Goal: Information Seeking & Learning: Learn about a topic

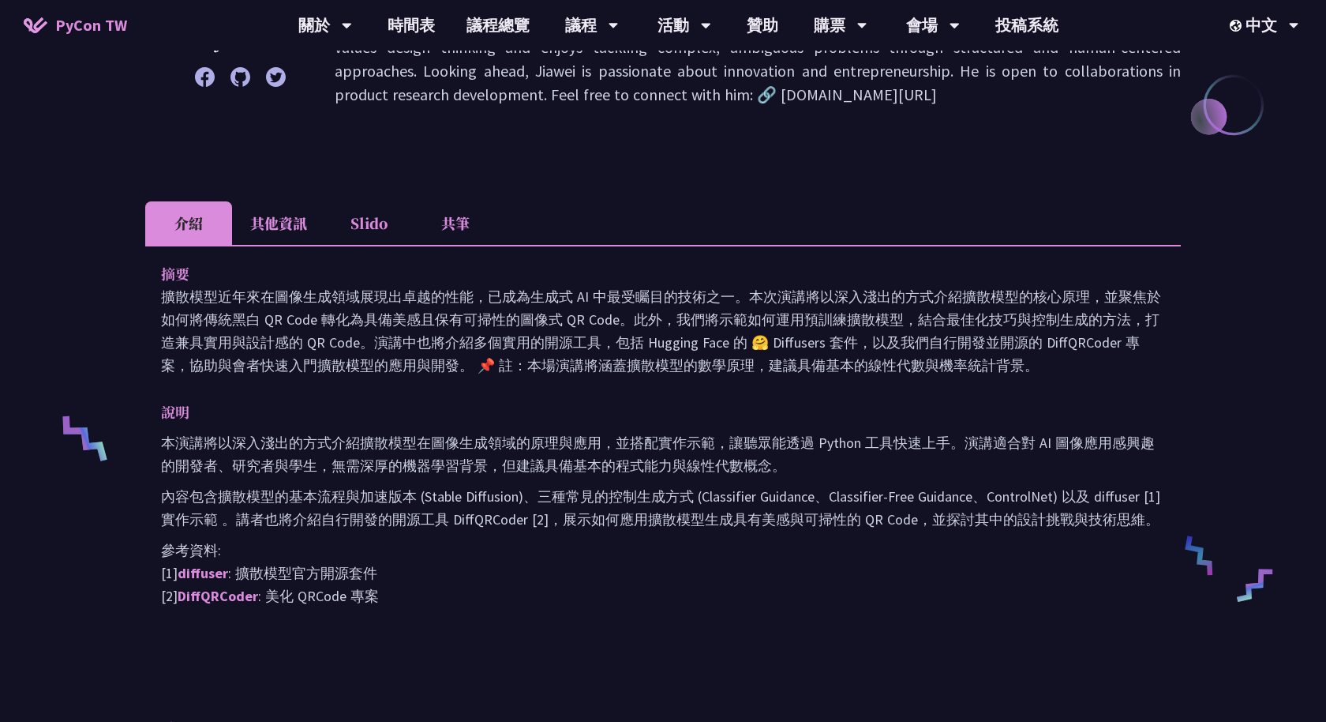
scroll to position [13, 0]
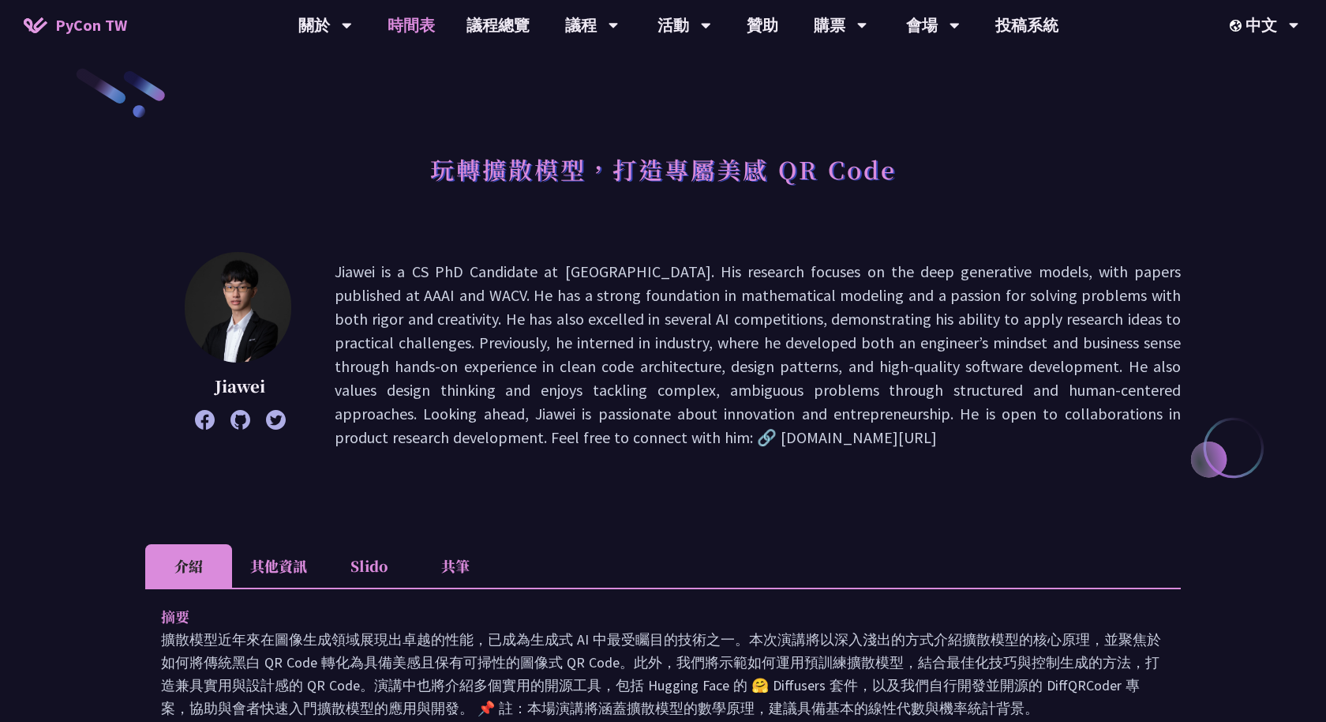
click at [405, 17] on link "時間表" at bounding box center [411, 25] width 79 height 51
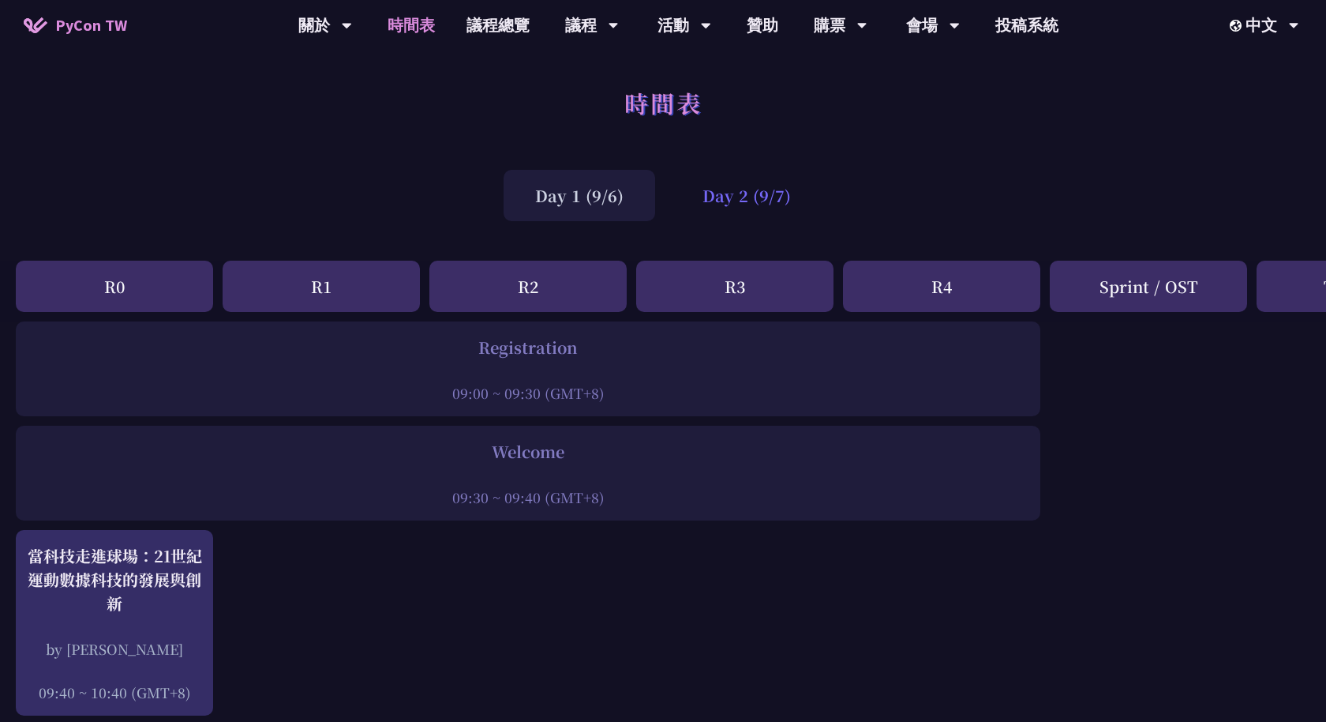
click at [699, 192] on div "Day 2 (9/7)" at bounding box center [747, 195] width 152 height 51
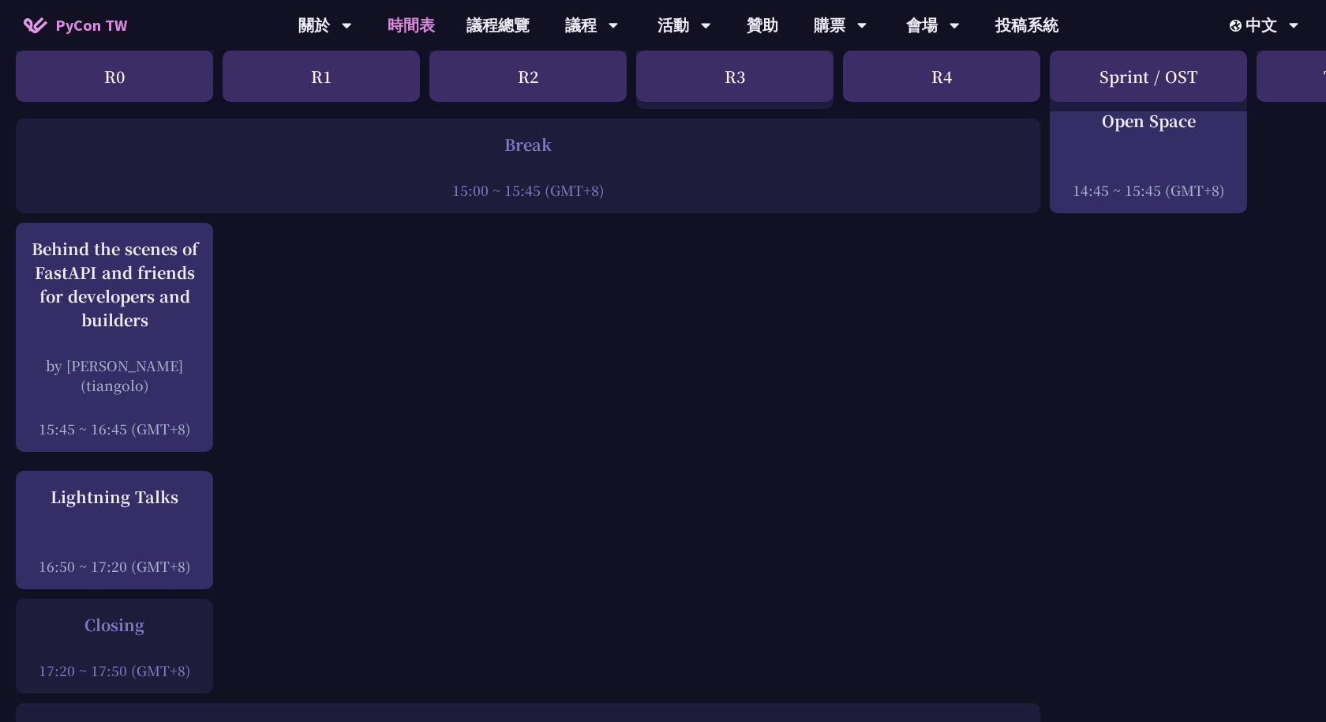
scroll to position [1982, 0]
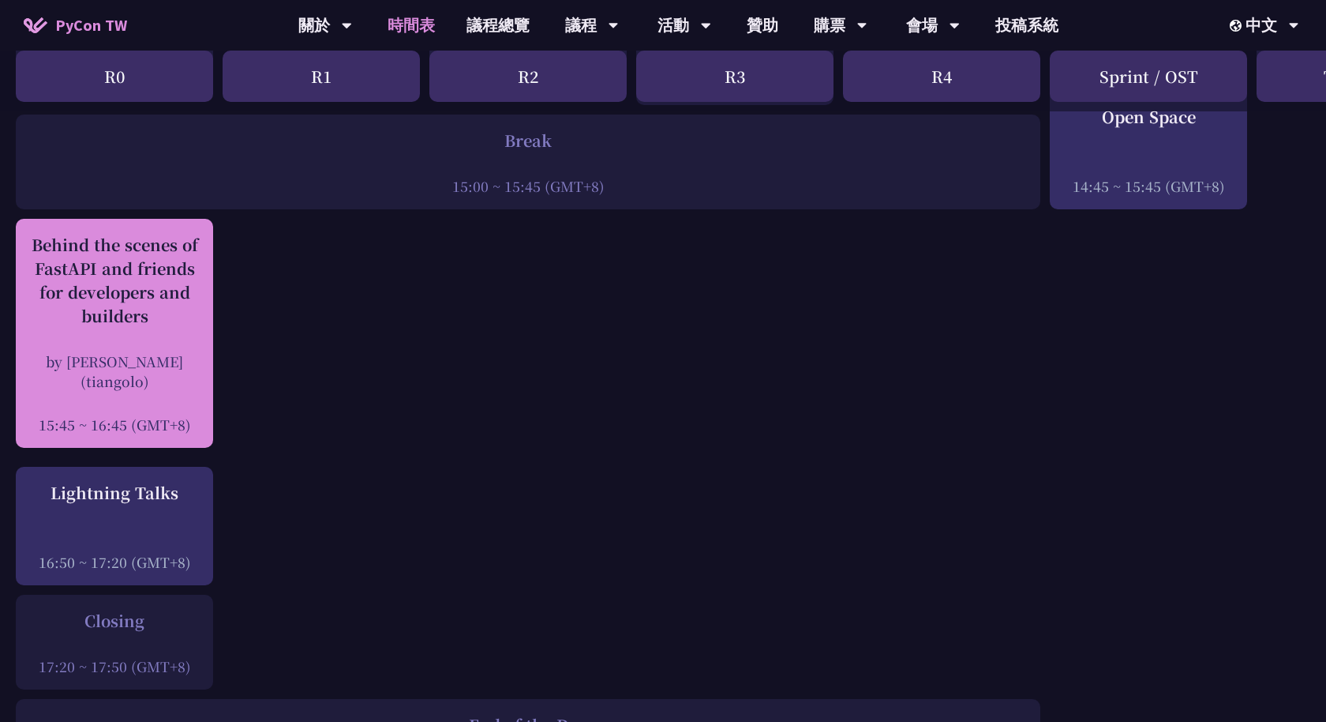
click at [138, 307] on div "Behind the scenes of FastAPI and friends for developers and builders" at bounding box center [115, 280] width 182 height 95
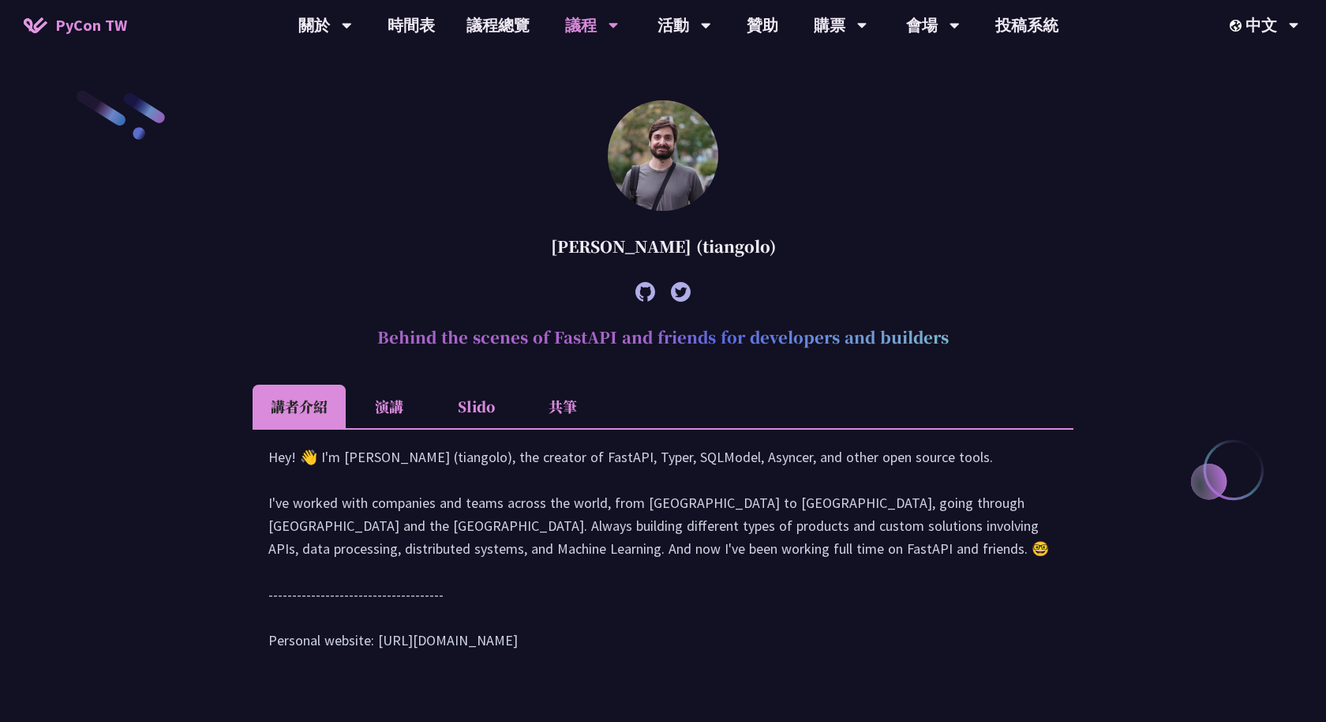
scroll to position [463, 0]
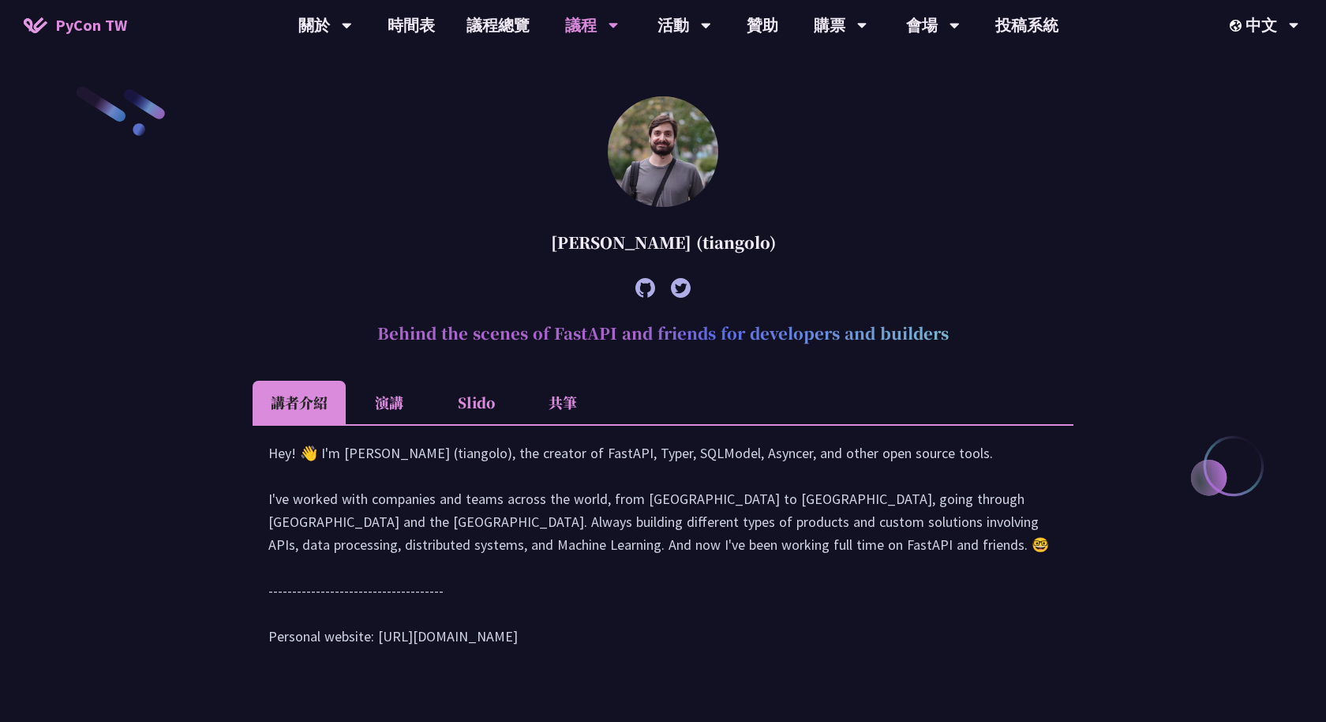
click at [377, 387] on li "演講" at bounding box center [389, 402] width 87 height 43
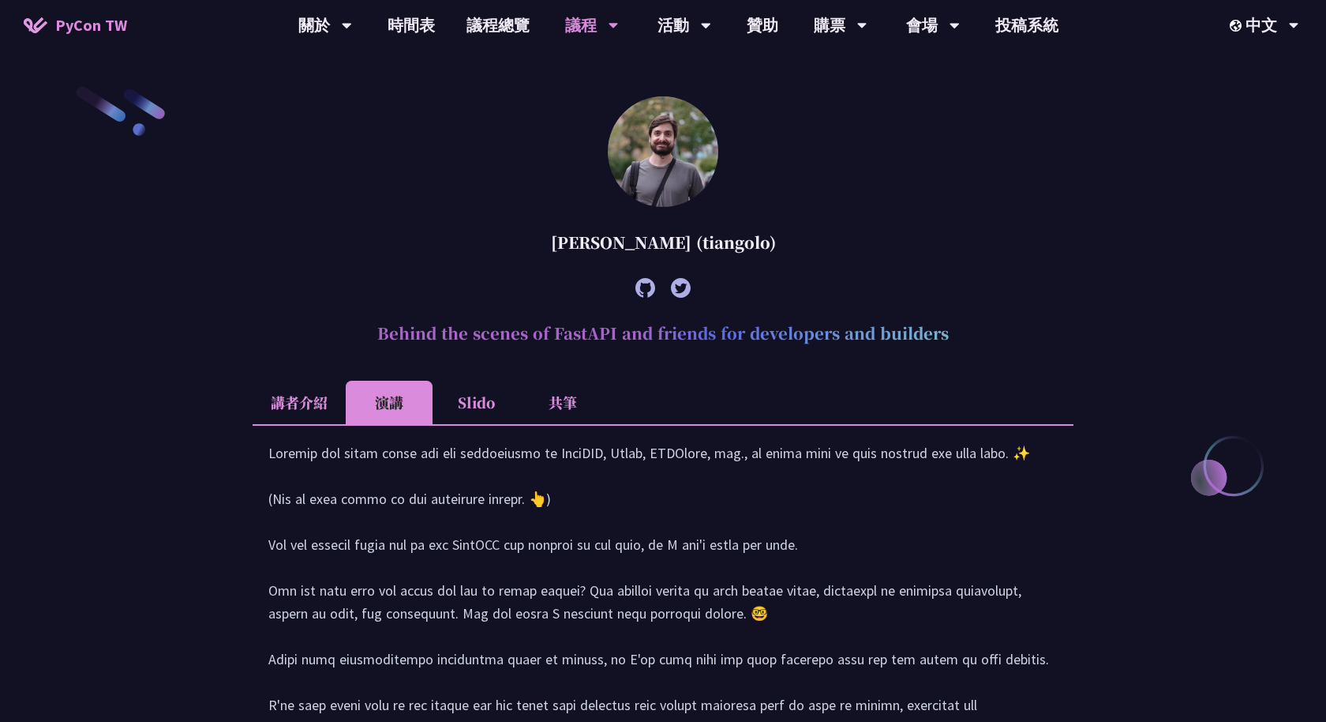
click at [458, 402] on li "Slido" at bounding box center [476, 402] width 87 height 43
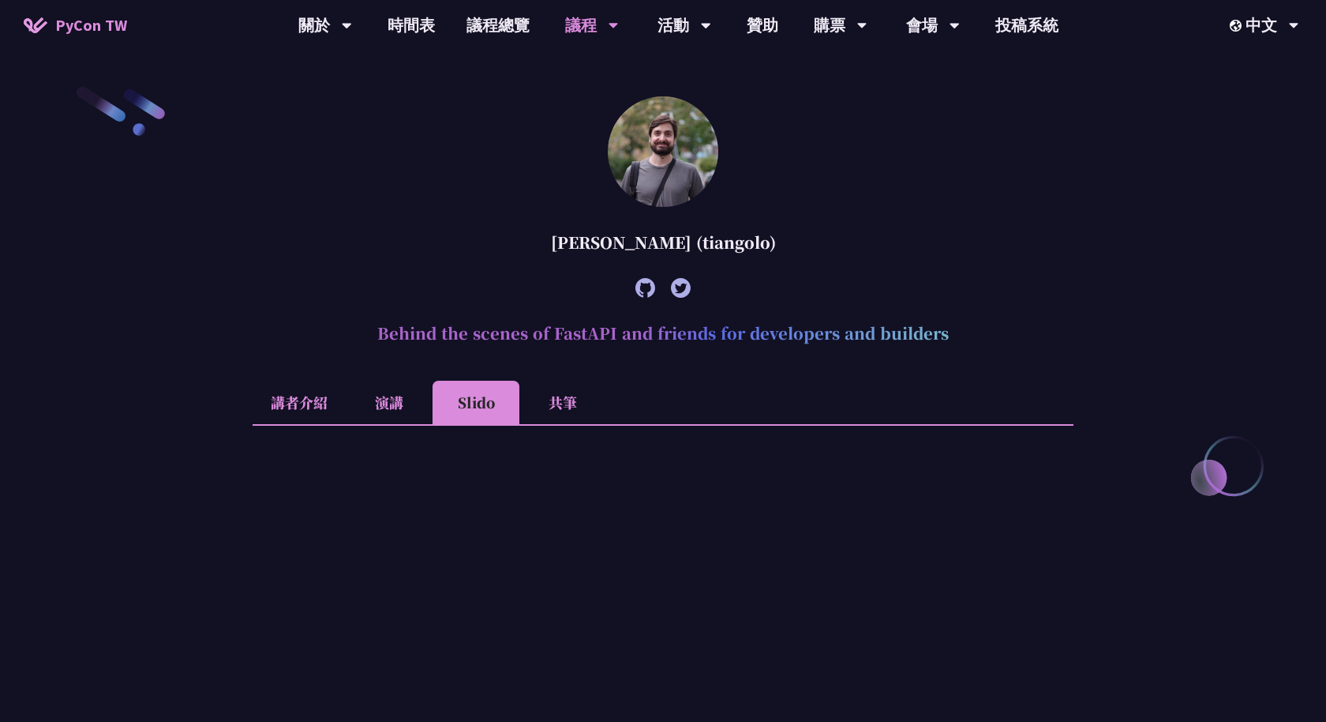
click at [553, 397] on li "共筆" at bounding box center [562, 402] width 87 height 43
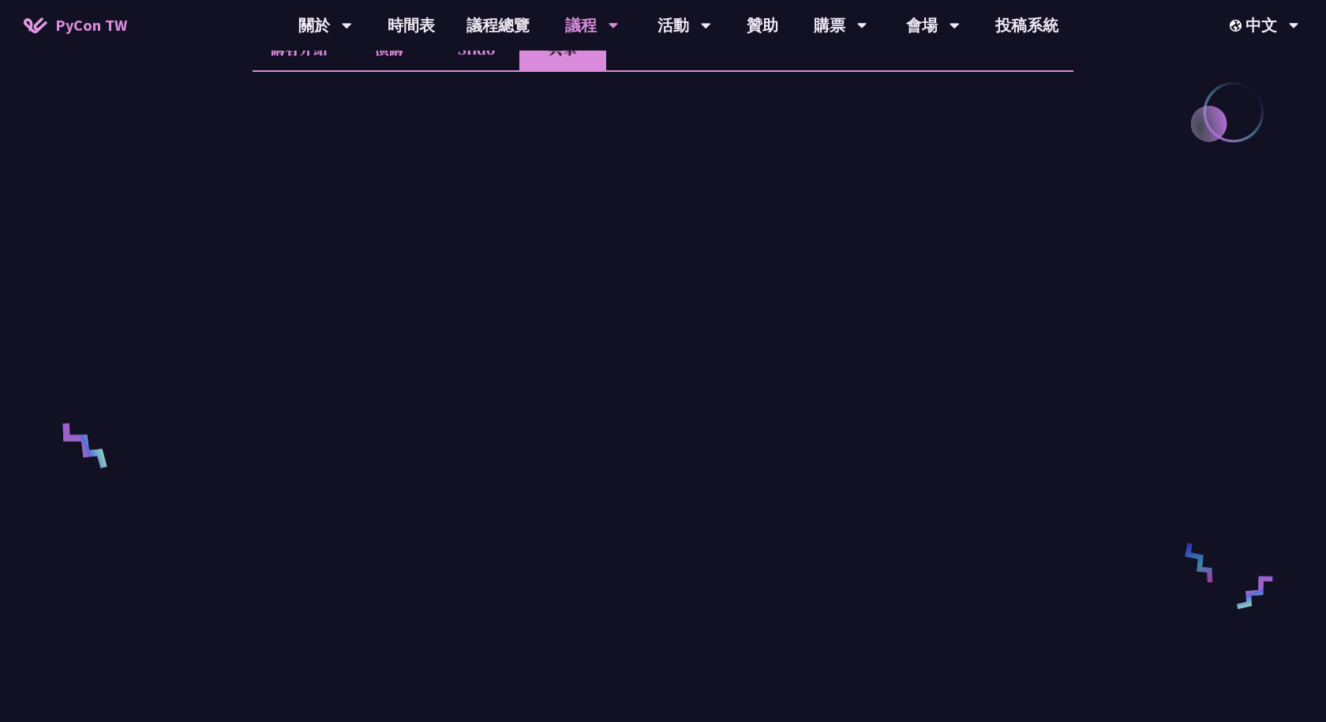
scroll to position [819, 0]
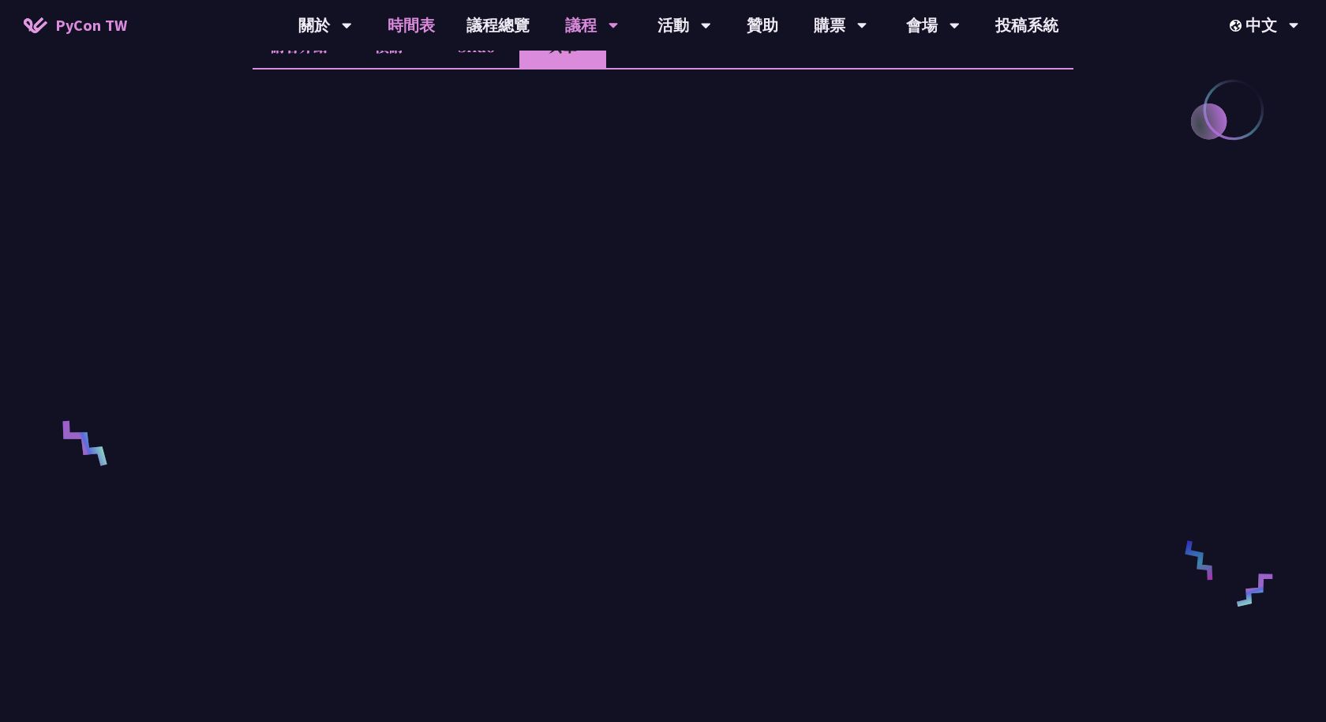
click at [418, 17] on link "時間表" at bounding box center [411, 25] width 79 height 51
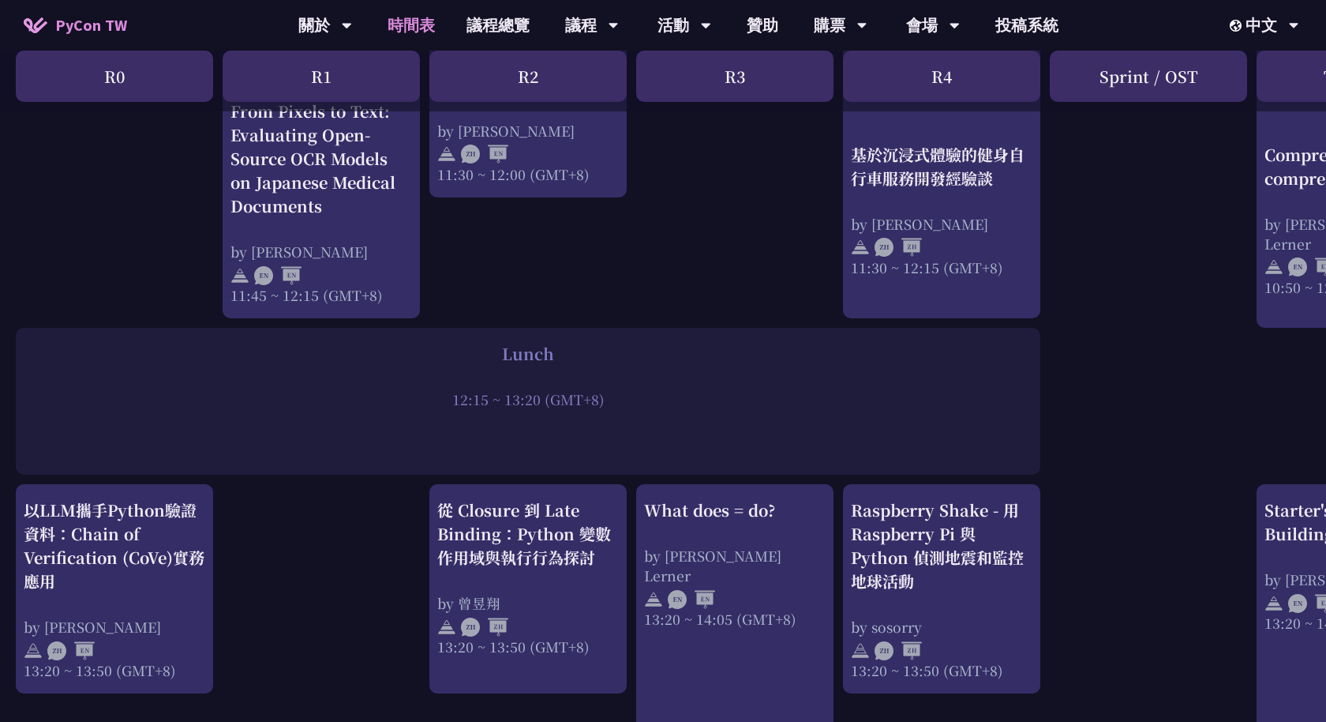
scroll to position [806, 0]
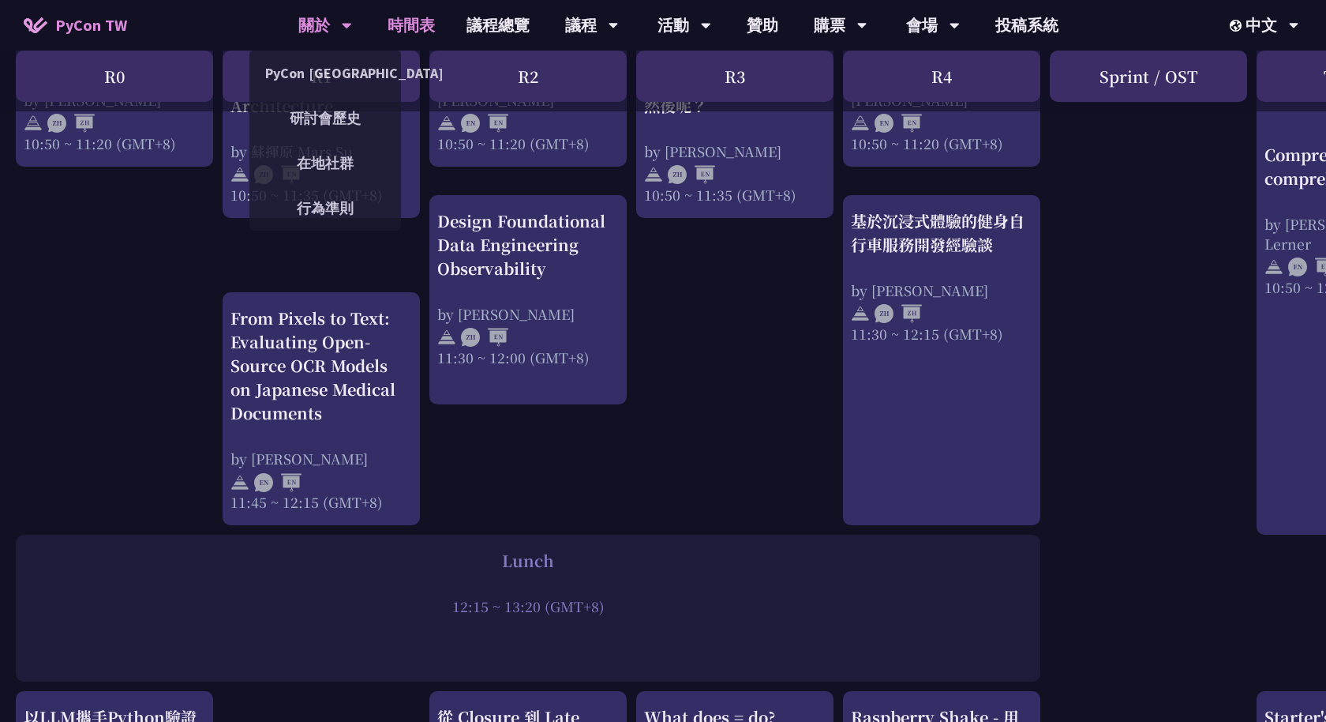
click at [317, 27] on div "關於" at bounding box center [325, 25] width 54 height 51
click at [313, 28] on div "關於" at bounding box center [325, 25] width 54 height 51
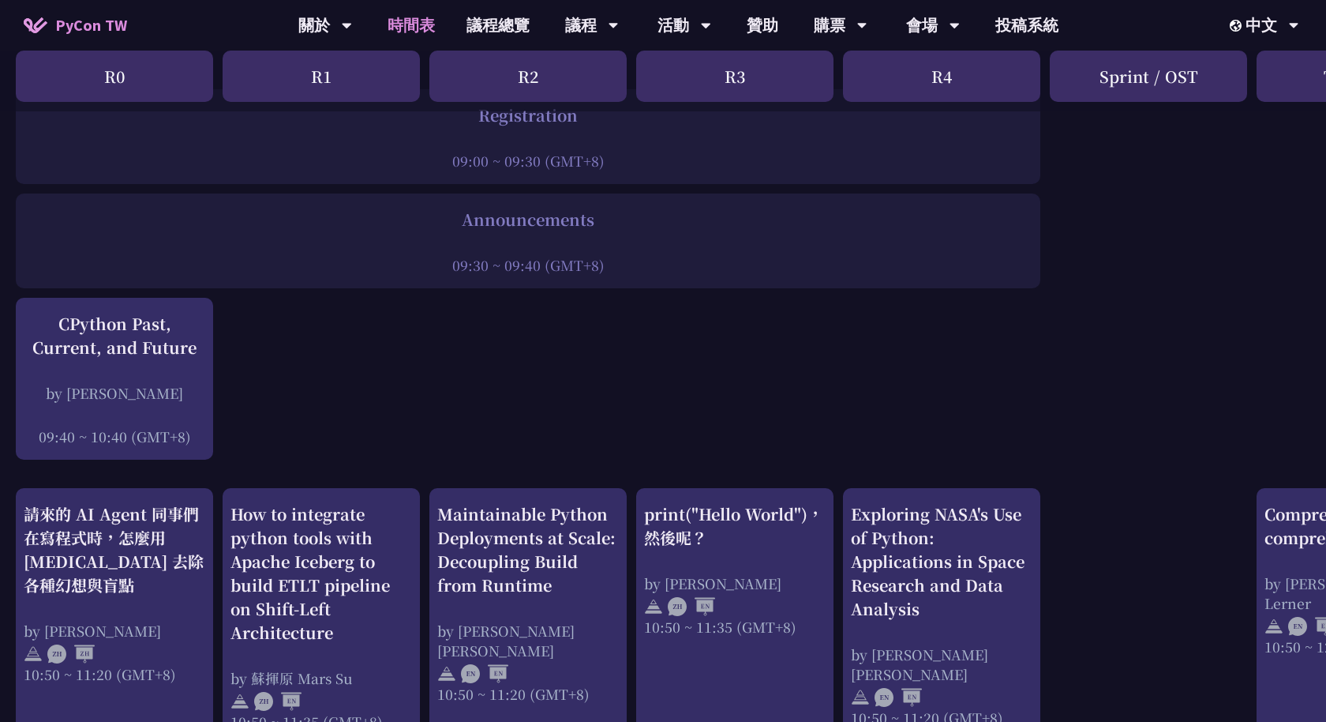
scroll to position [217, 0]
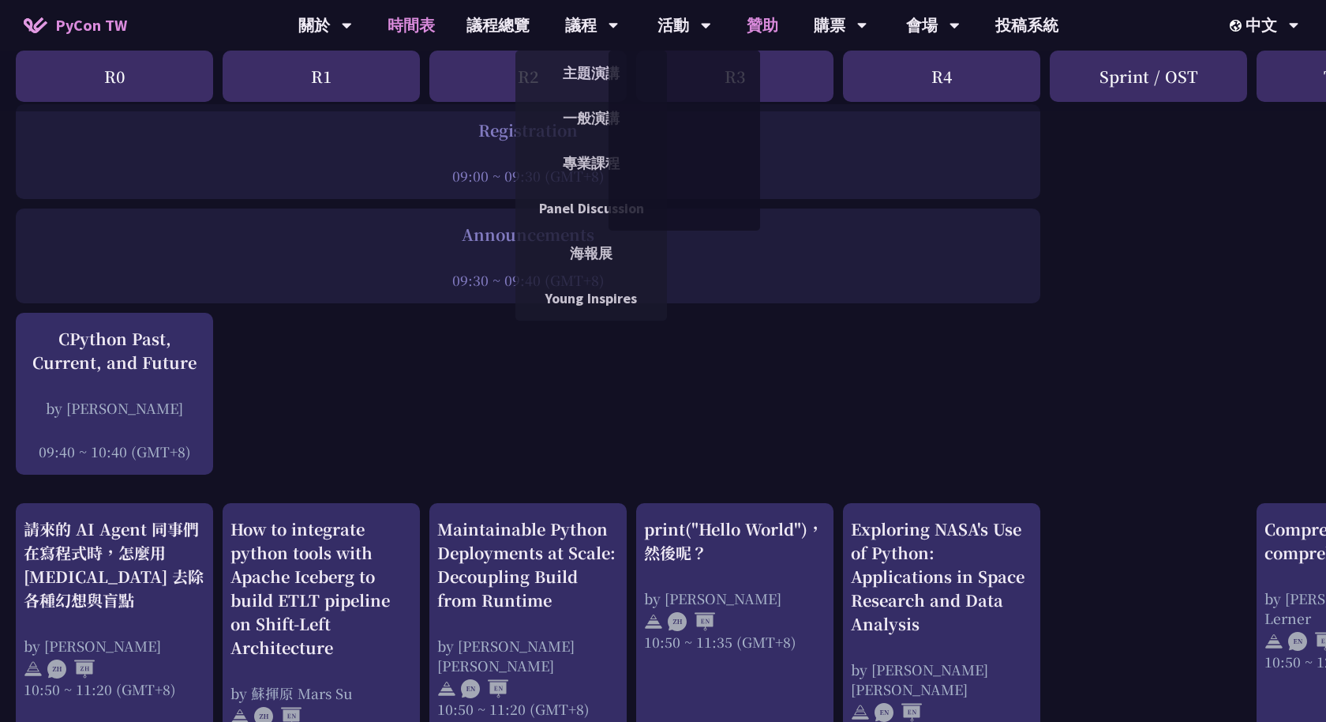
click at [756, 31] on link "贊助" at bounding box center [762, 25] width 63 height 51
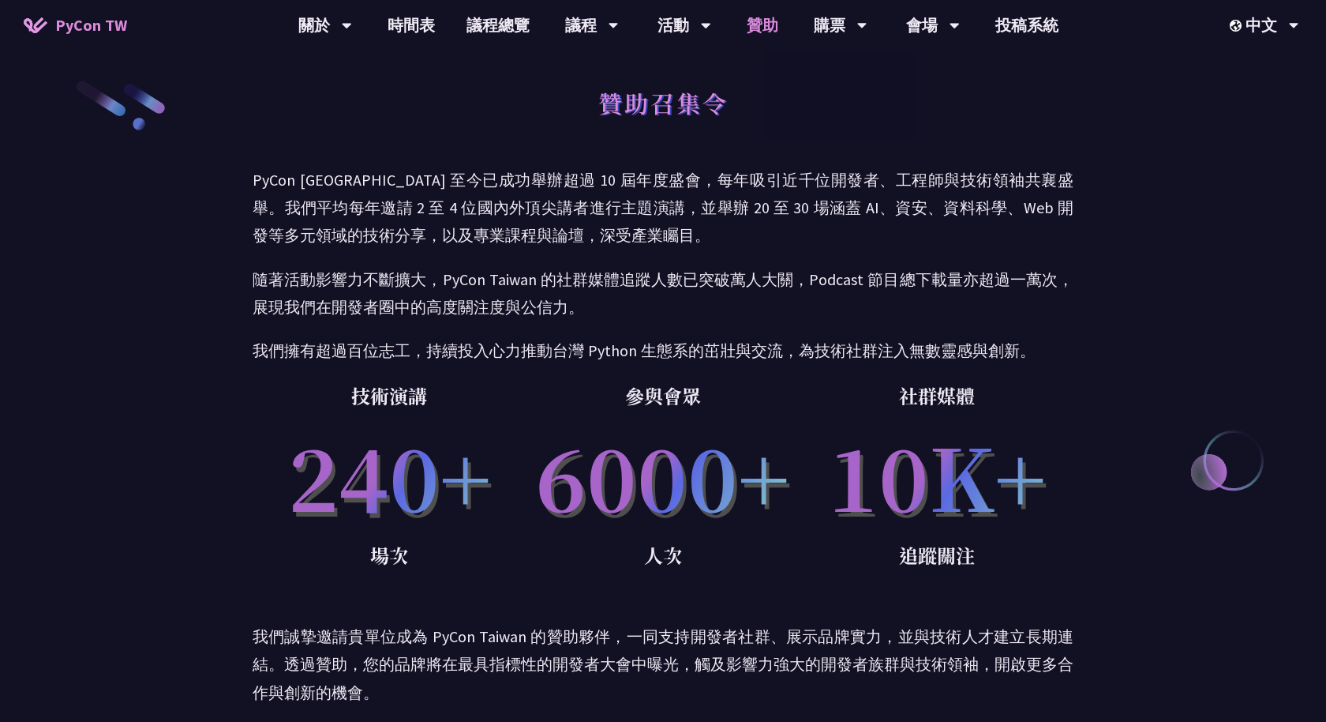
click at [775, 17] on link "贊助" at bounding box center [762, 25] width 63 height 51
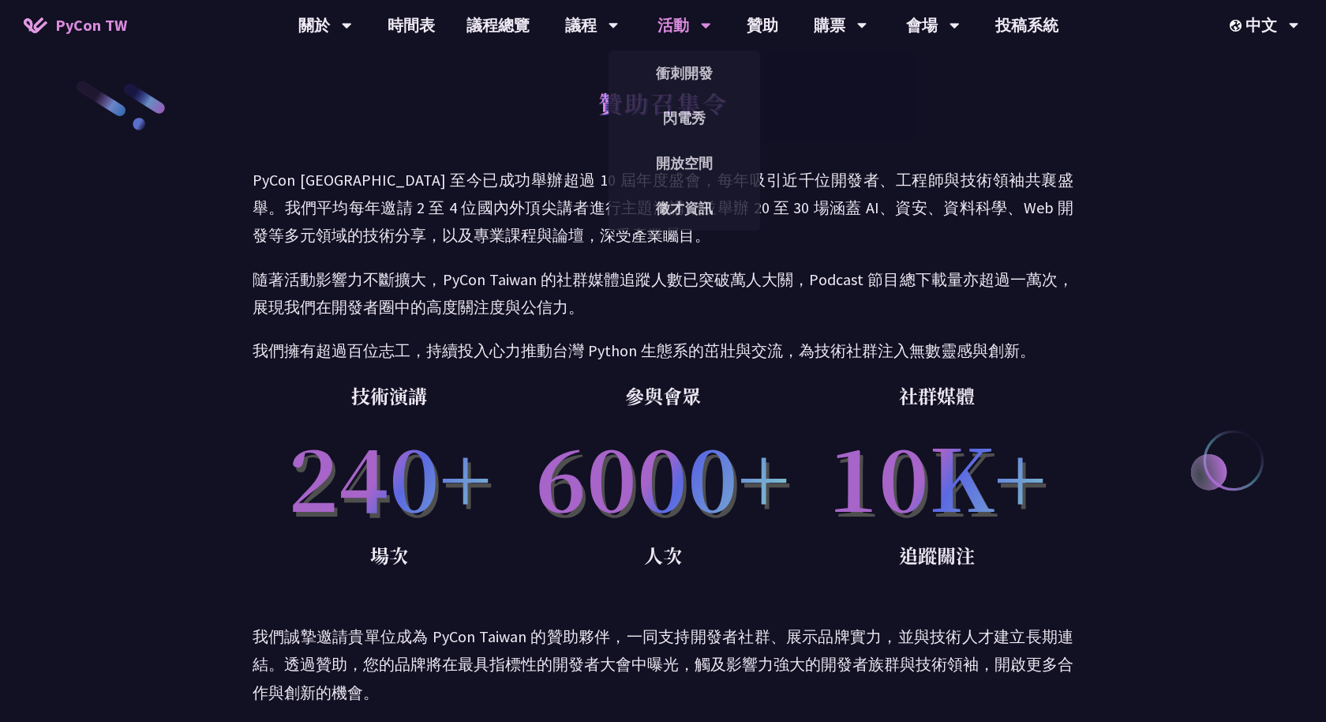
click at [663, 18] on div "活動" at bounding box center [685, 25] width 54 height 51
click at [394, 32] on link "時間表" at bounding box center [411, 25] width 79 height 51
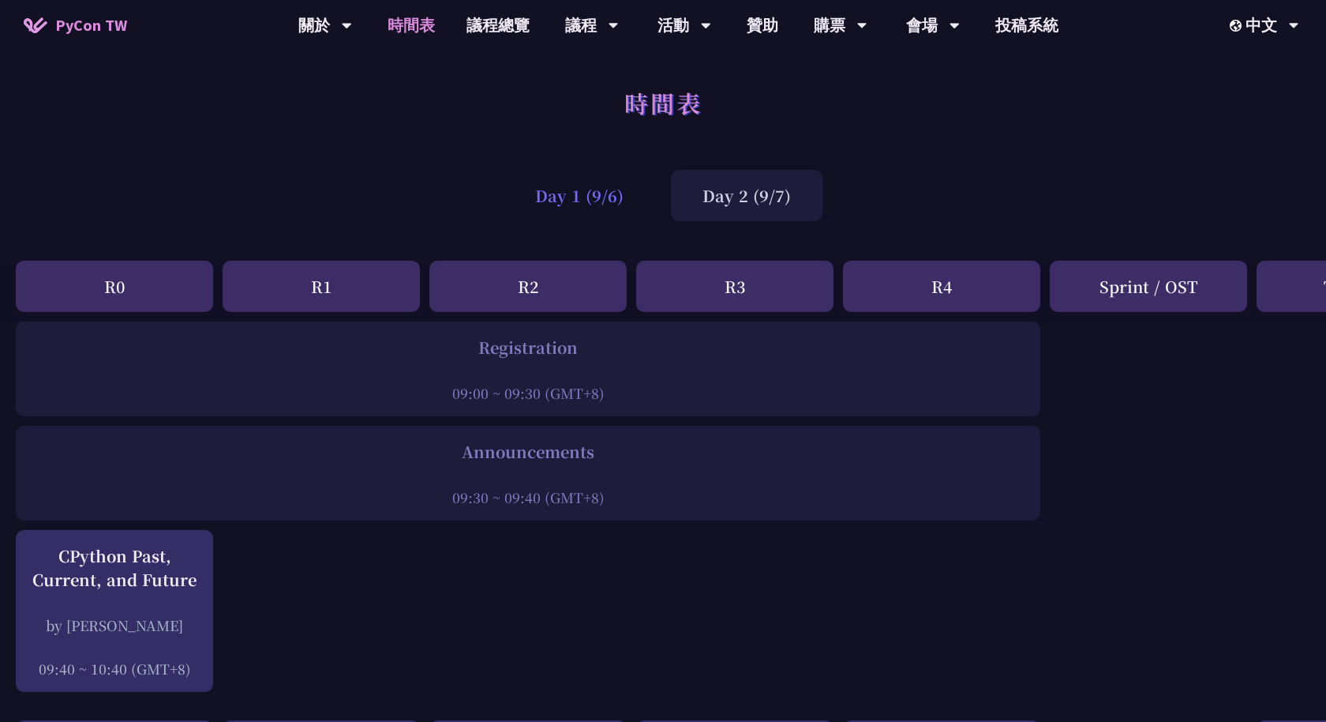
click at [561, 212] on div "Day 1 (9/6)" at bounding box center [580, 195] width 152 height 51
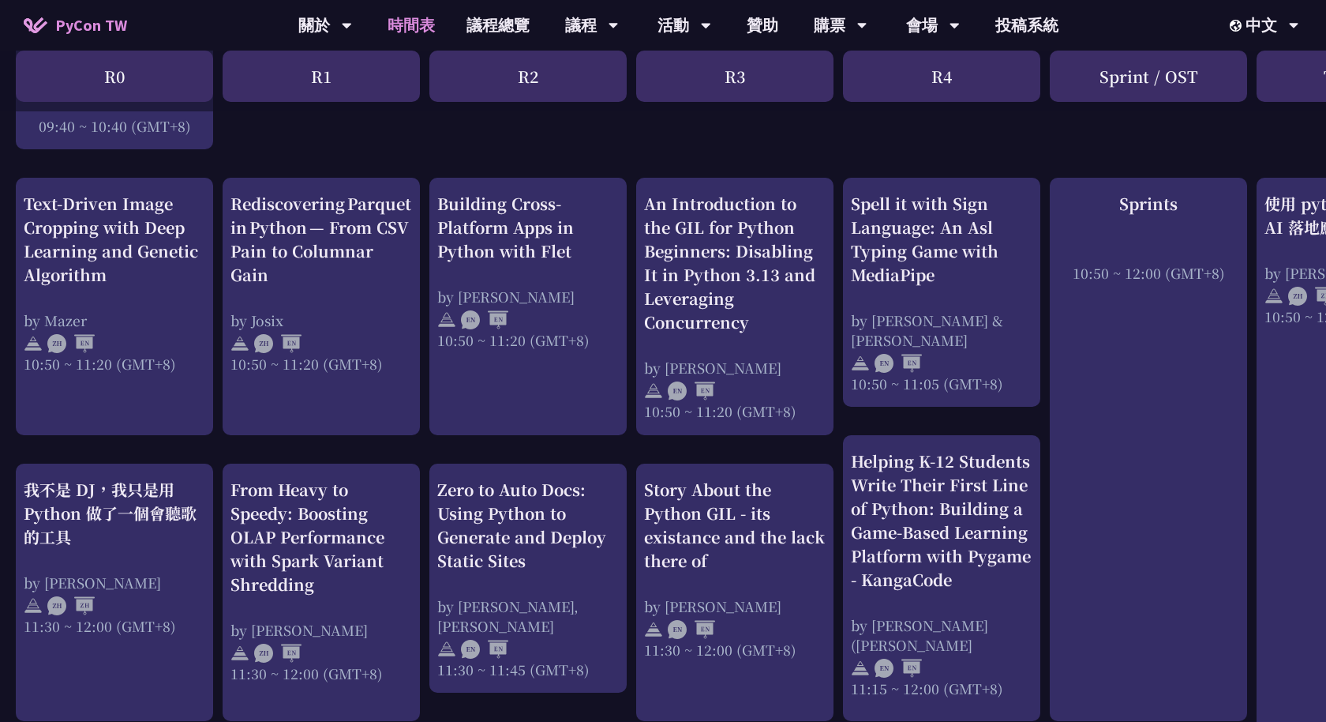
scroll to position [567, 0]
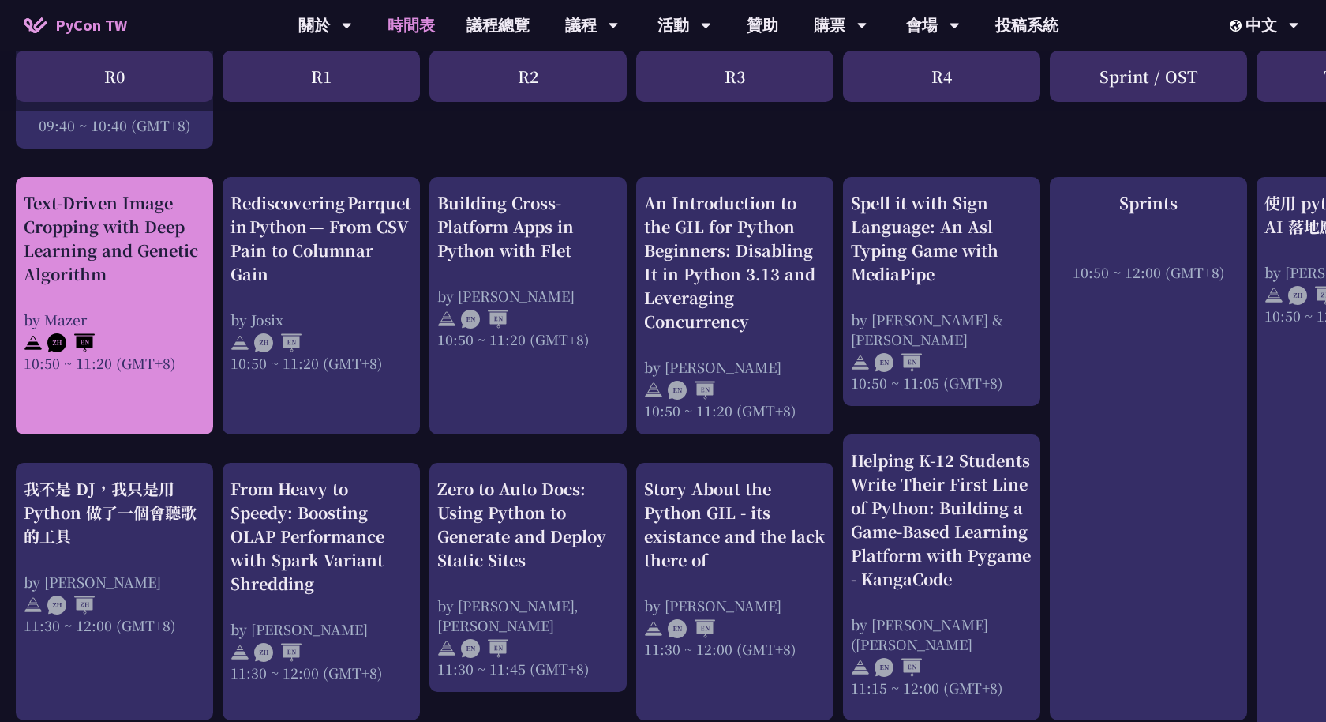
click at [108, 286] on div "Text-Driven Image Cropping with Deep Learning and Genetic Algorithm by Mazer 10…" at bounding box center [115, 282] width 182 height 182
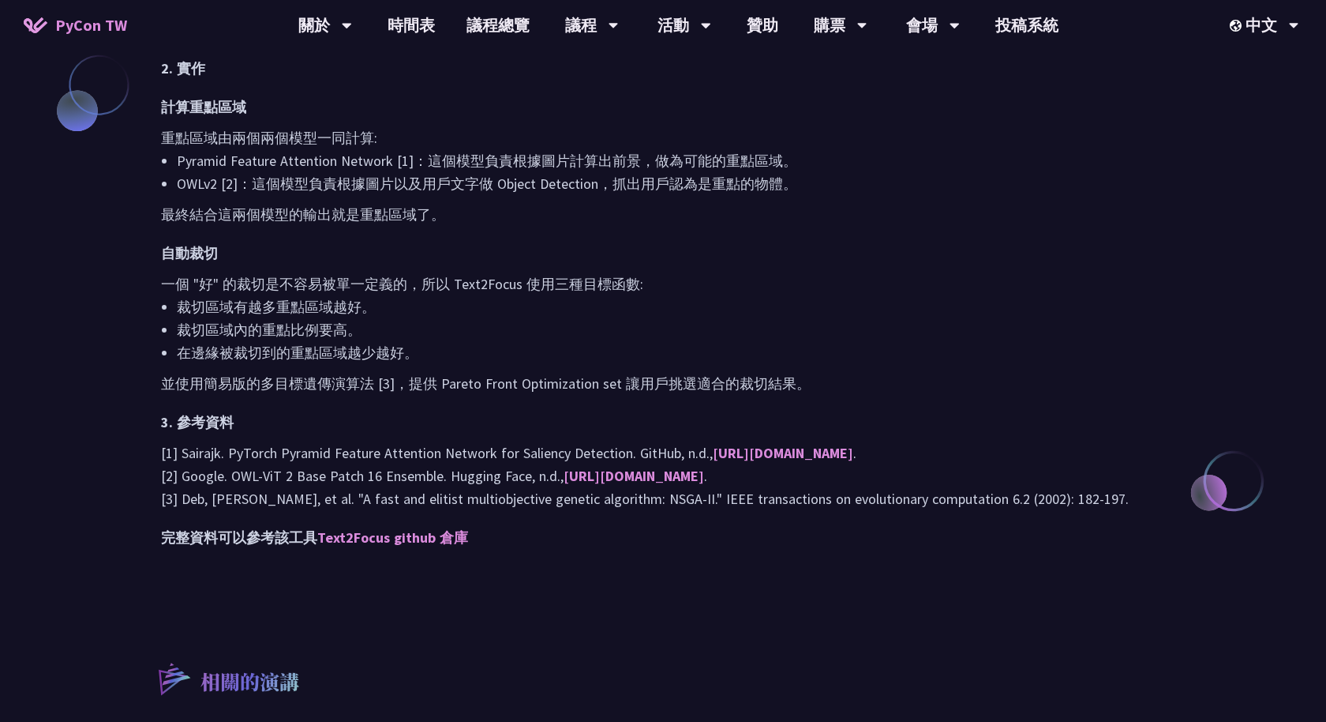
scroll to position [1593, 0]
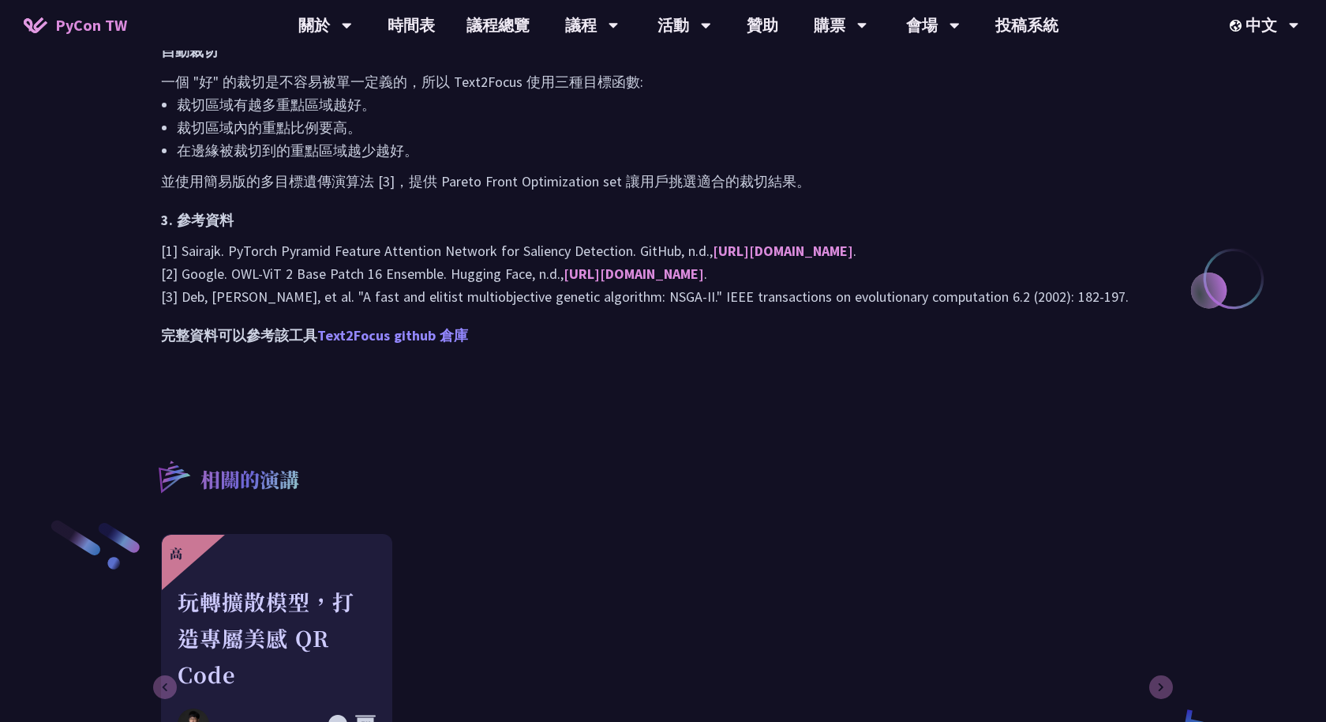
click at [412, 344] on link "Text2Focus github 倉庫" at bounding box center [392, 335] width 151 height 18
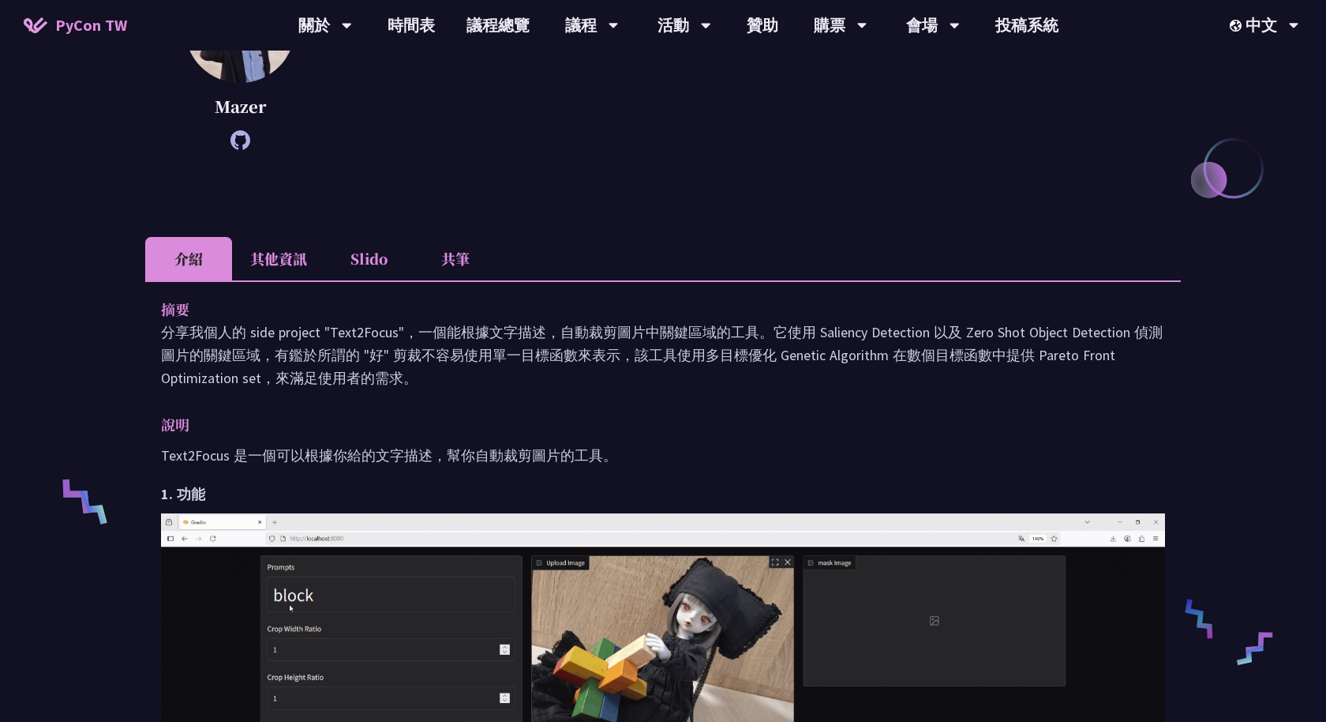
scroll to position [338, 0]
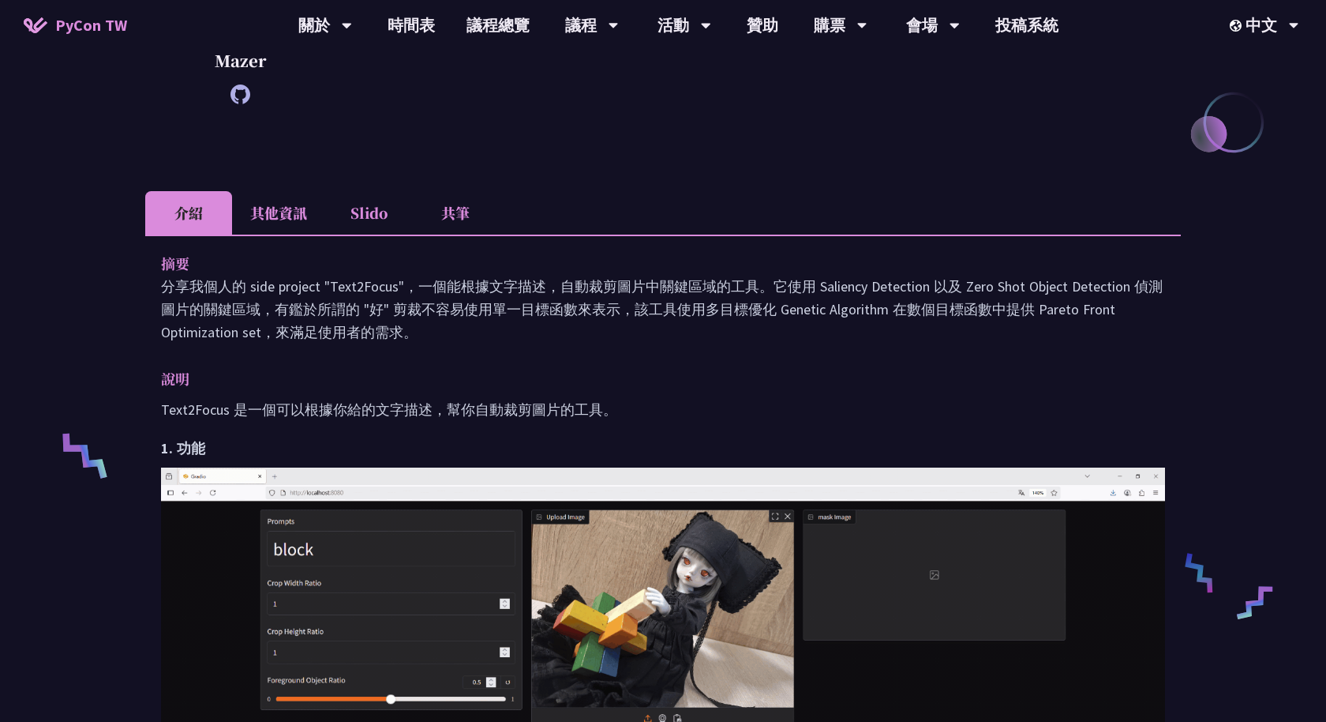
click at [269, 219] on li "其他資訊" at bounding box center [278, 212] width 93 height 43
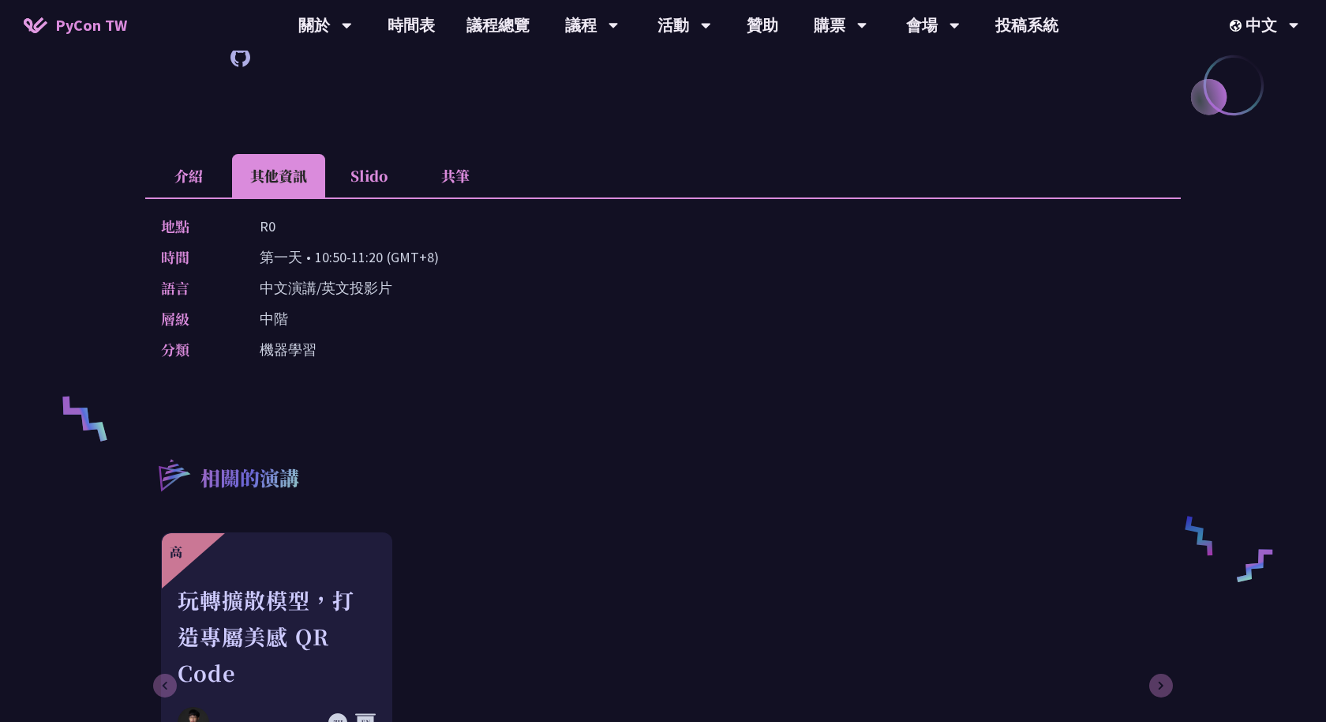
scroll to position [298, 0]
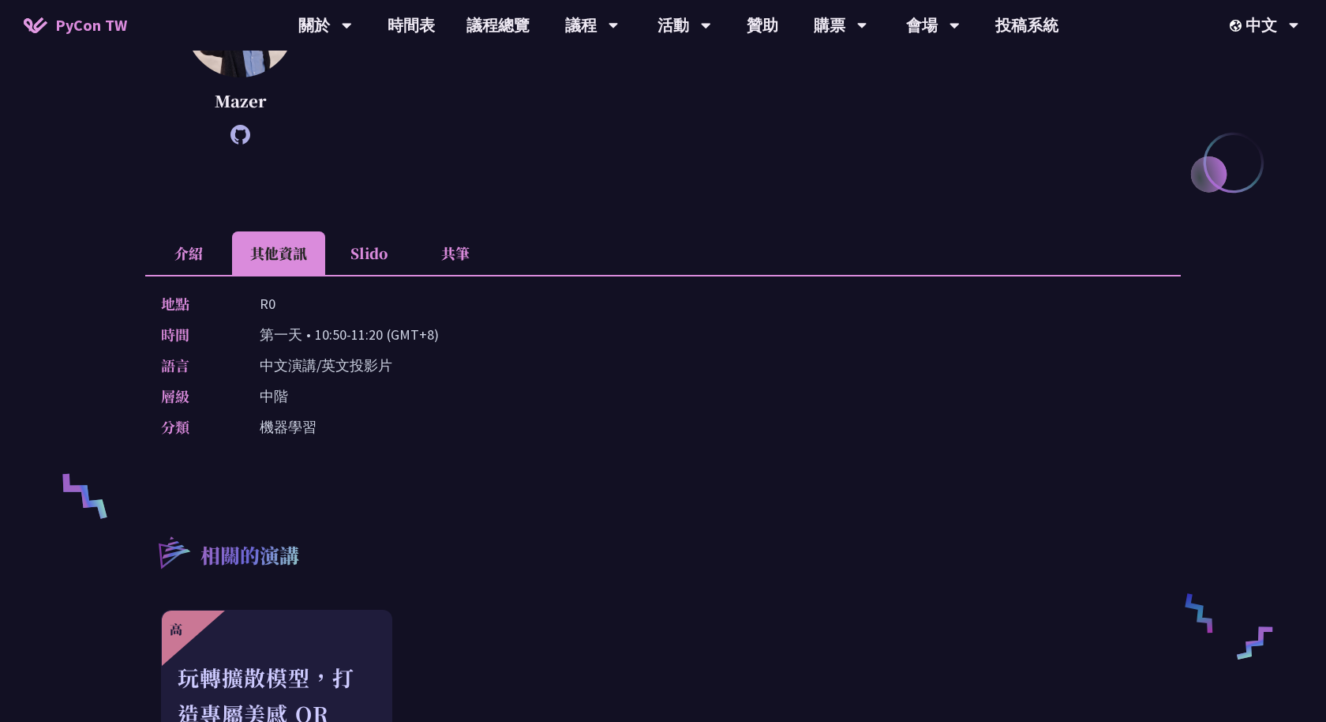
click at [345, 237] on li "Slido" at bounding box center [368, 252] width 87 height 43
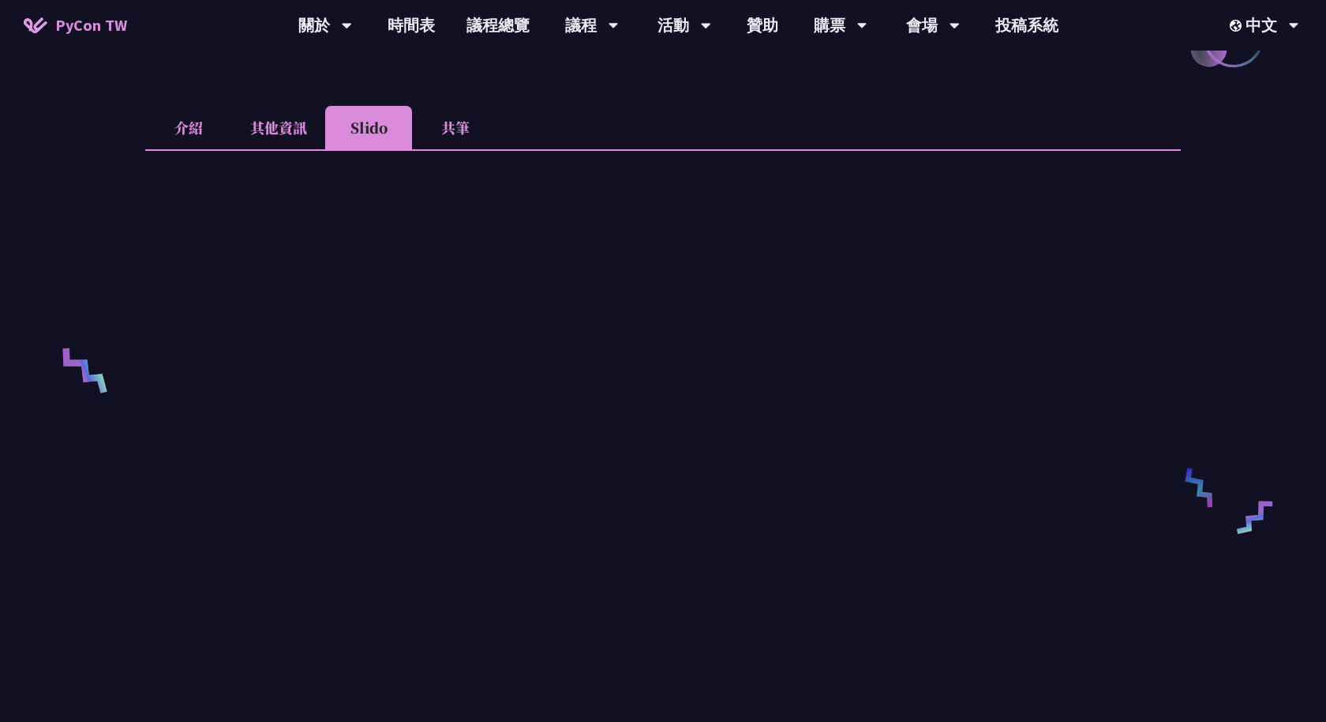
scroll to position [407, 0]
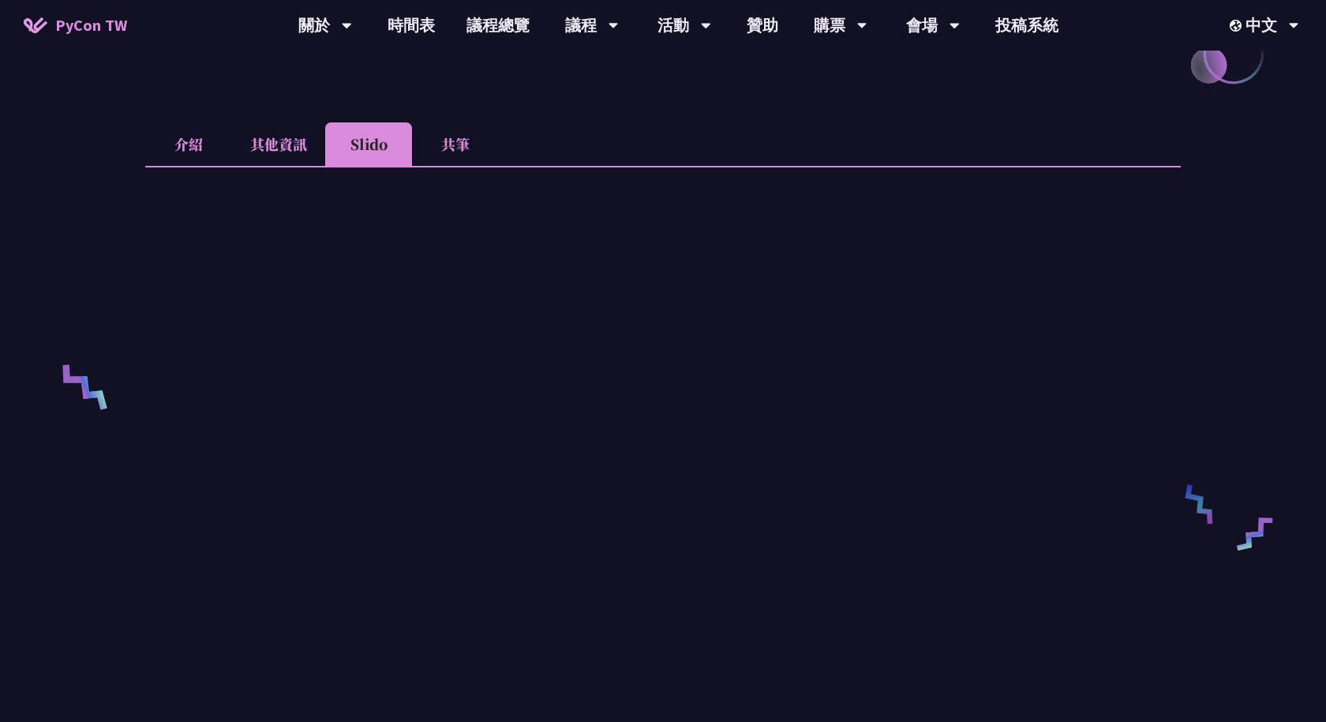
click at [448, 148] on li "共筆" at bounding box center [455, 143] width 87 height 43
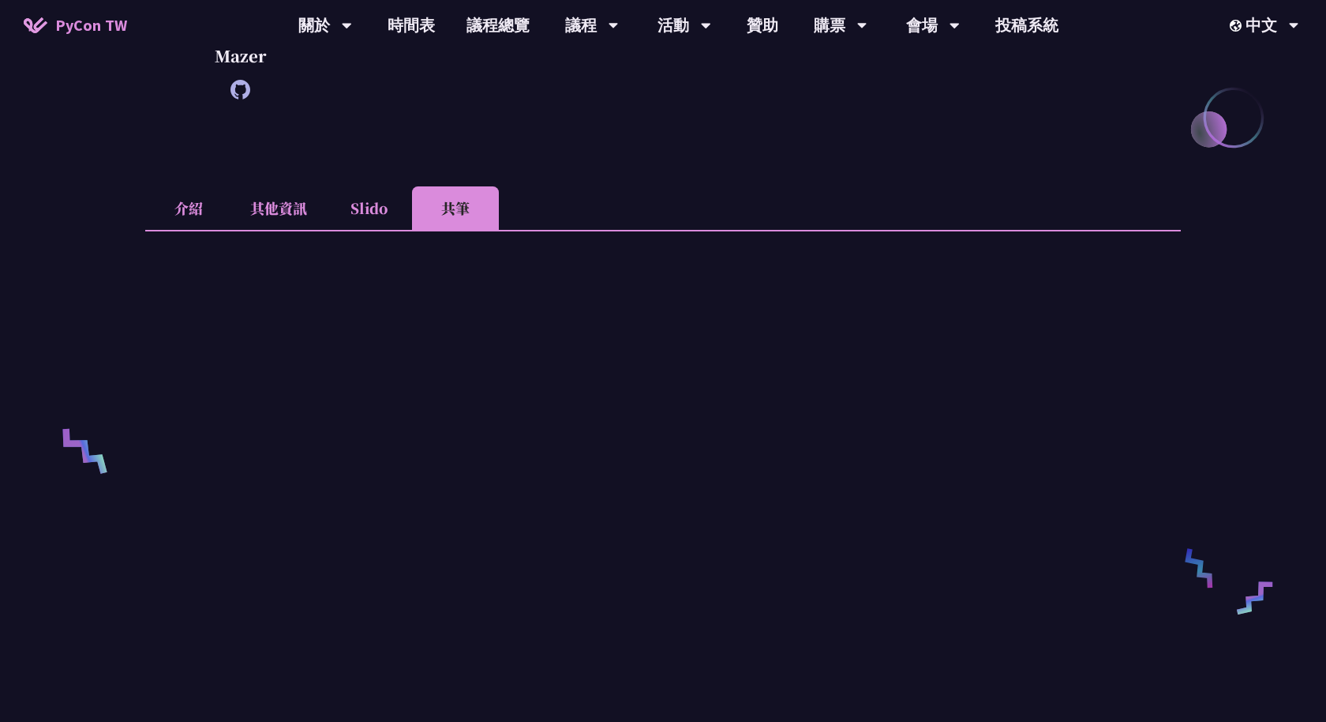
scroll to position [235, 0]
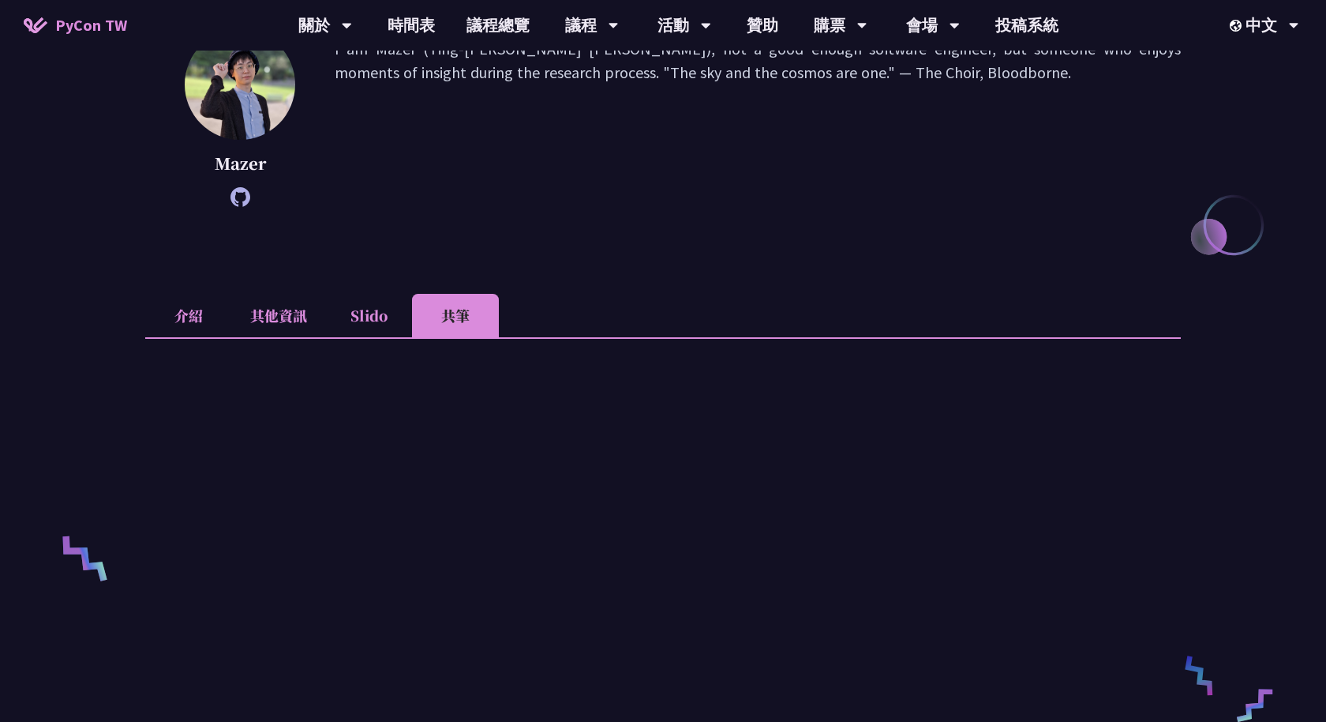
click at [218, 313] on li "介紹" at bounding box center [188, 315] width 87 height 43
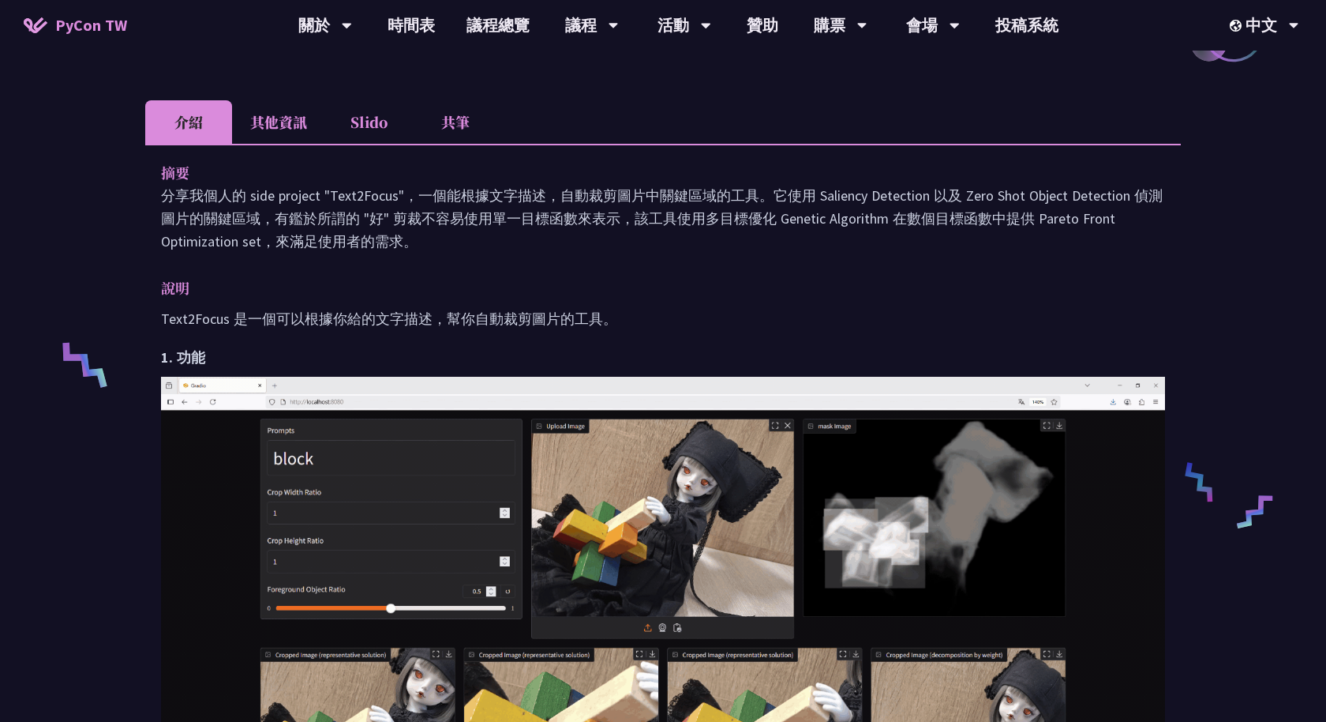
scroll to position [0, 0]
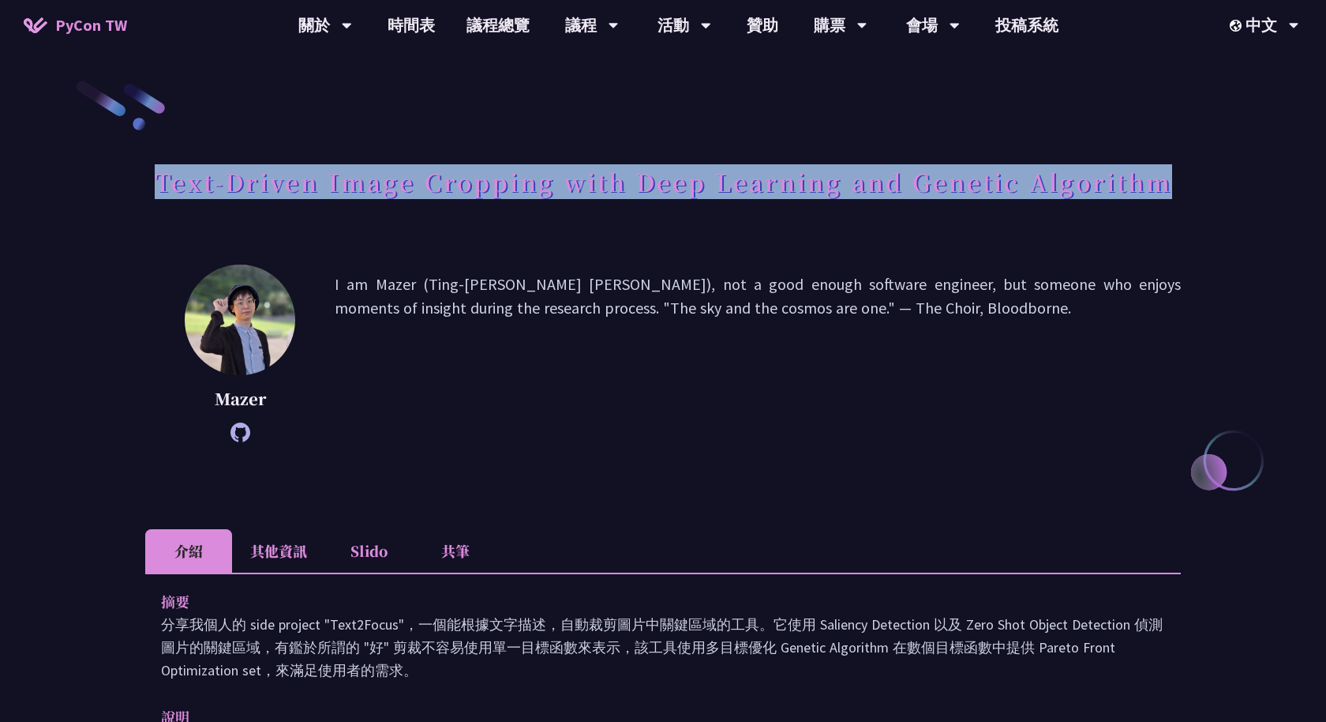
drag, startPoint x: 160, startPoint y: 176, endPoint x: 1183, endPoint y: 200, distance: 1022.7
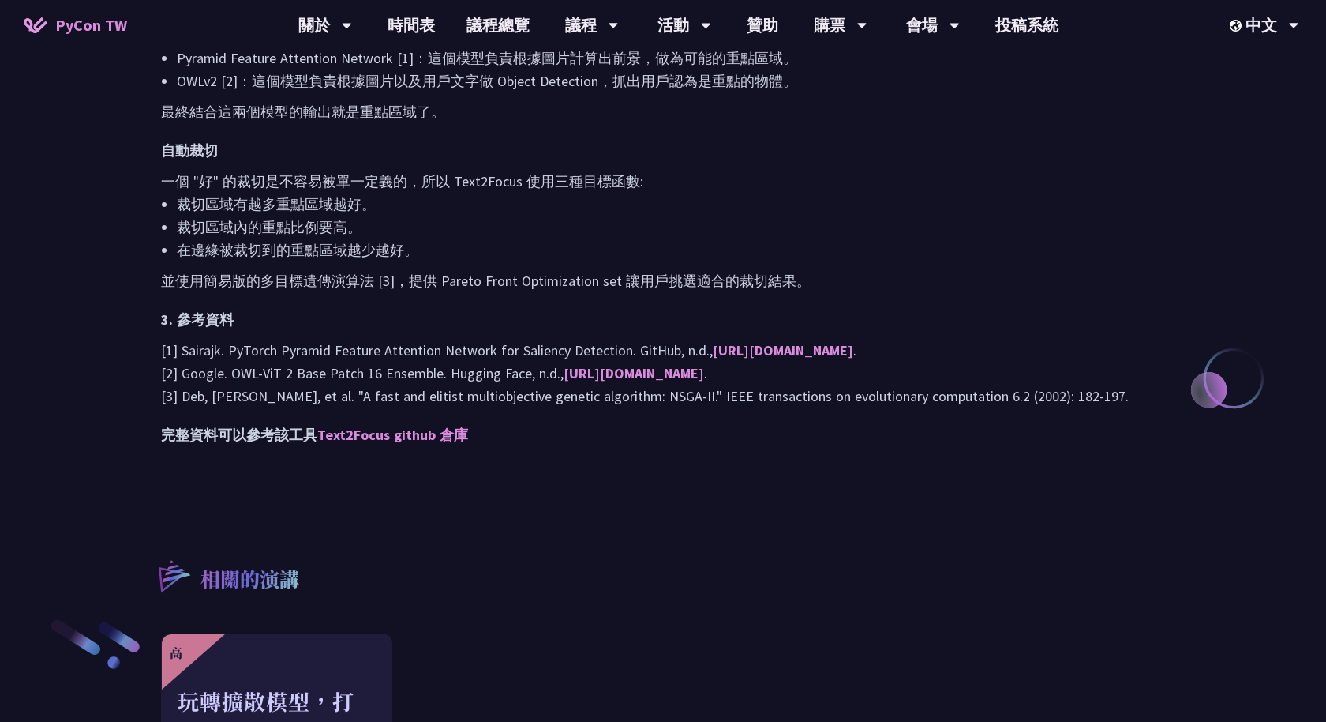
scroll to position [1520, 0]
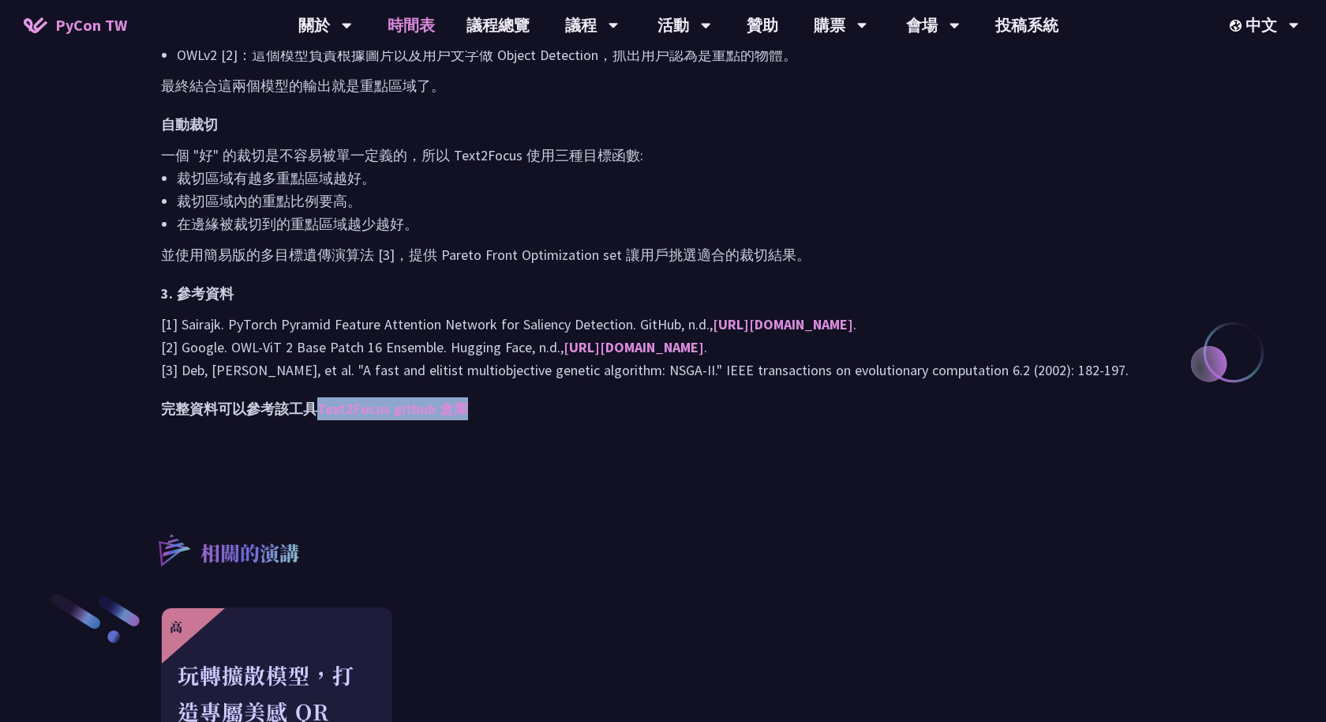
click at [408, 25] on link "時間表" at bounding box center [411, 25] width 79 height 51
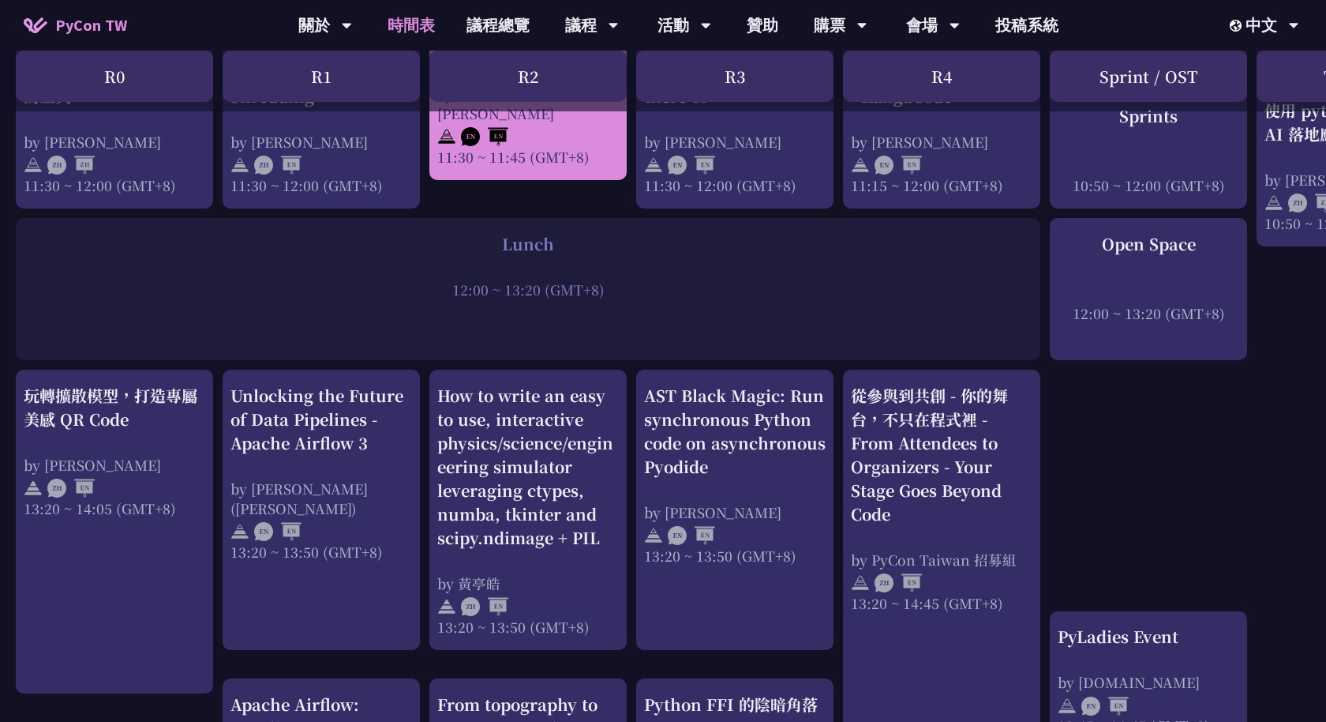
scroll to position [1095, 0]
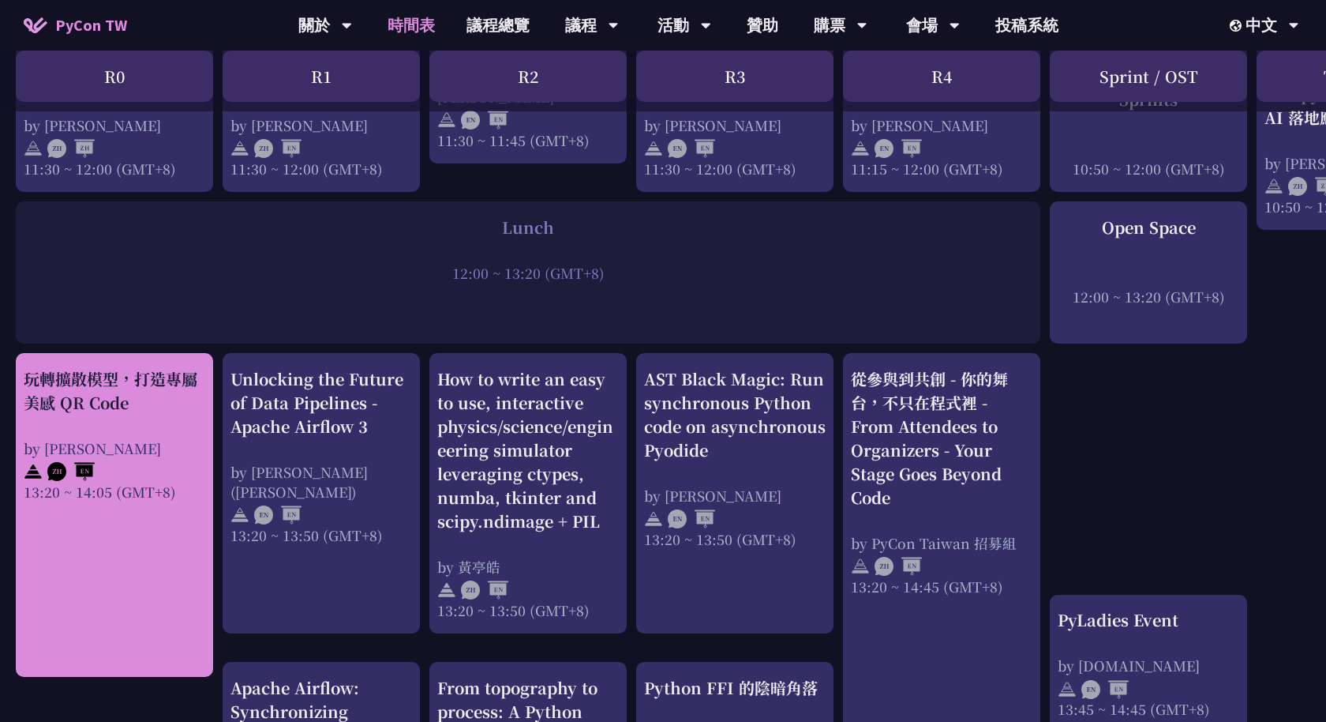
click at [171, 447] on div "by [PERSON_NAME]" at bounding box center [115, 448] width 182 height 20
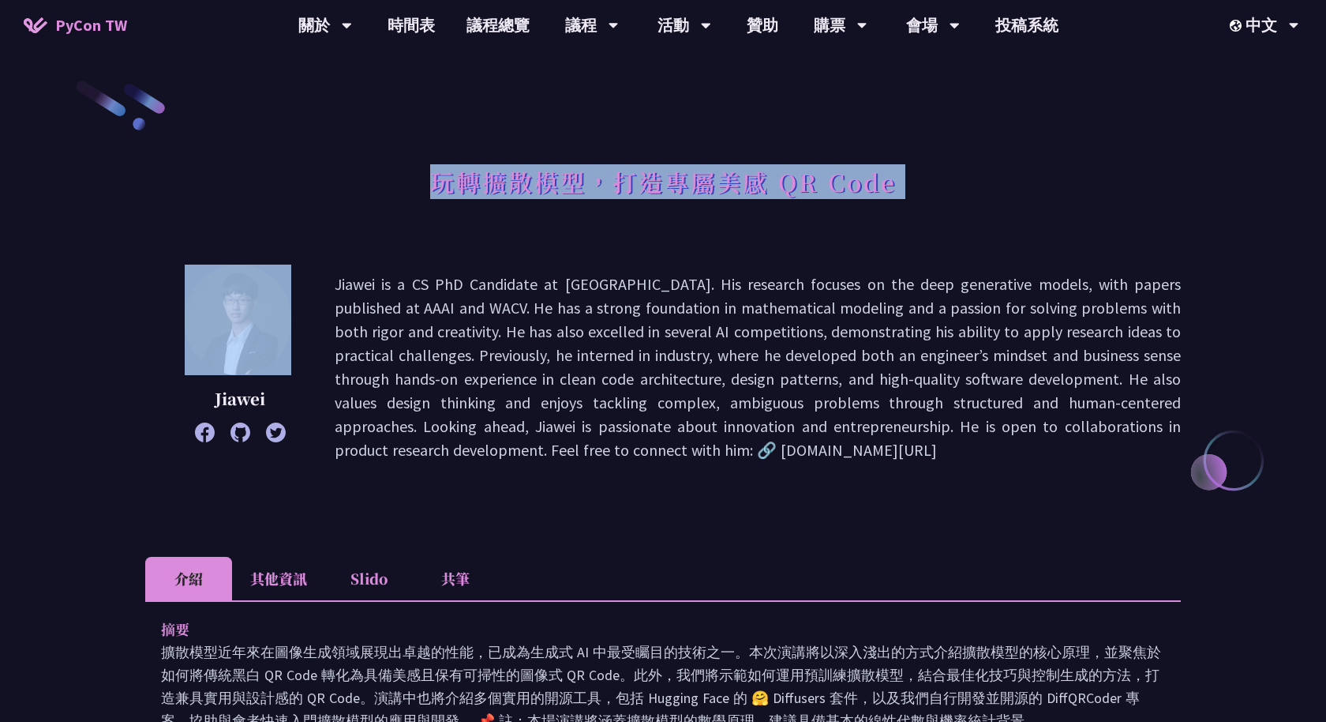
drag, startPoint x: 435, startPoint y: 171, endPoint x: 909, endPoint y: 180, distance: 473.8
click at [909, 180] on div "玩轉擴散模型，打造專屬美感 QR Code" at bounding box center [663, 199] width 1036 height 83
copy div "玩轉擴散模型，打造專屬美感 QR Code"
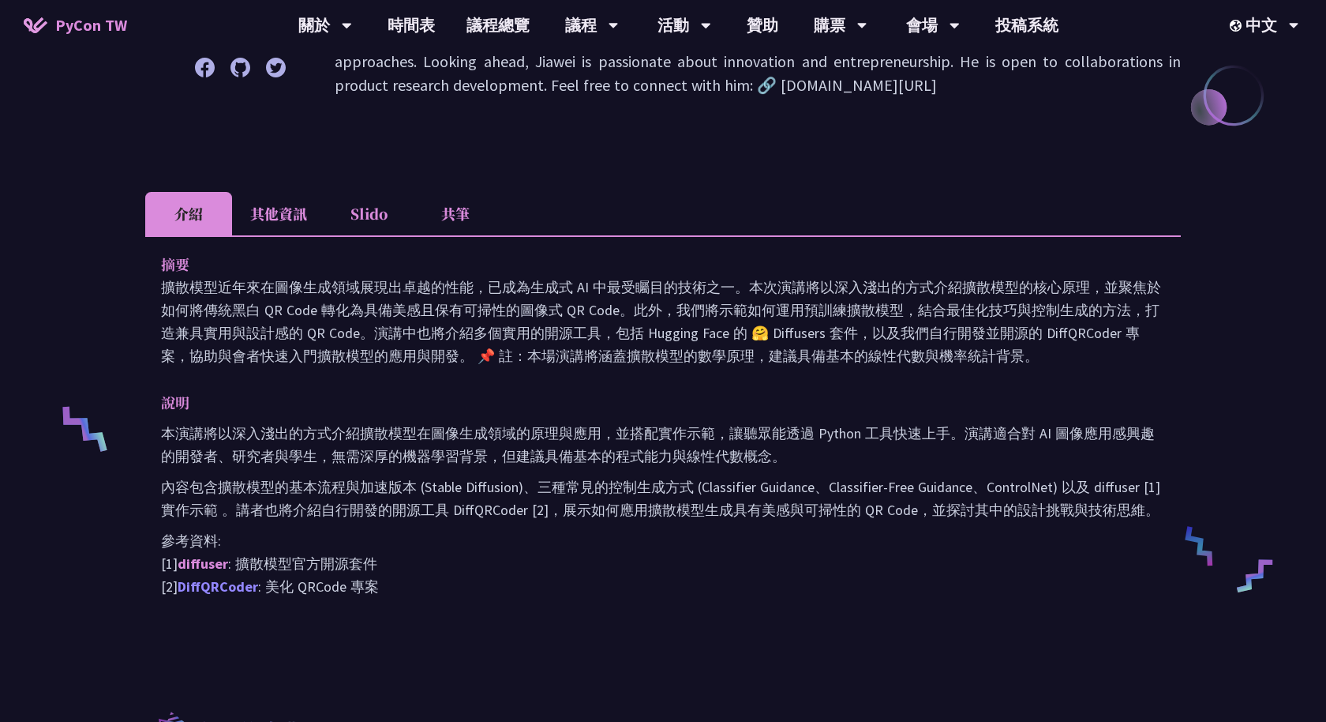
scroll to position [353, 0]
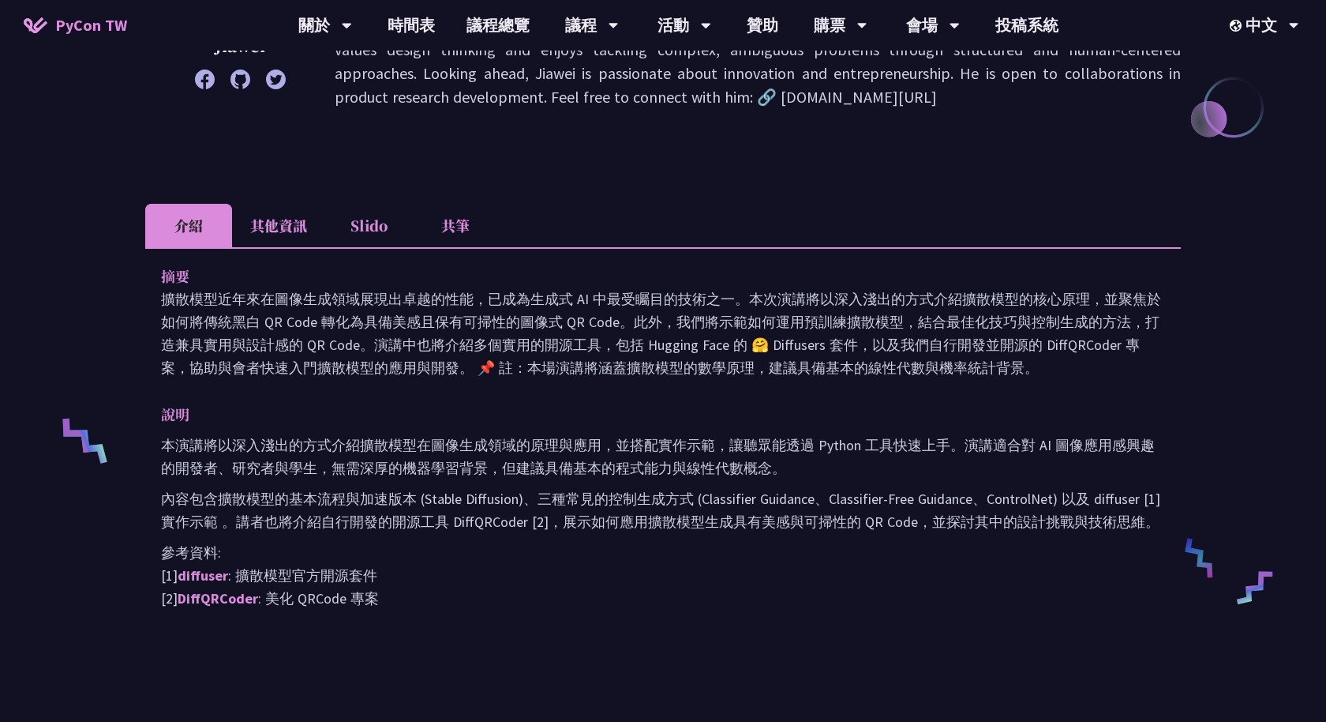
click at [264, 216] on li "其他資訊" at bounding box center [278, 225] width 93 height 43
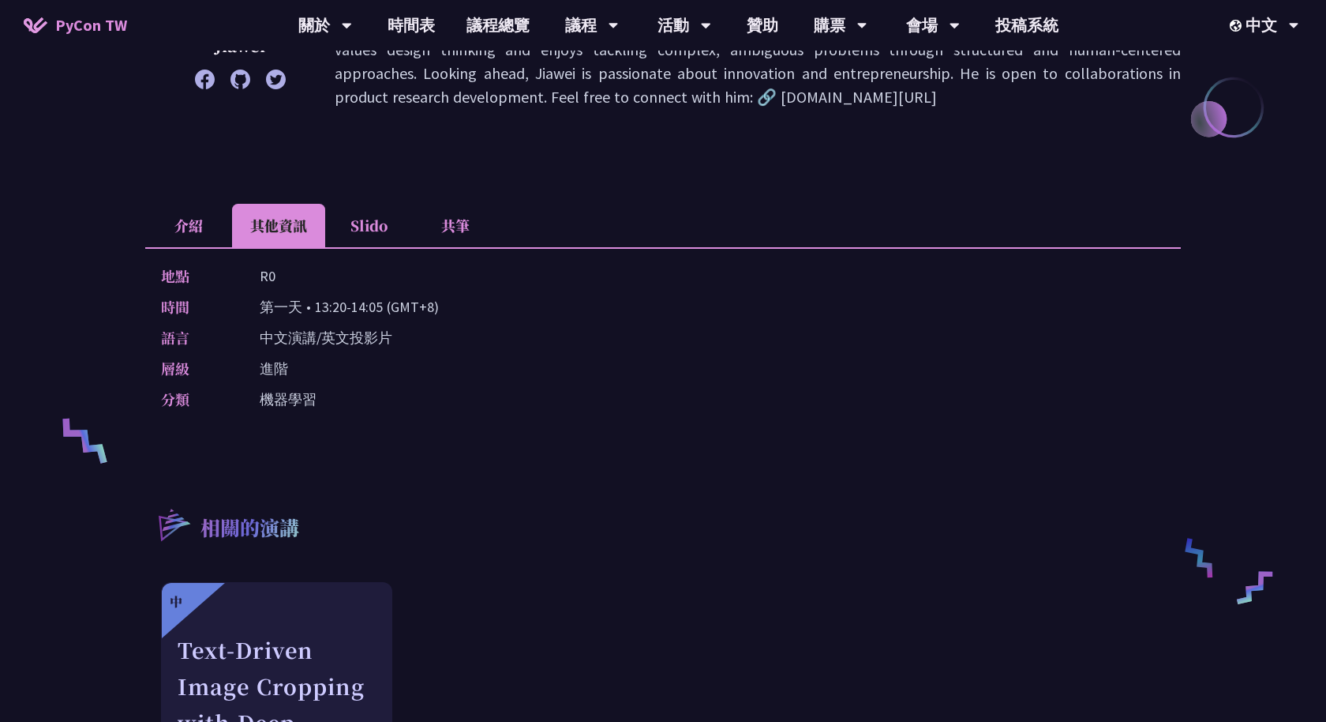
click at [369, 229] on li "Slido" at bounding box center [368, 225] width 87 height 43
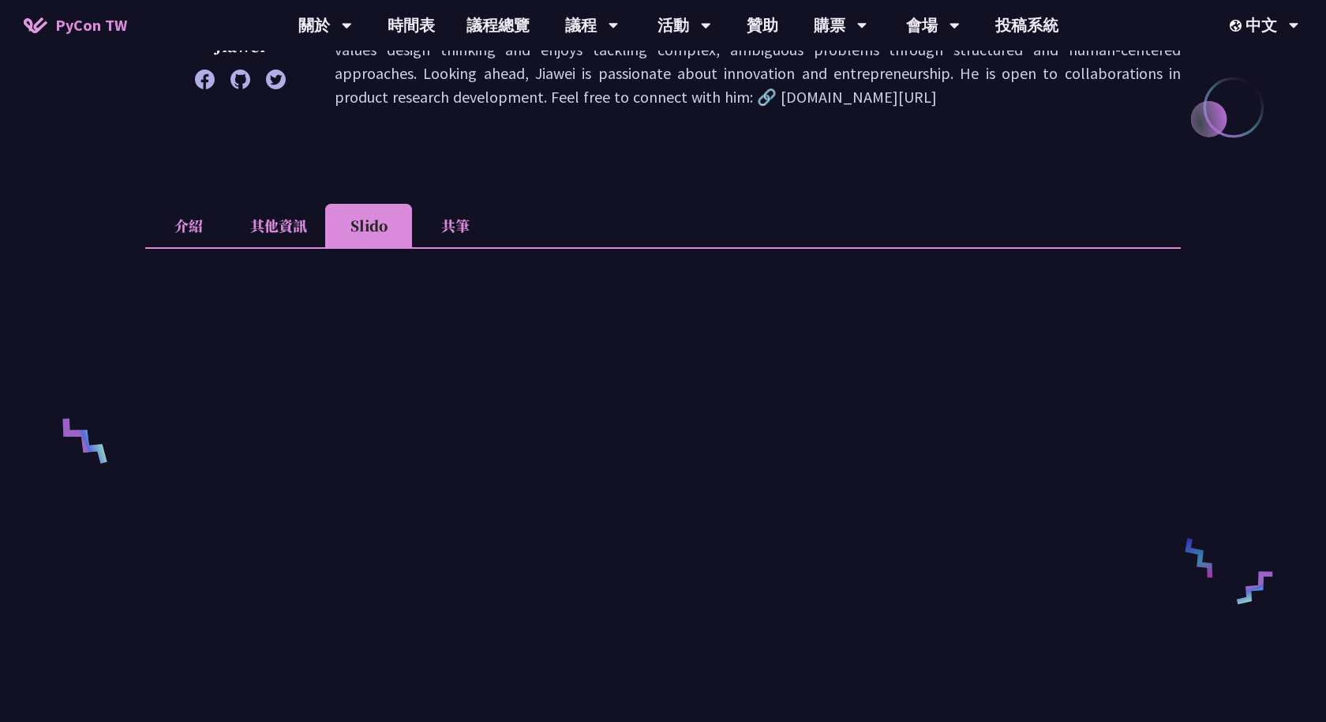
click at [437, 229] on li "共筆" at bounding box center [455, 225] width 87 height 43
click at [359, 222] on li "Slido" at bounding box center [368, 225] width 87 height 43
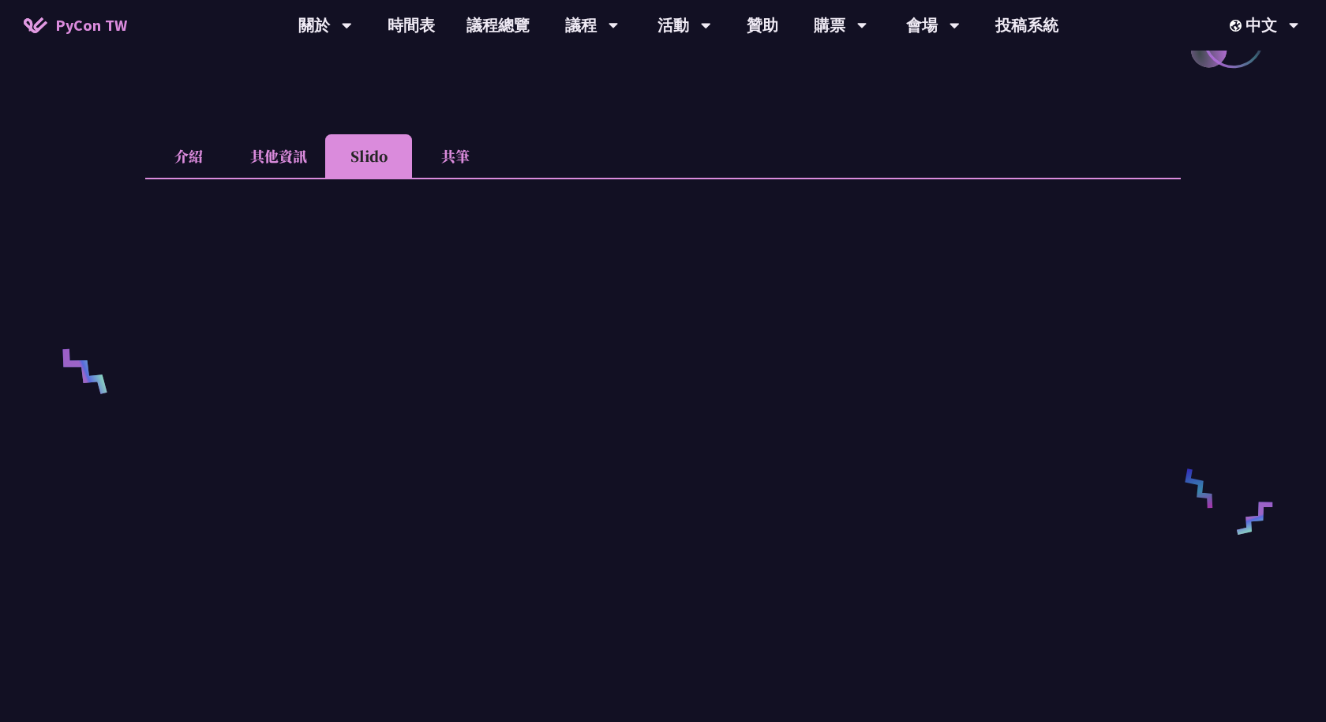
scroll to position [452, 0]
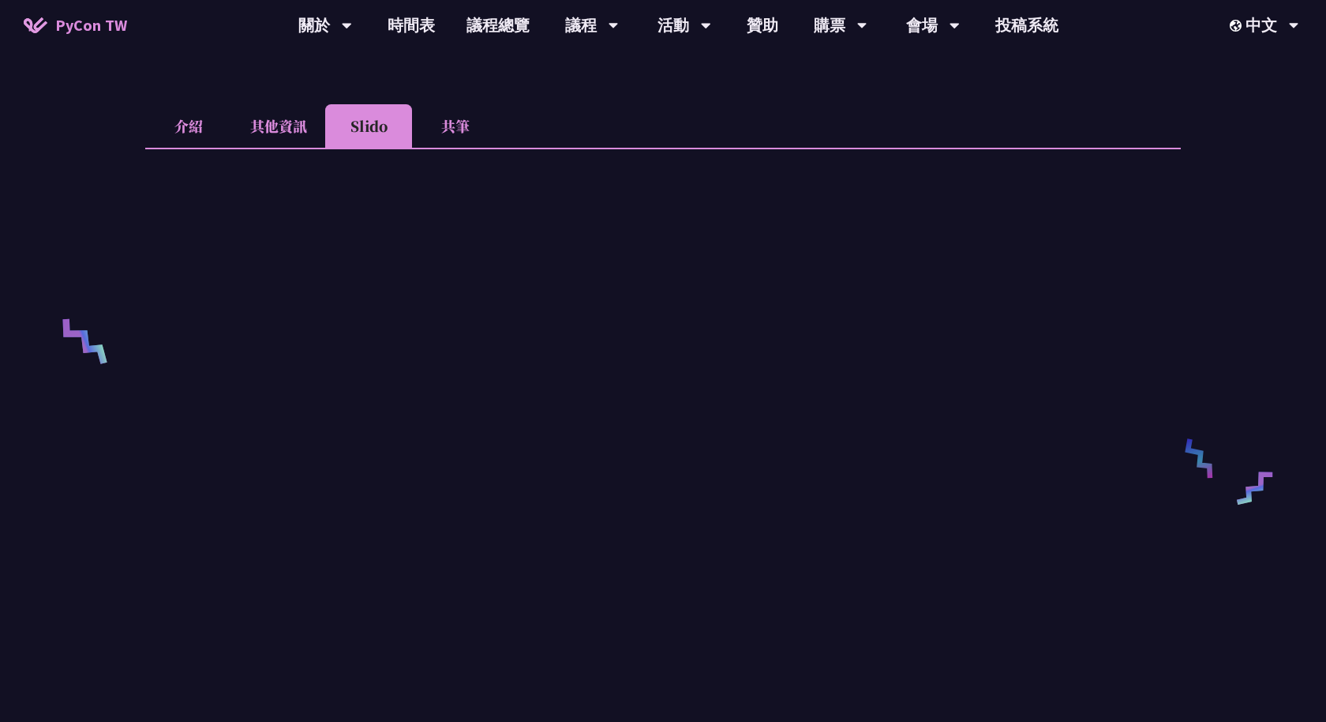
click at [447, 128] on li "共筆" at bounding box center [455, 125] width 87 height 43
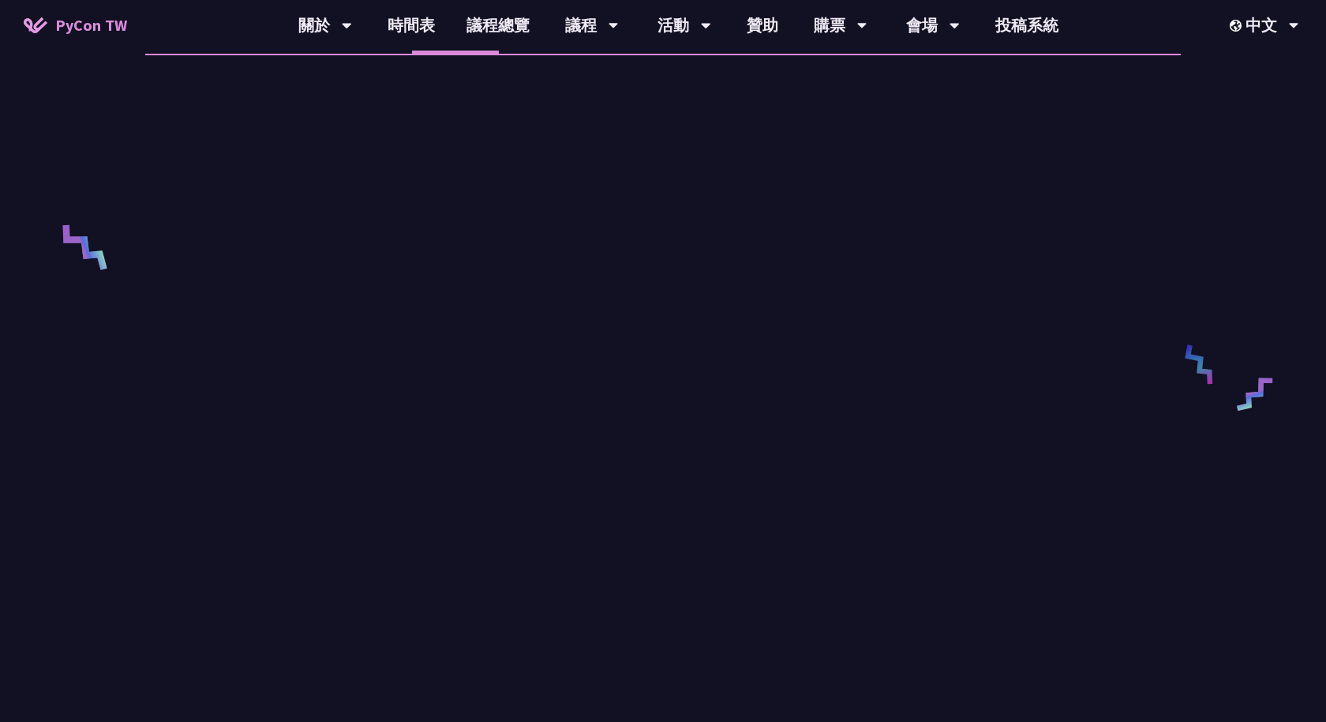
scroll to position [547, 0]
click at [425, 20] on link "時間表" at bounding box center [411, 25] width 79 height 51
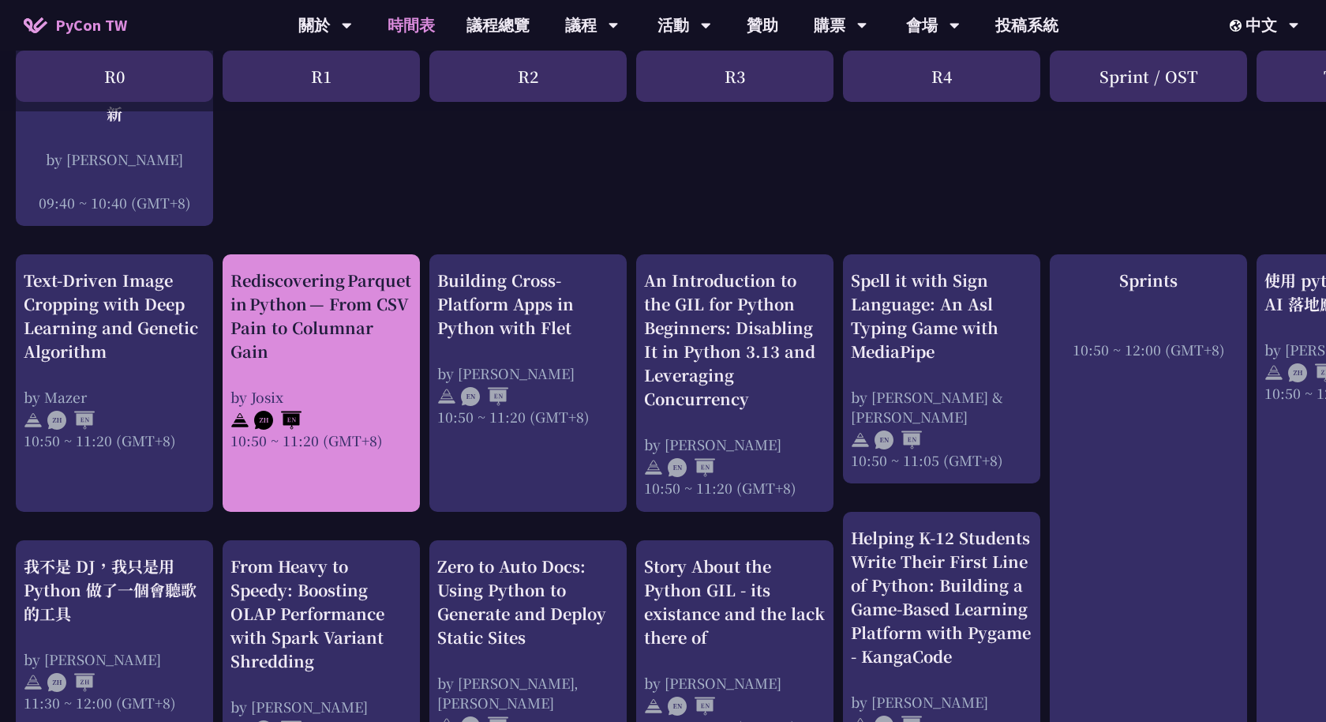
scroll to position [507, 0]
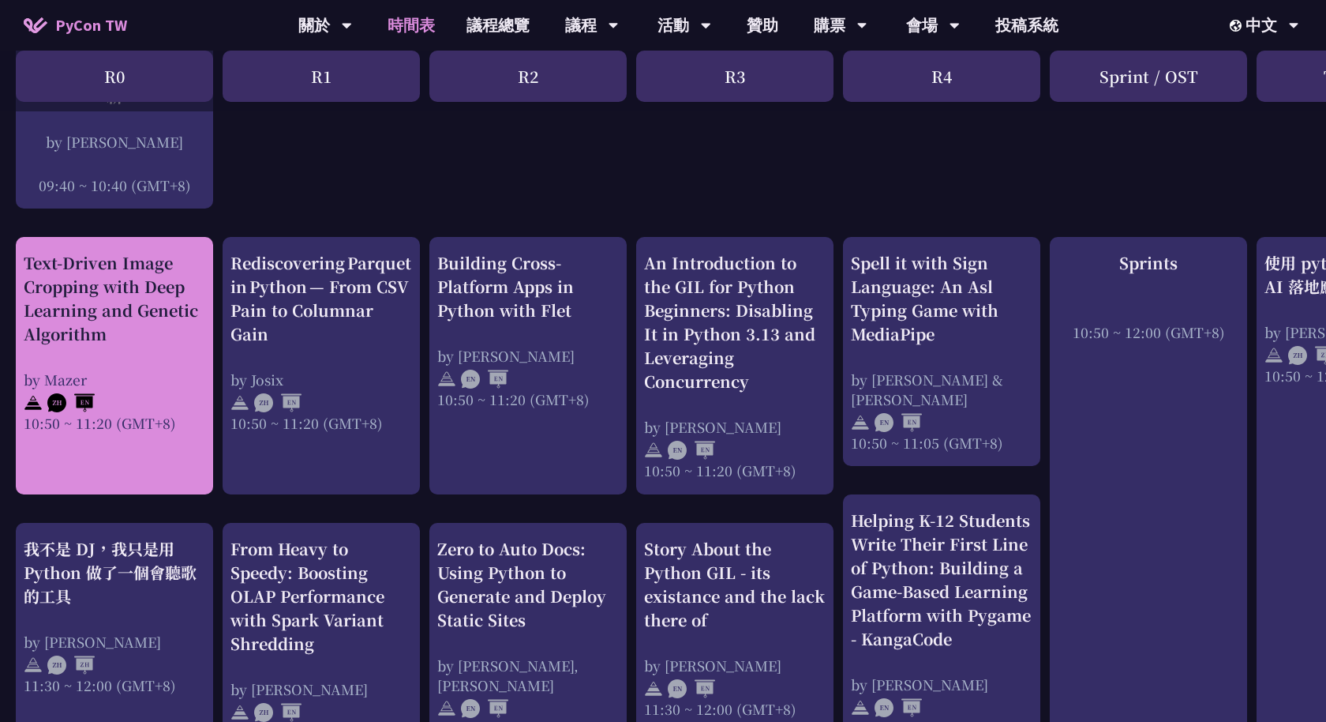
click at [125, 279] on div "Text-Driven Image Cropping with Deep Learning and Genetic Algorithm" at bounding box center [115, 298] width 182 height 95
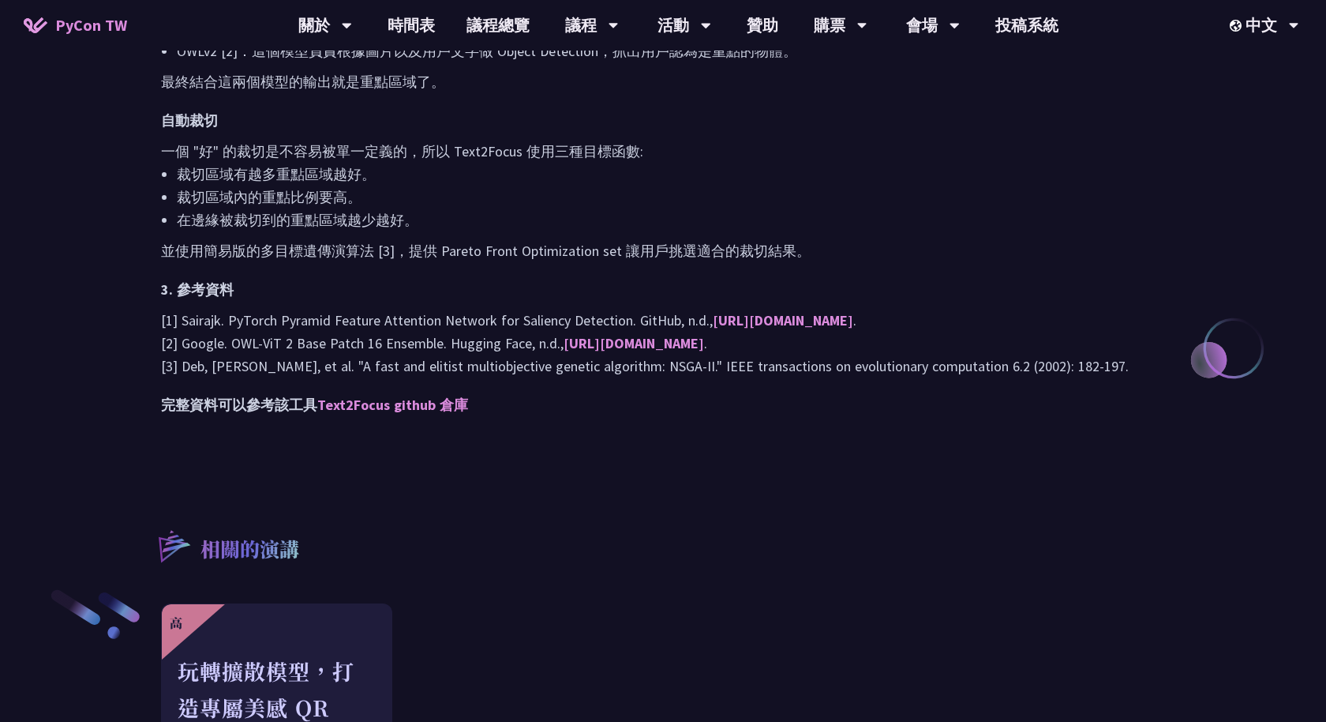
scroll to position [1551, 0]
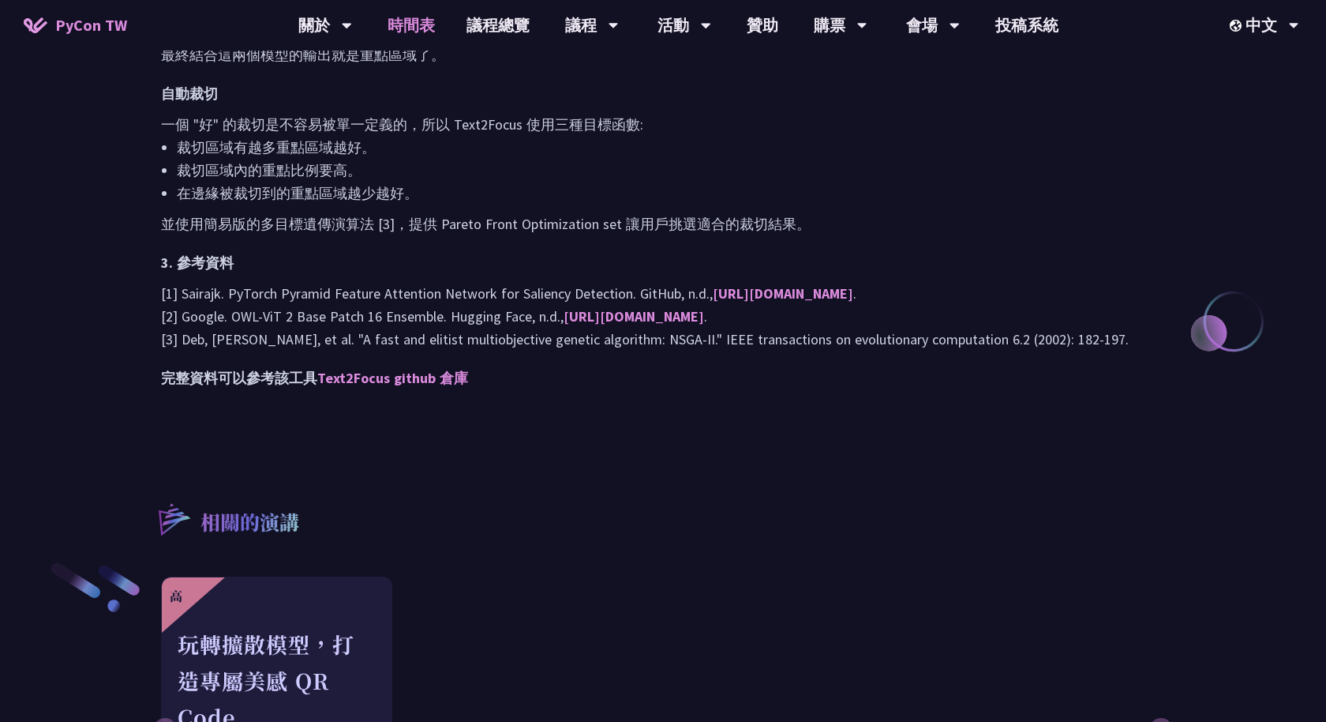
click at [411, 30] on link "時間表" at bounding box center [411, 25] width 79 height 51
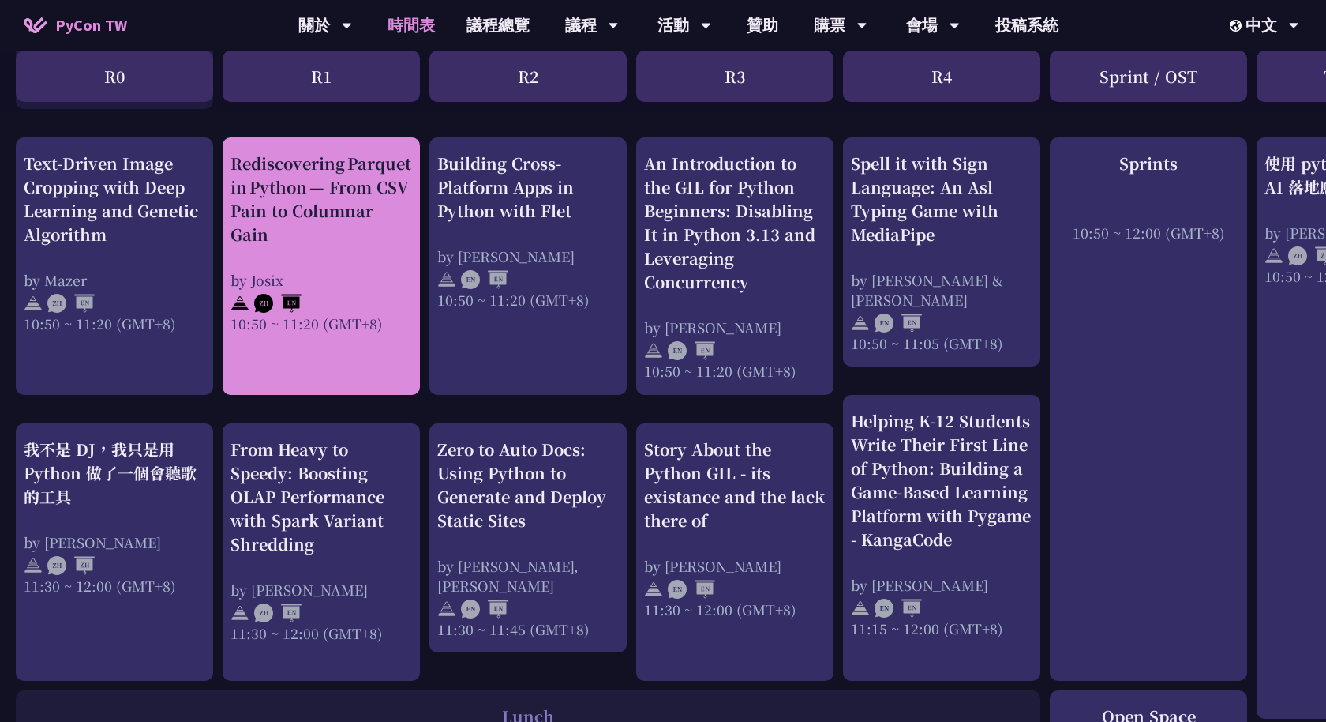
scroll to position [613, 0]
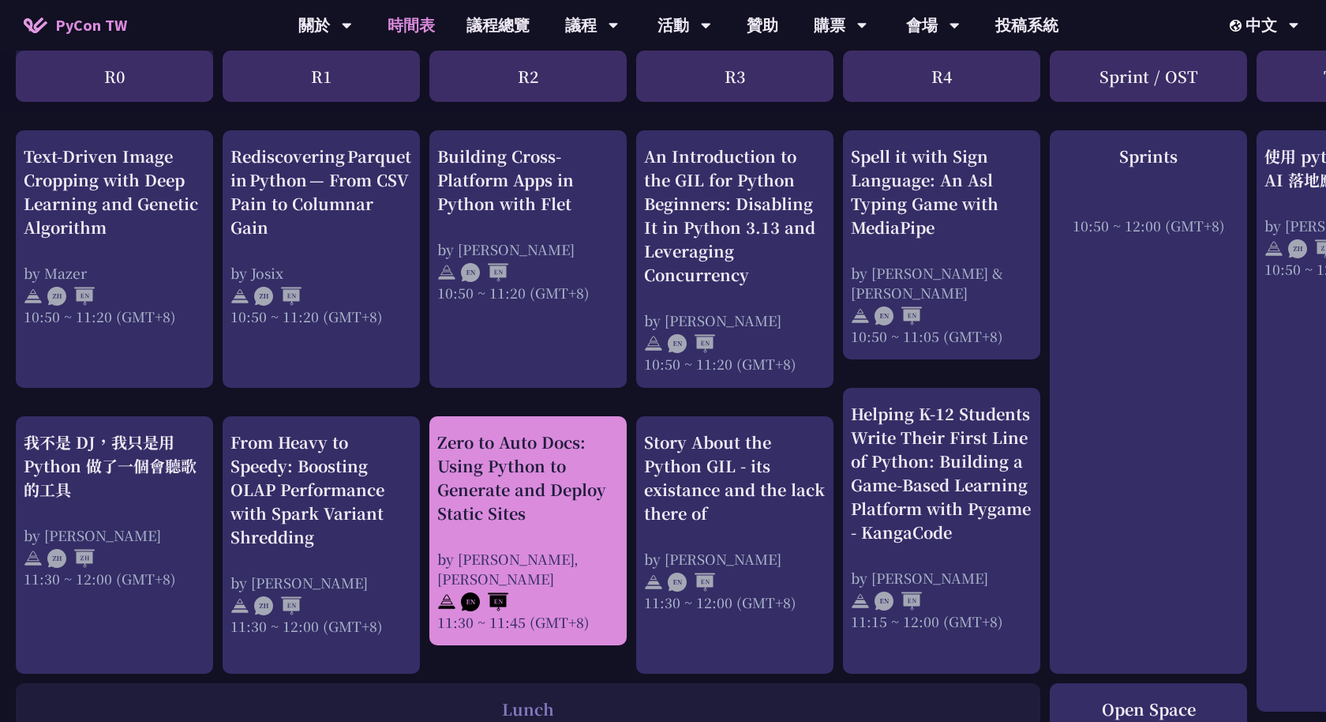
click at [516, 486] on div "Zero to Auto Docs: Using Python to Generate and Deploy Static Sites" at bounding box center [528, 477] width 182 height 95
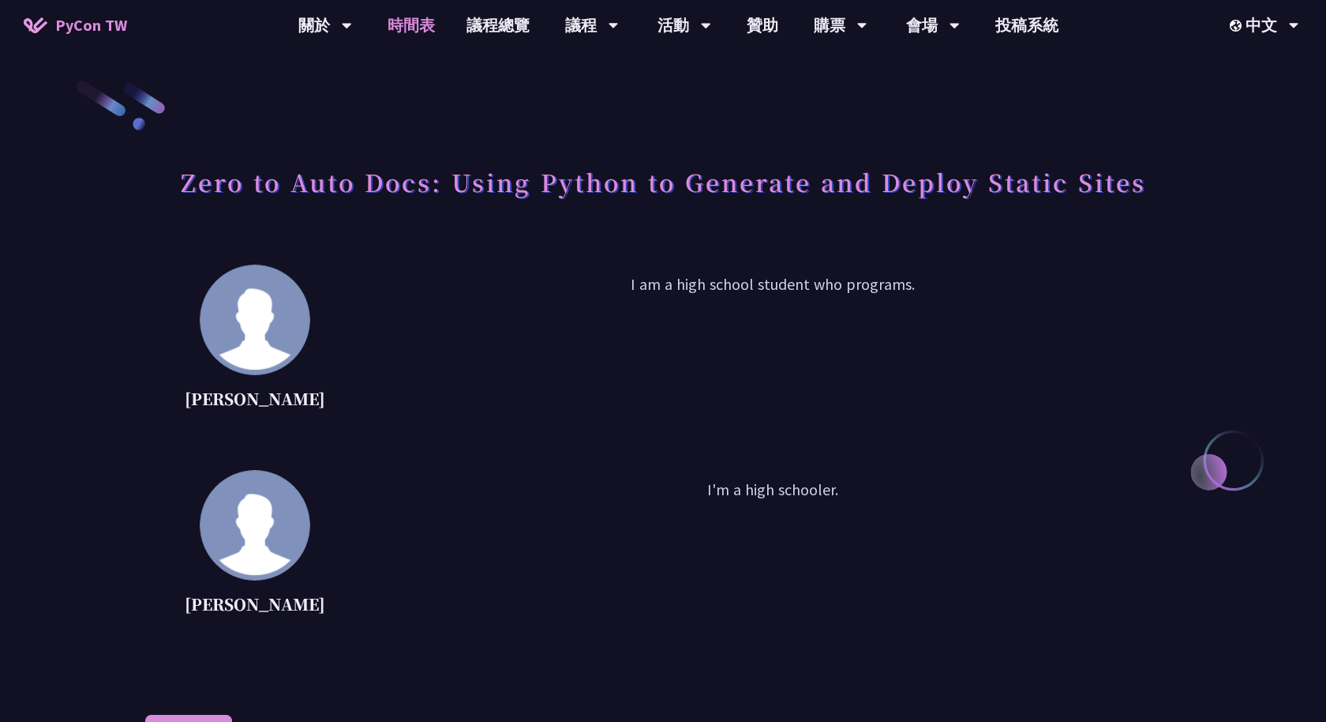
click at [407, 13] on link "時間表" at bounding box center [411, 25] width 79 height 51
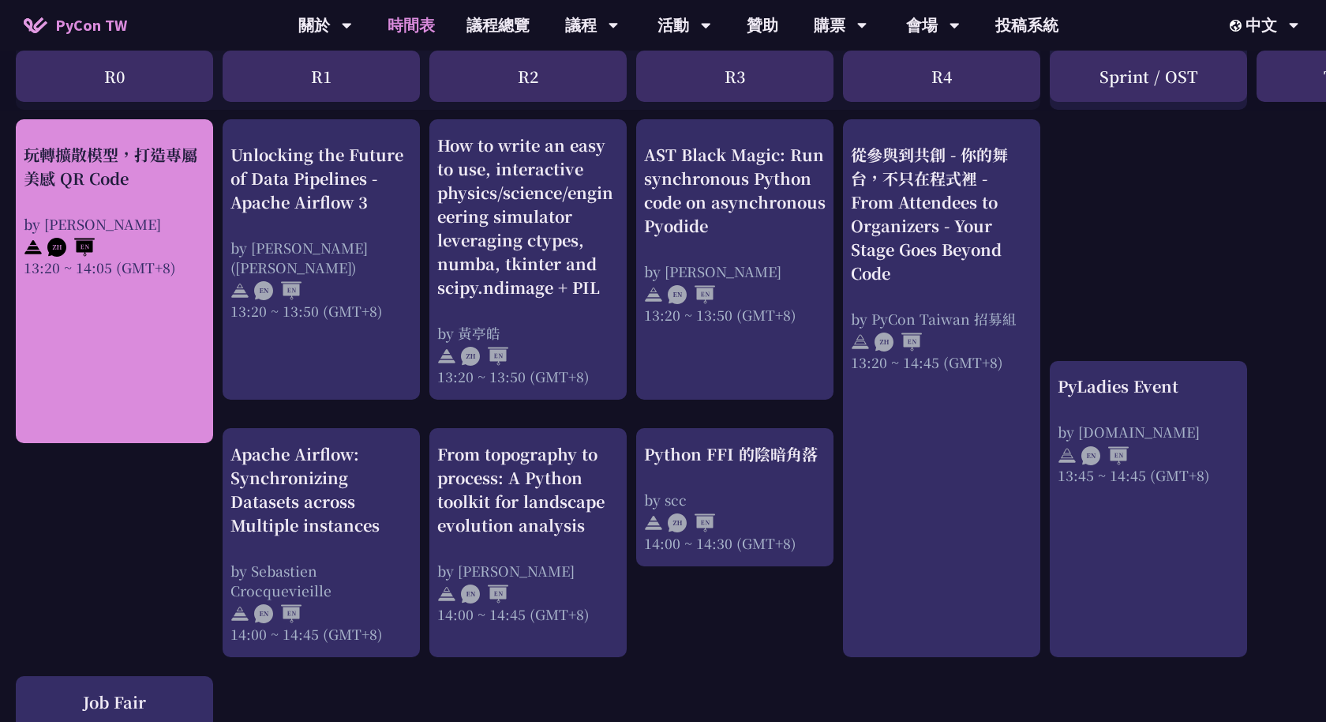
scroll to position [1330, 0]
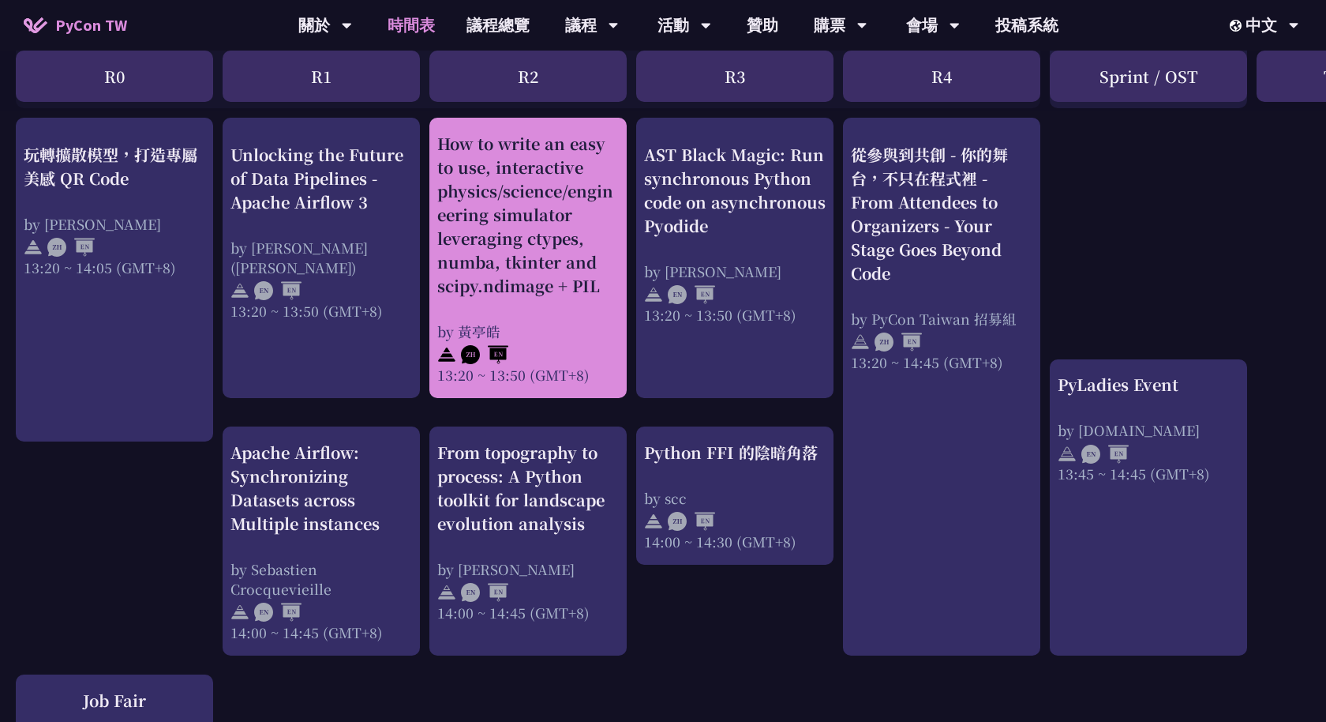
click at [557, 243] on div "How to write an easy to use, interactive physics/science/engineering simulator …" at bounding box center [528, 215] width 182 height 166
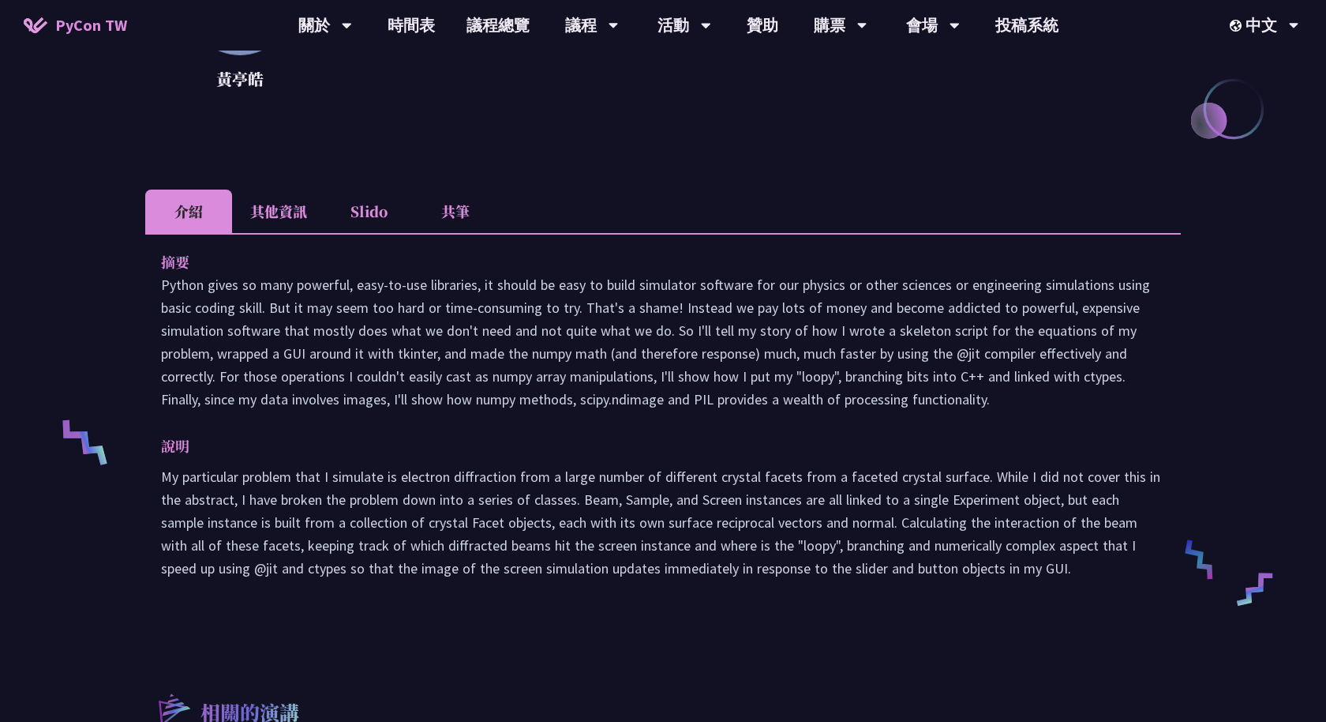
scroll to position [347, 0]
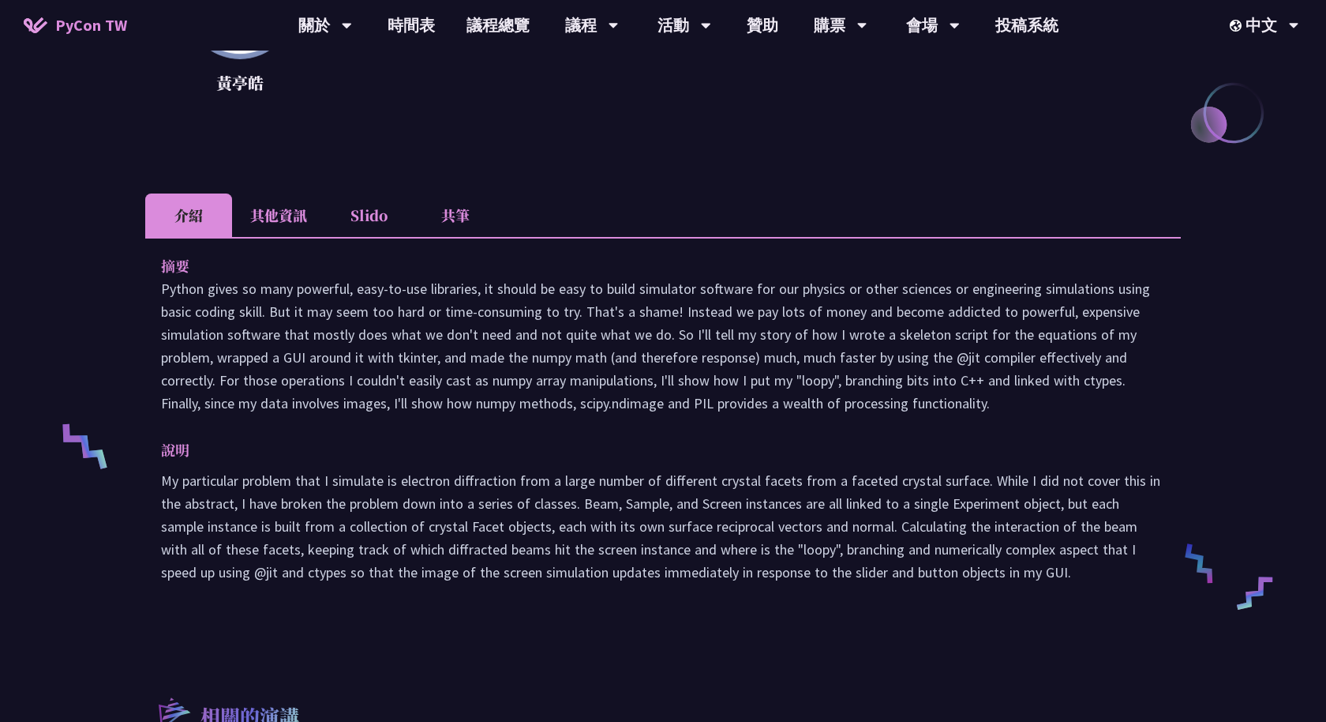
click at [261, 213] on li "其他資訊" at bounding box center [278, 214] width 93 height 43
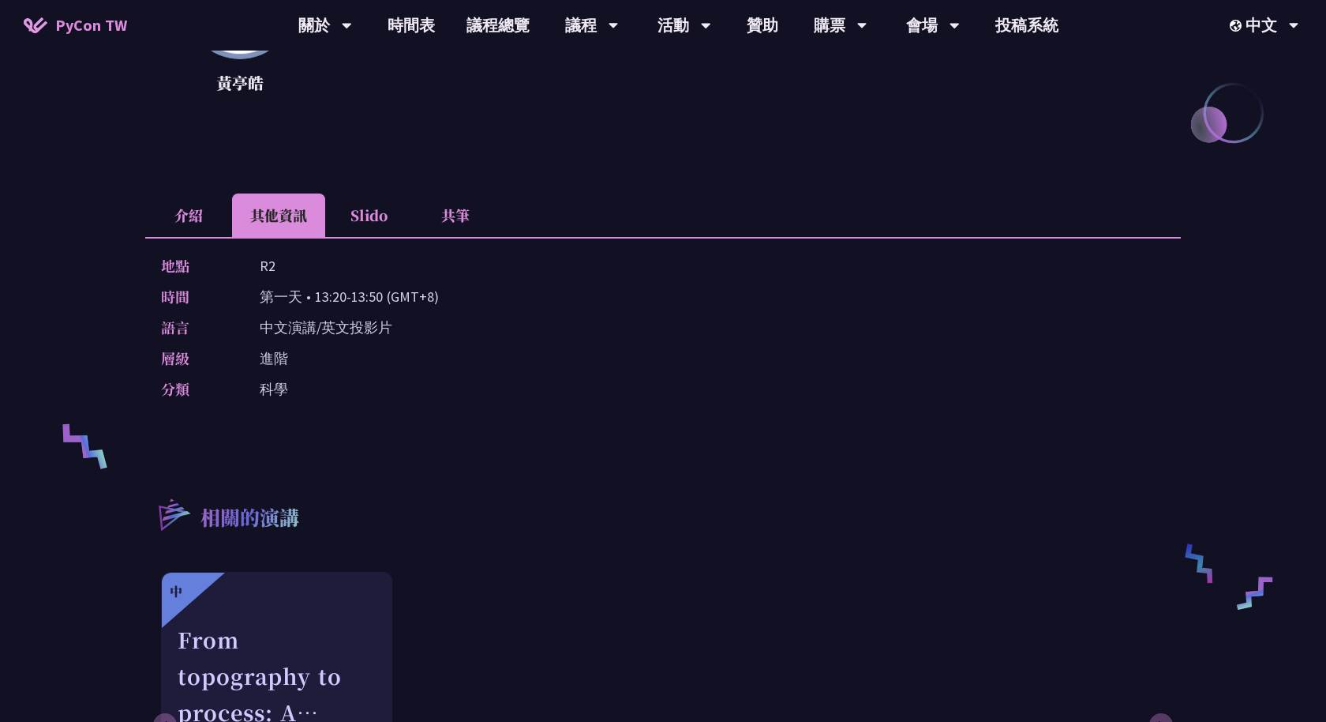
click at [362, 221] on li "Slido" at bounding box center [368, 214] width 87 height 43
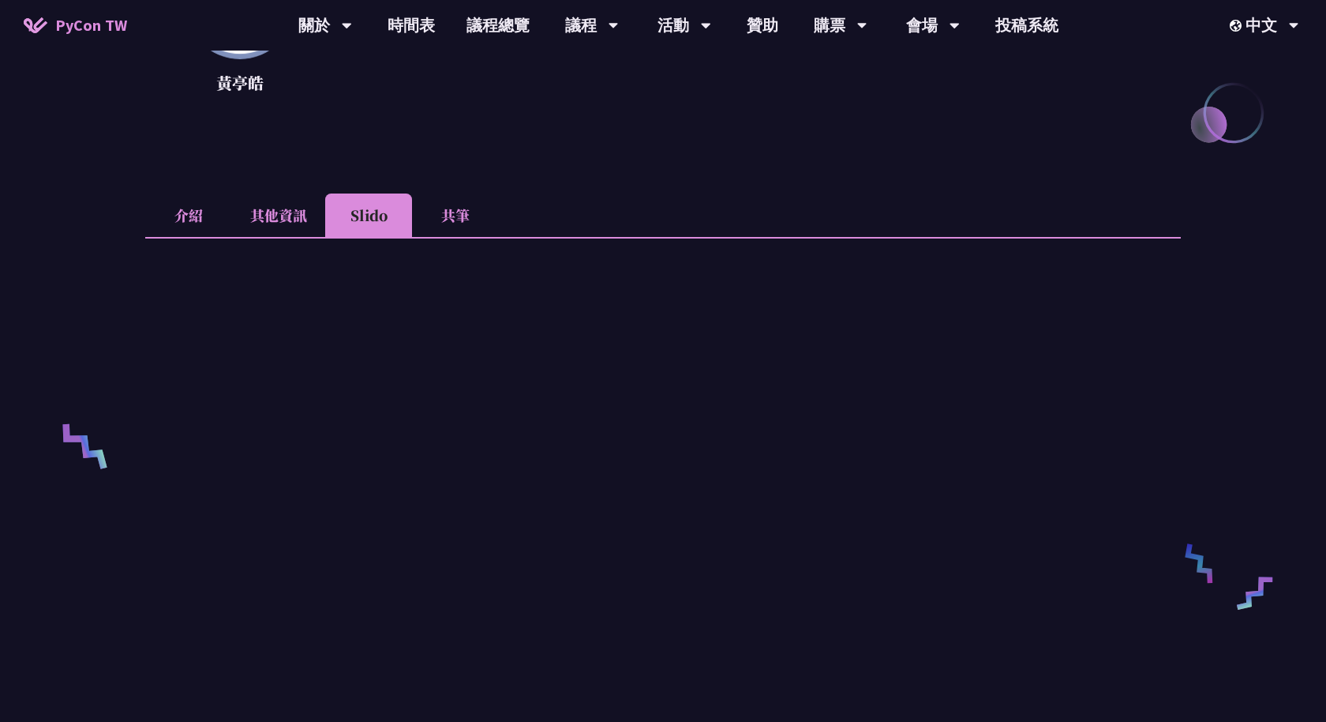
click at [459, 218] on li "共筆" at bounding box center [455, 214] width 87 height 43
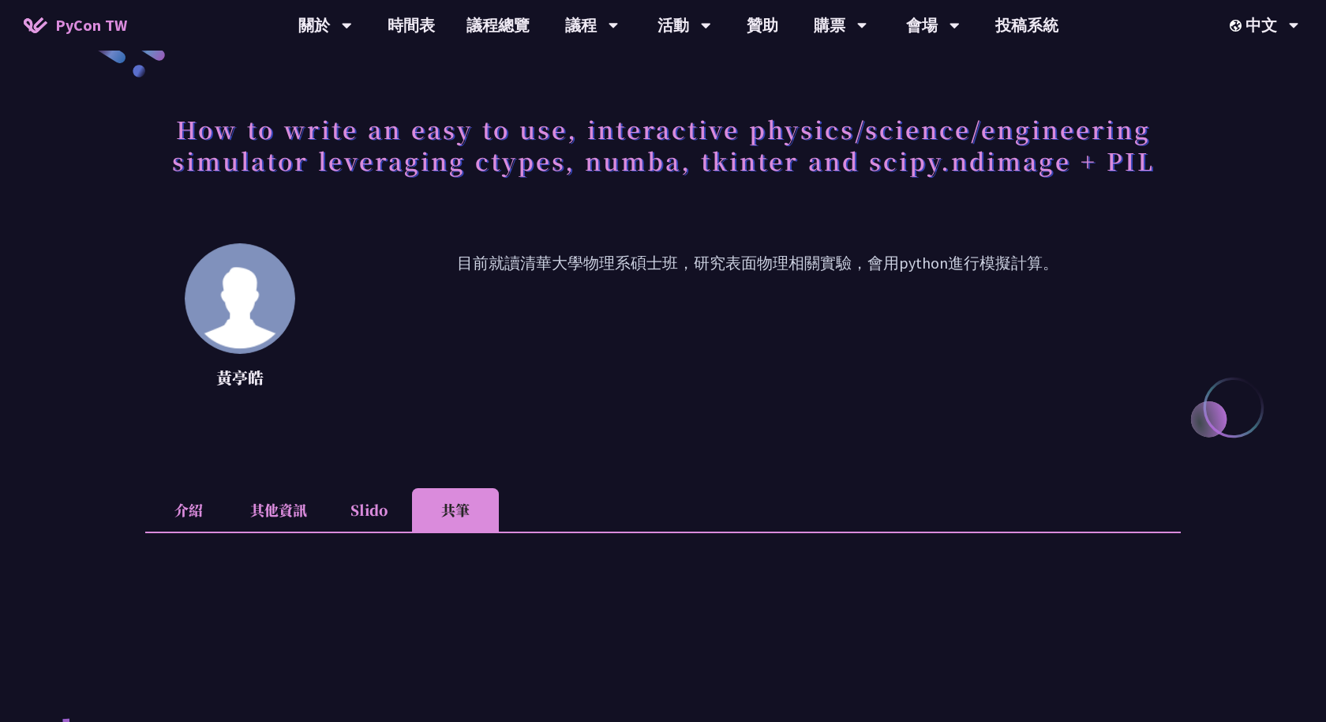
scroll to position [0, 0]
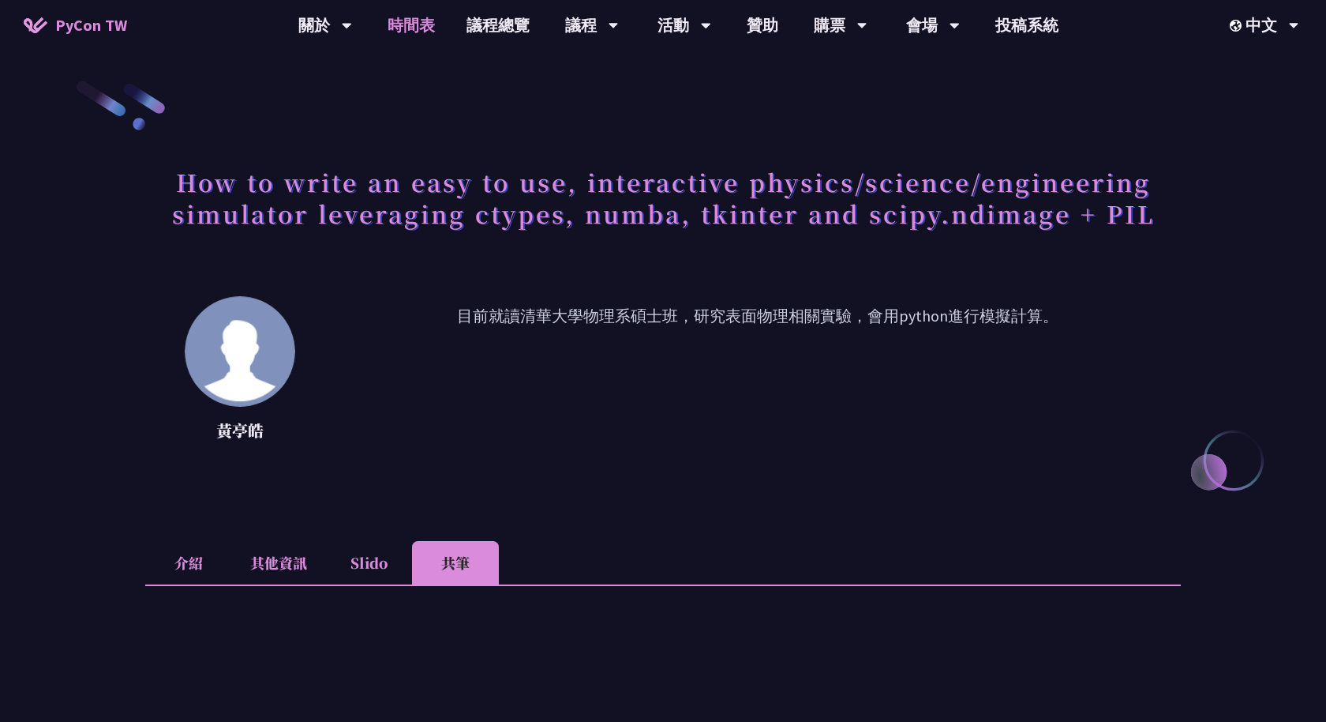
click at [416, 21] on link "時間表" at bounding box center [411, 25] width 79 height 51
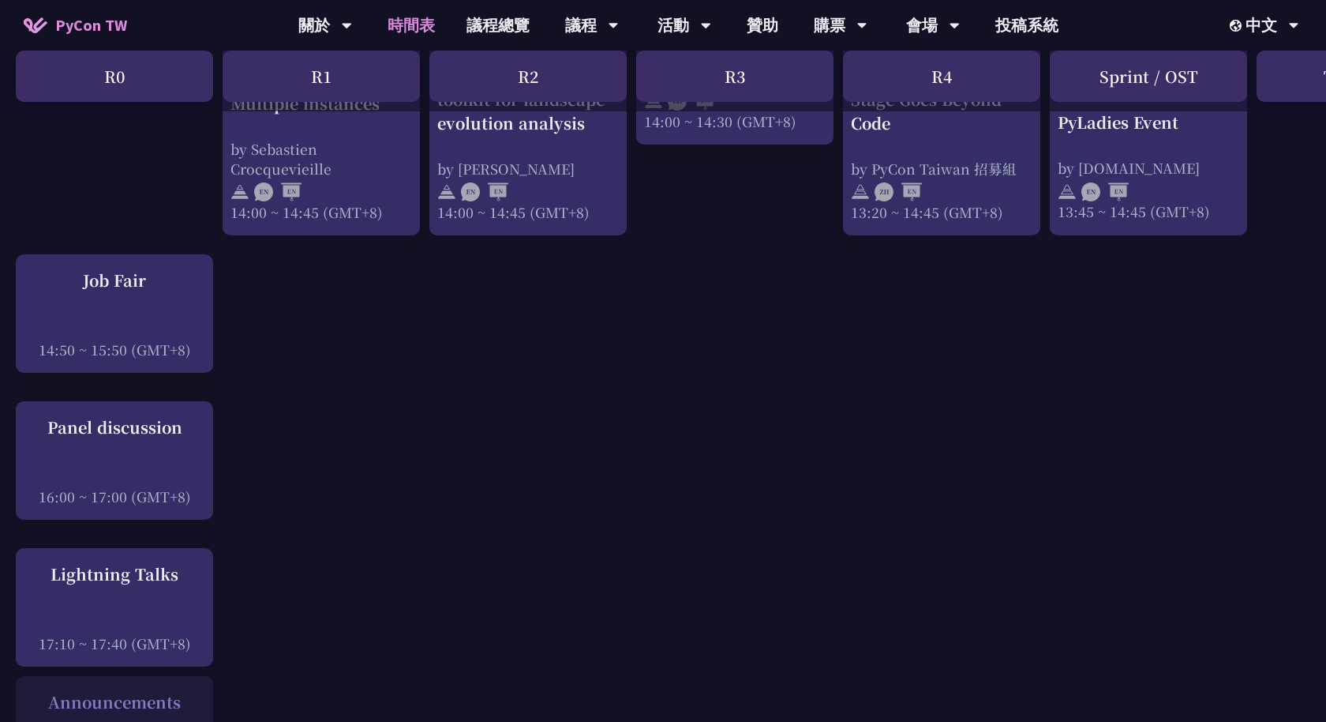
scroll to position [1787, 0]
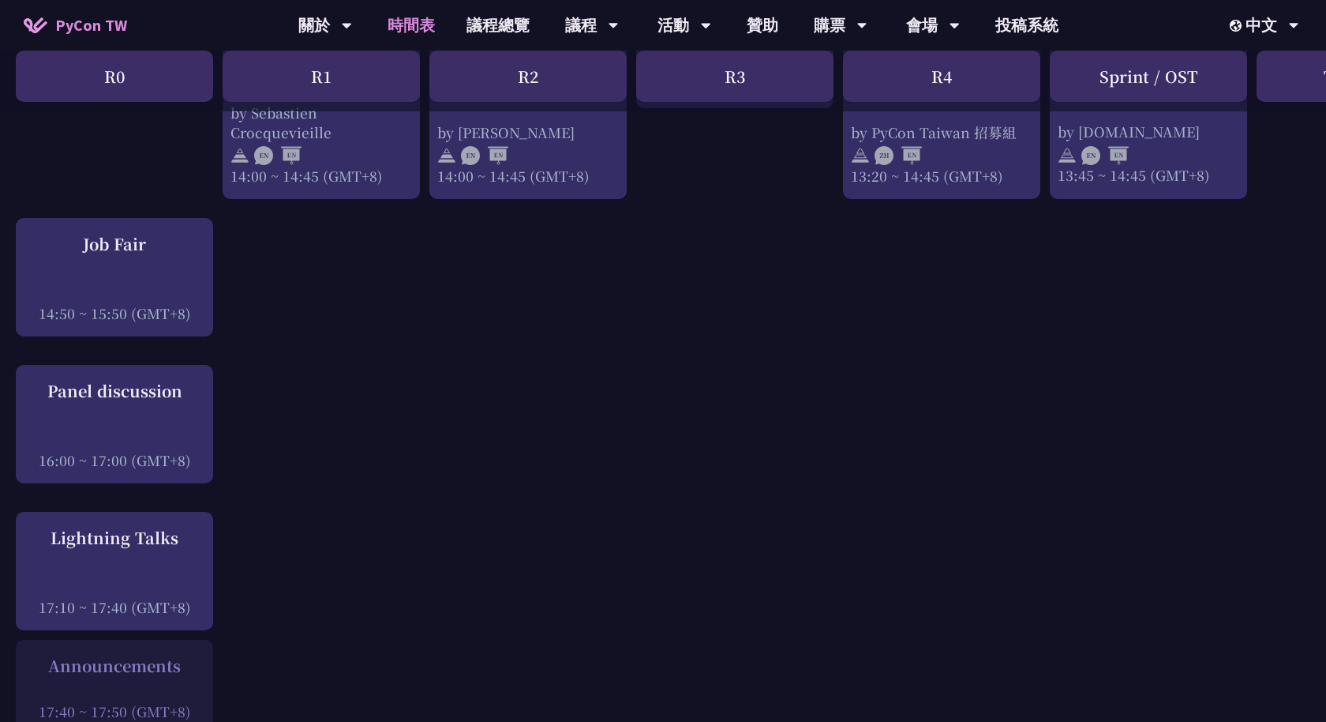
click at [428, 30] on link "時間表" at bounding box center [411, 25] width 79 height 51
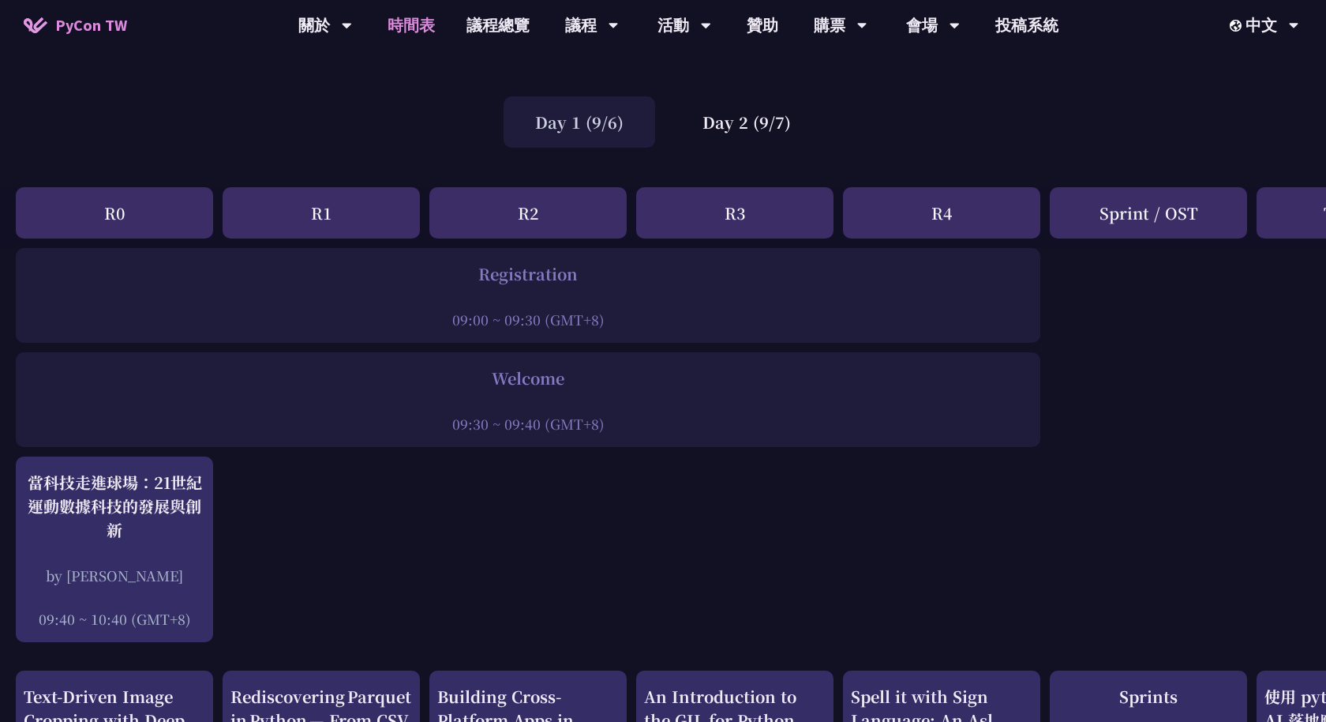
scroll to position [0, 0]
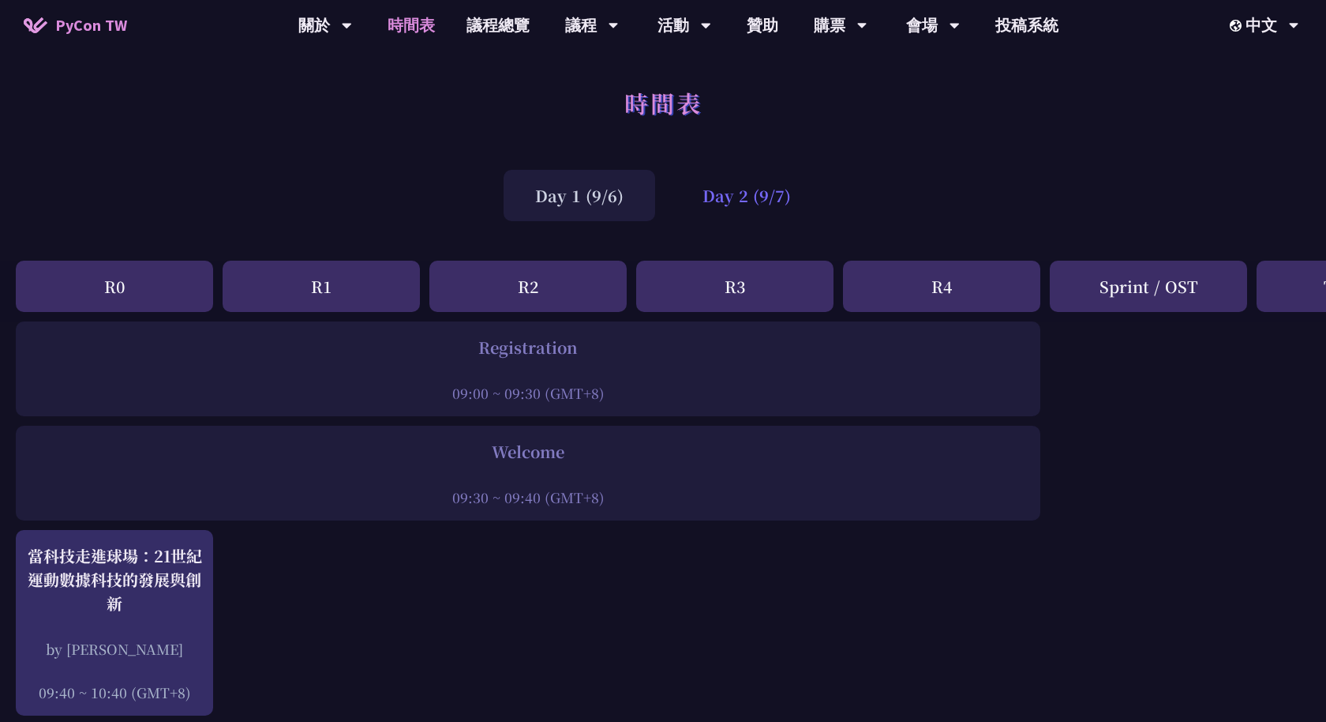
click at [737, 208] on div "Day 2 (9/7)" at bounding box center [747, 195] width 152 height 51
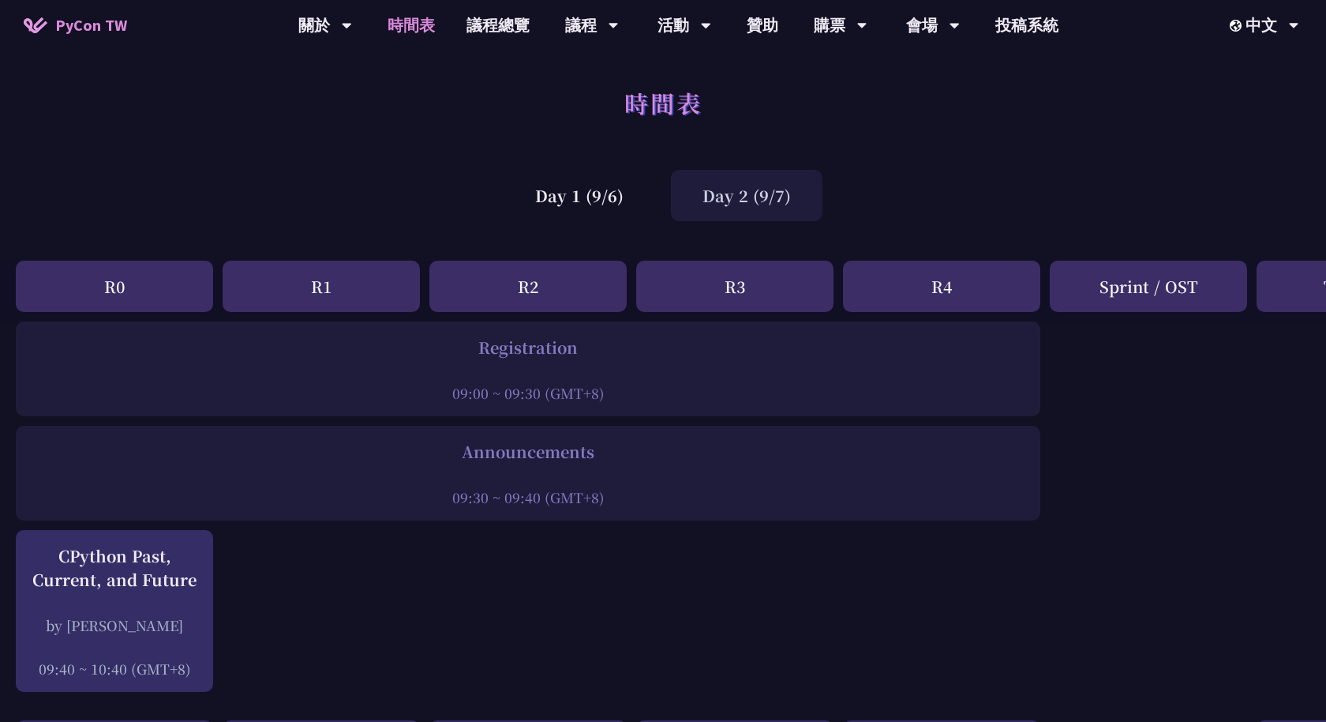
click at [725, 193] on div "Day 2 (9/7)" at bounding box center [747, 195] width 152 height 51
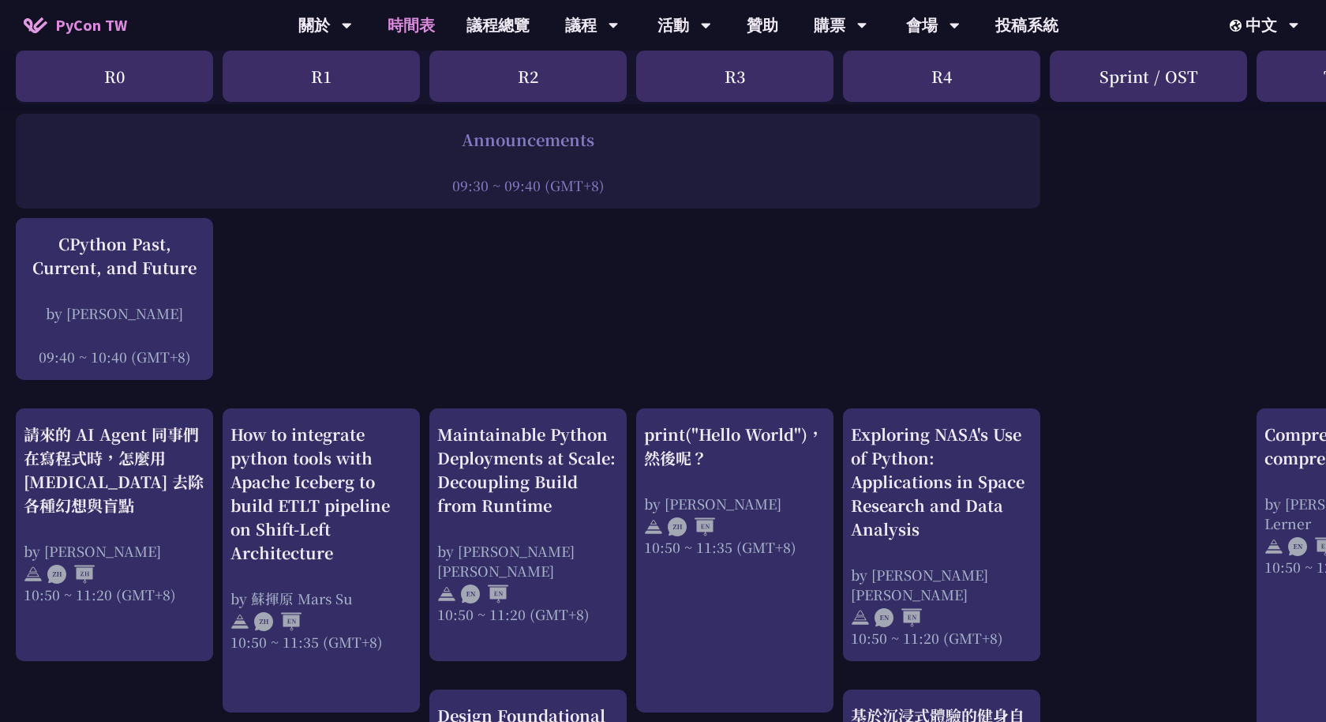
scroll to position [324, 0]
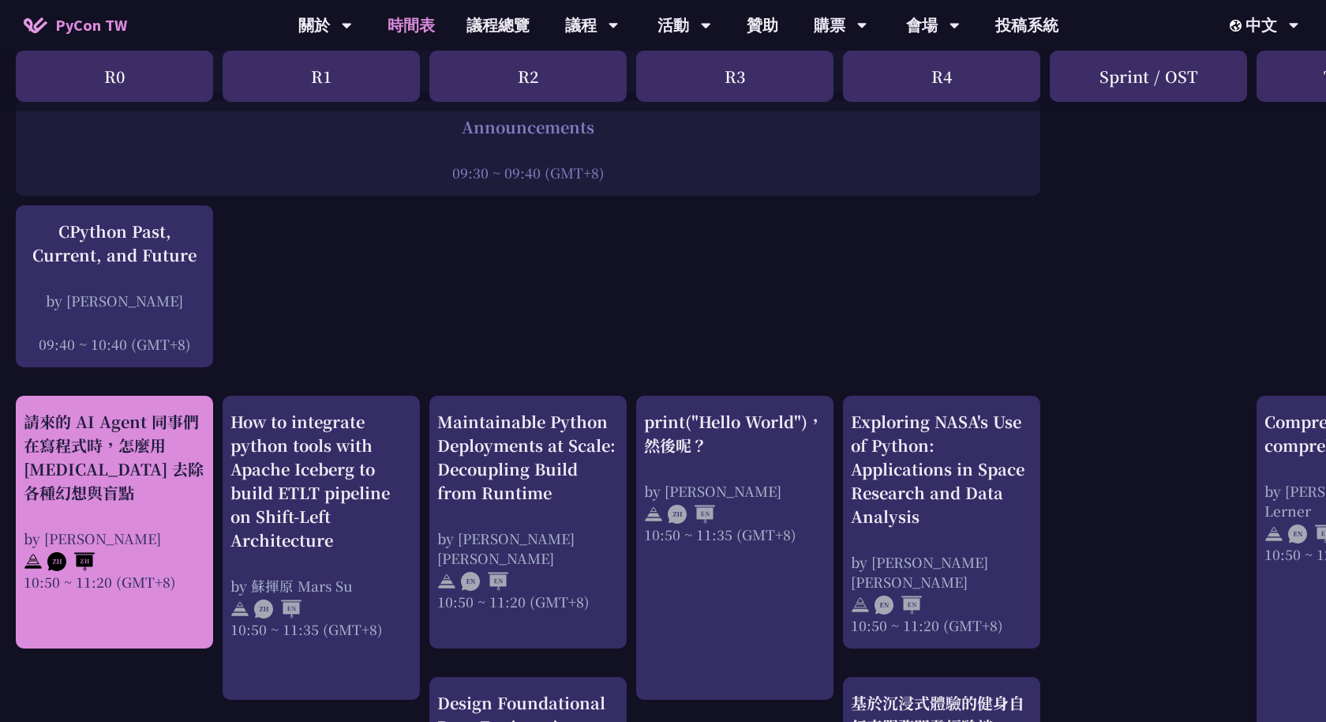
click at [126, 478] on div "請來的 AI Agent 同事們在寫程式時，怎麼用 pytest 去除各種幻想與盲點" at bounding box center [115, 457] width 182 height 95
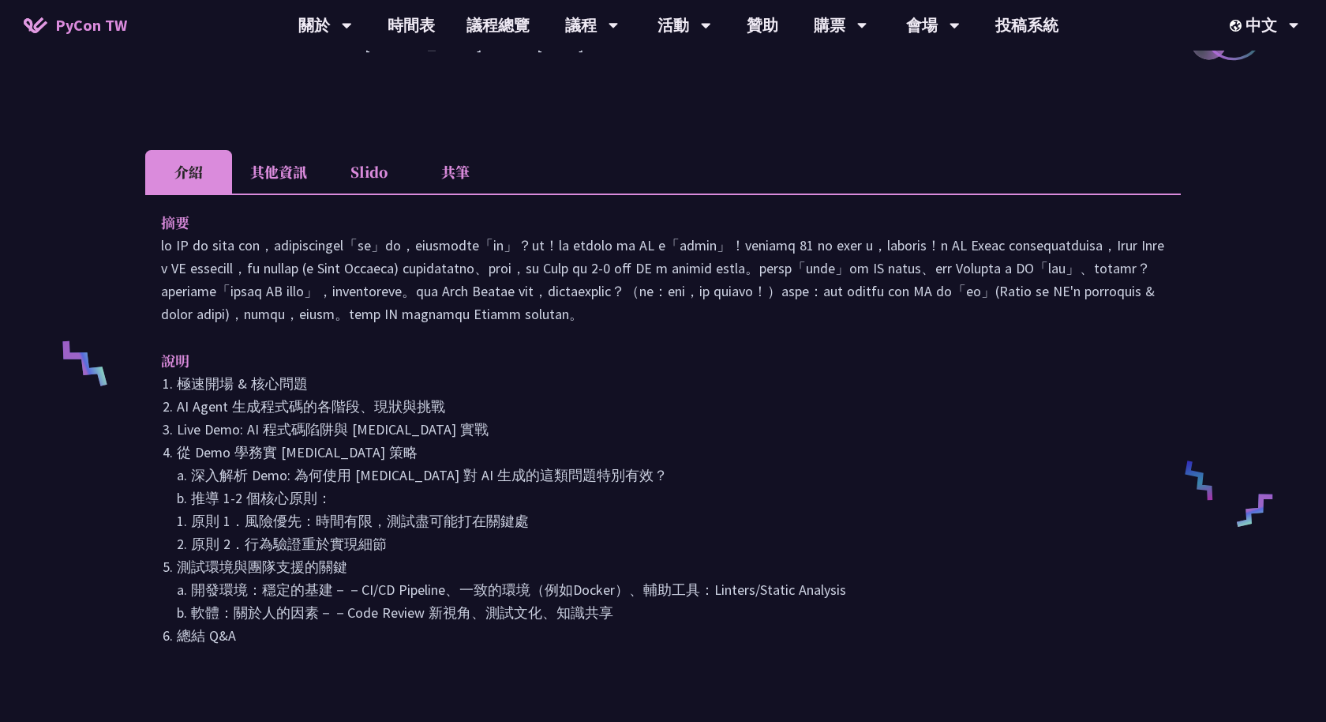
scroll to position [422, 0]
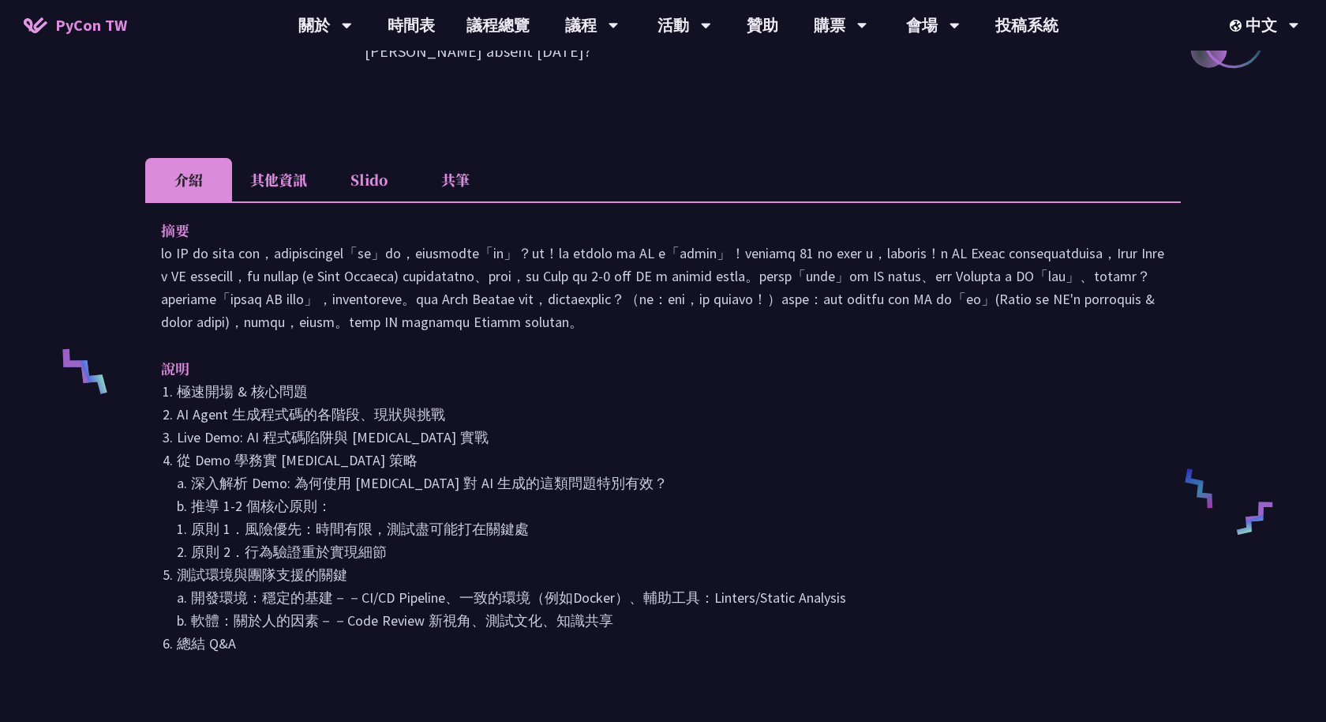
click at [273, 168] on li "其他資訊" at bounding box center [278, 179] width 93 height 43
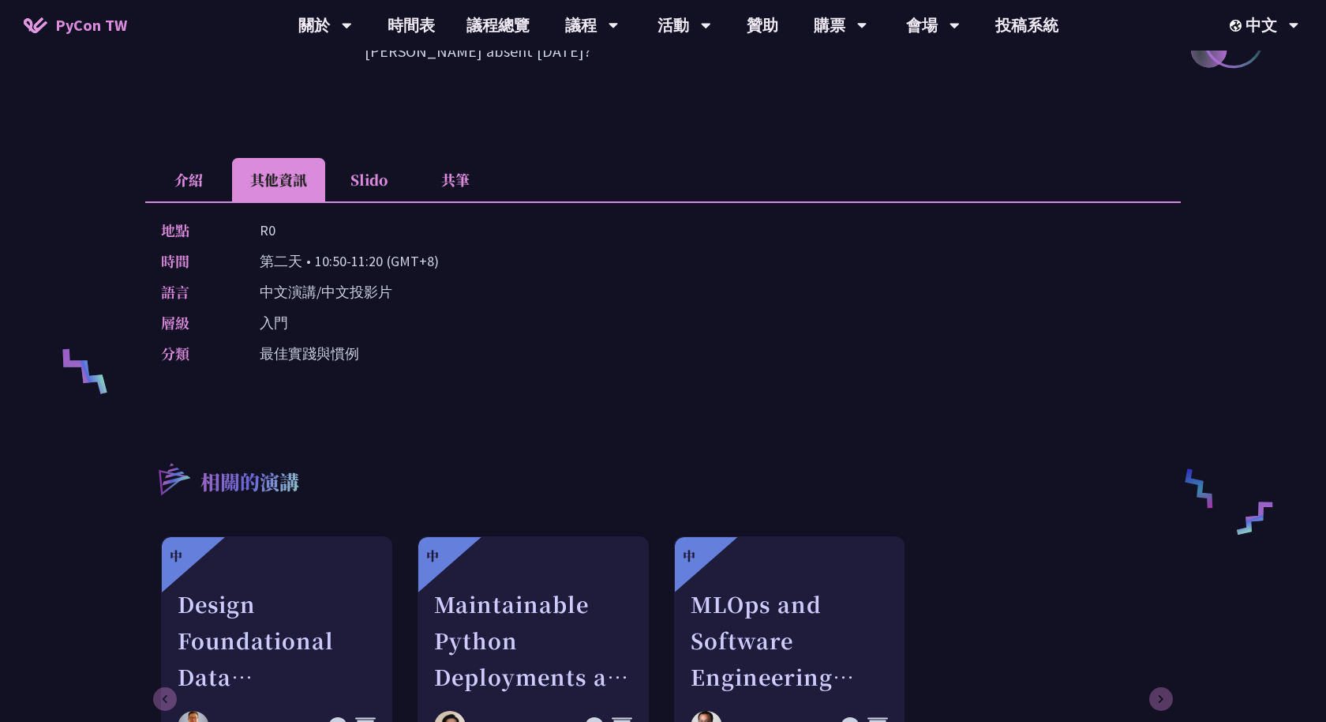
click at [370, 158] on li "Slido" at bounding box center [368, 179] width 87 height 43
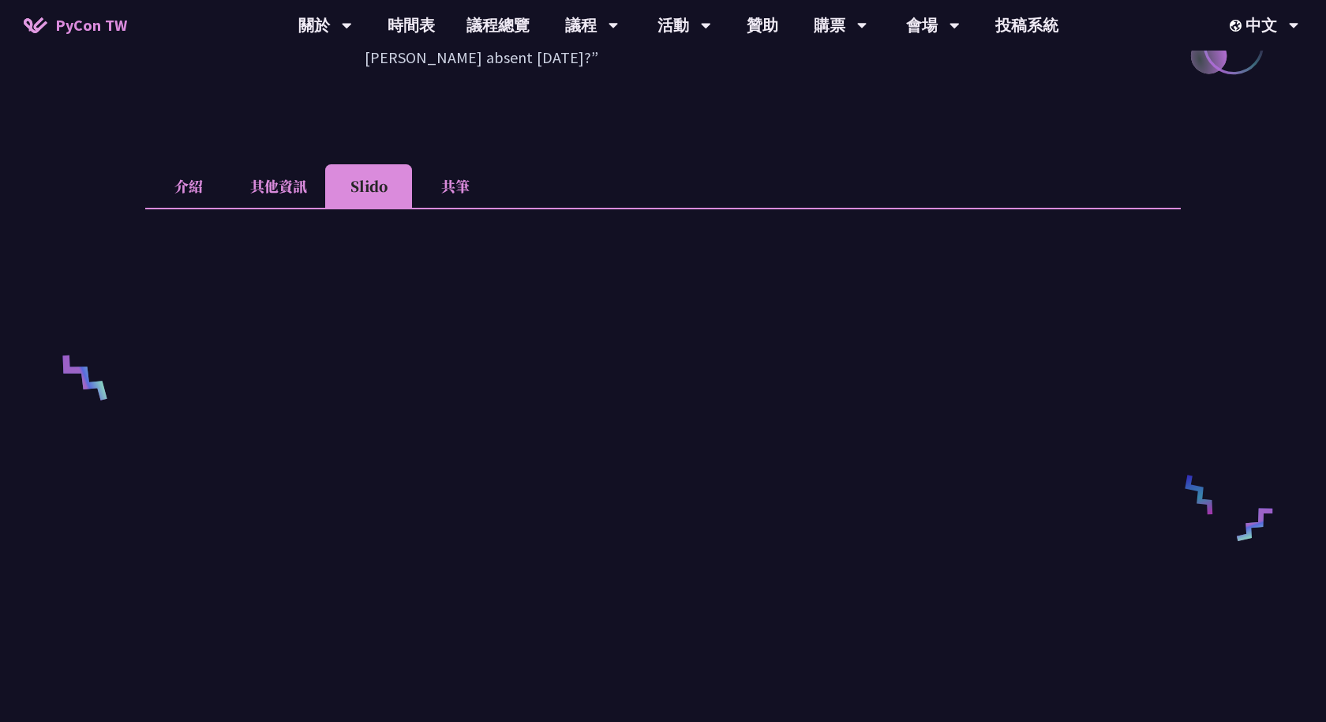
scroll to position [403, 0]
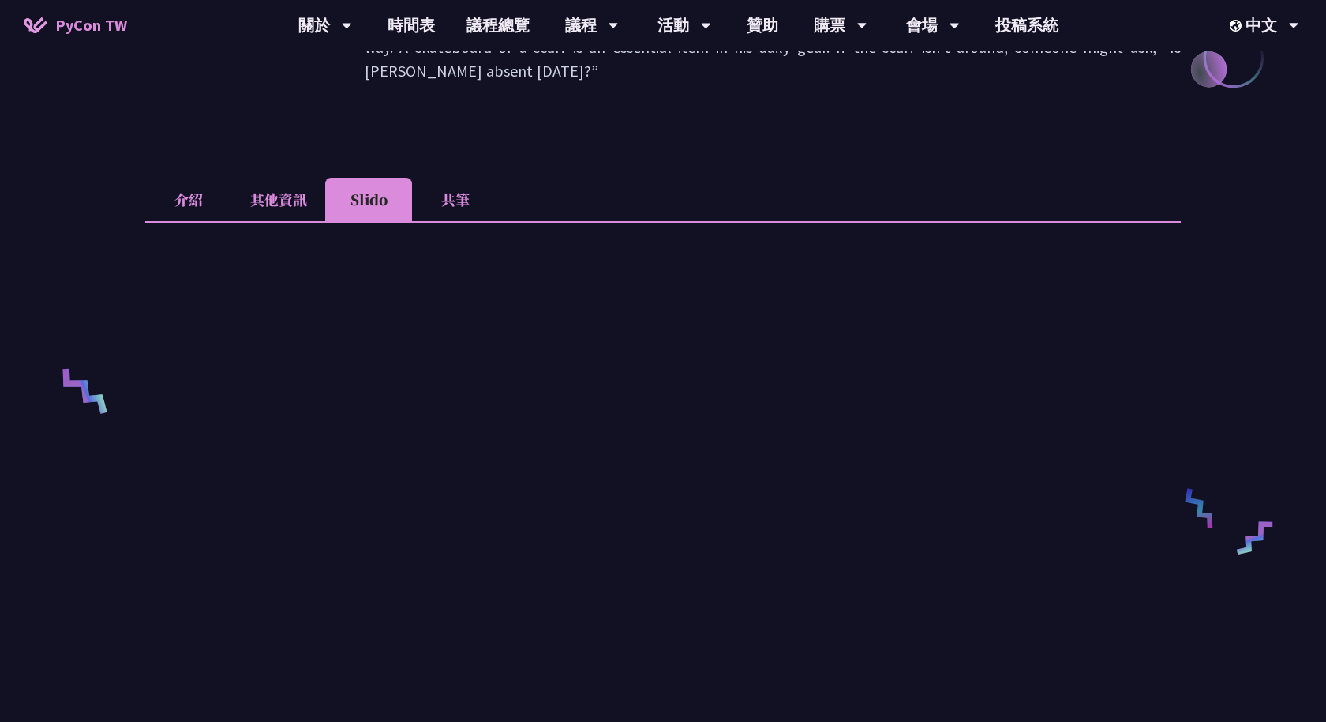
click at [461, 149] on div "請來的 AI Agent 同事們在寫程式時，怎麼用 pytest 去除各種幻想與盲點 Keith Yang 介紹 其他資訊 Slido 共筆 摘要 說明 極速…" at bounding box center [663, 534] width 1036 height 1716
click at [452, 178] on li "共筆" at bounding box center [455, 199] width 87 height 43
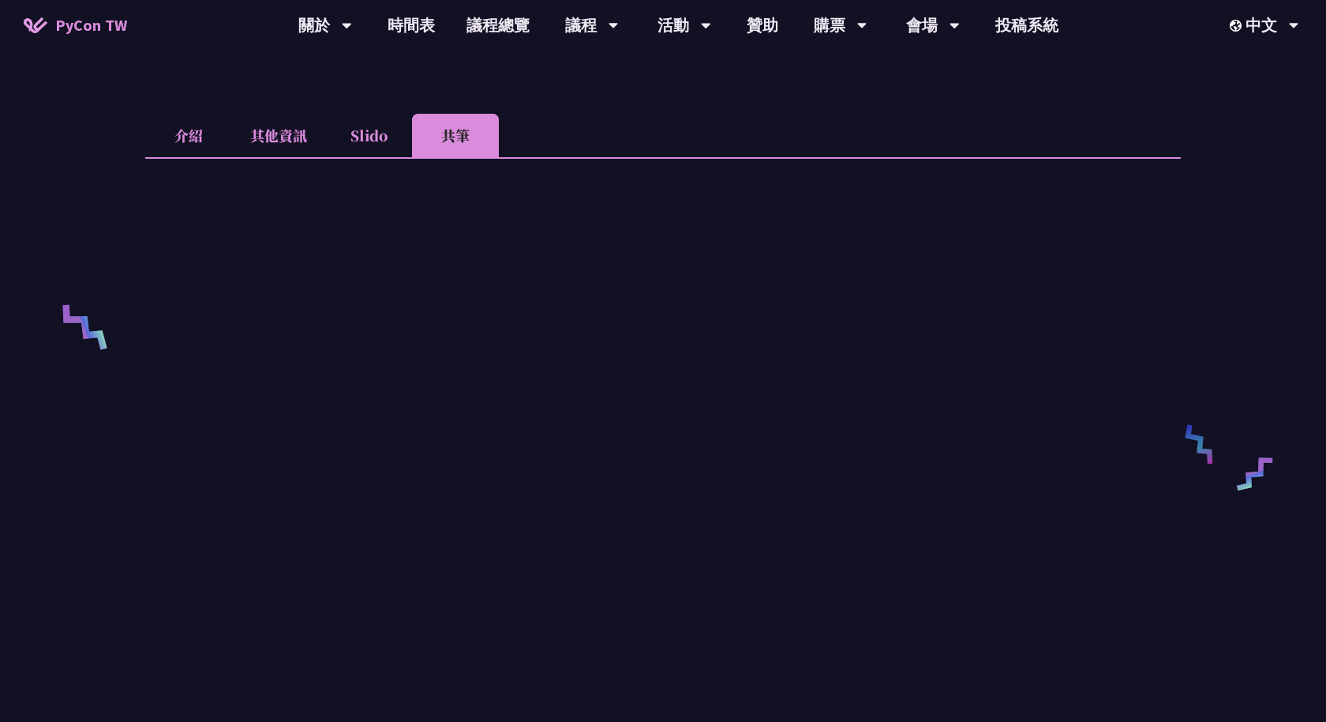
scroll to position [475, 0]
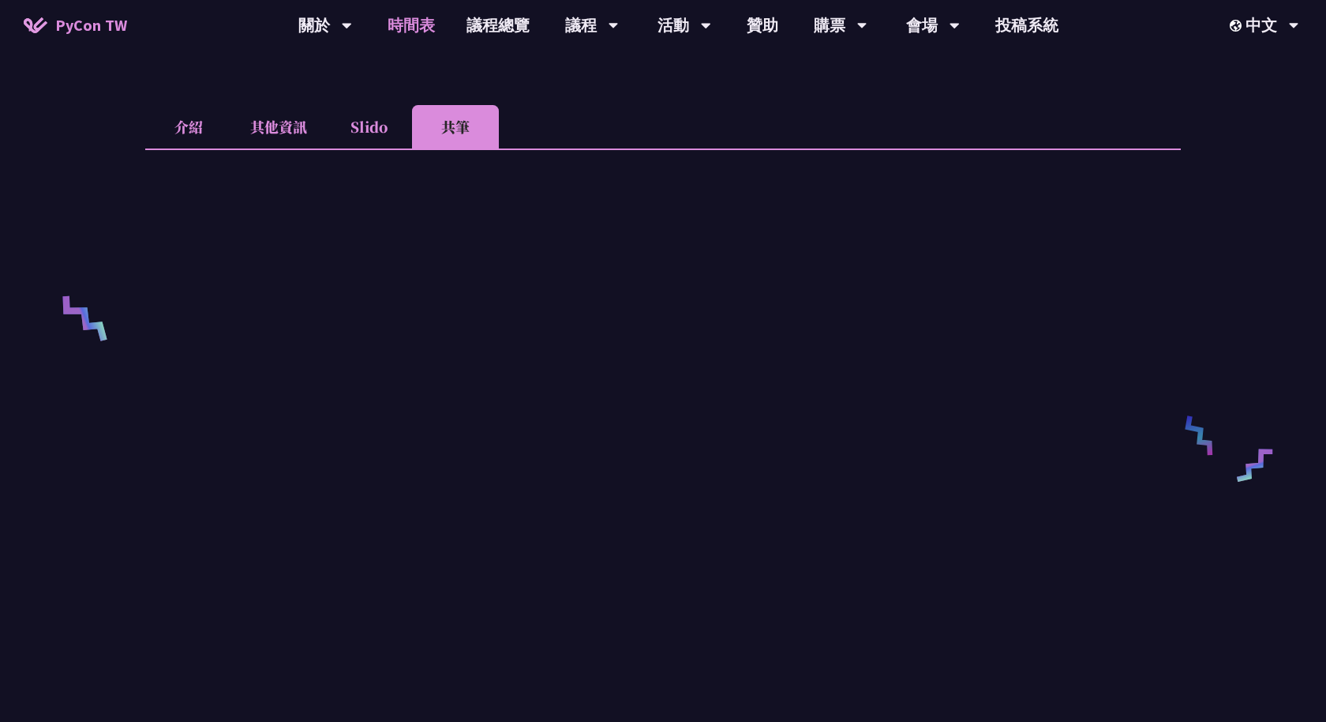
click at [420, 23] on link "時間表" at bounding box center [411, 25] width 79 height 51
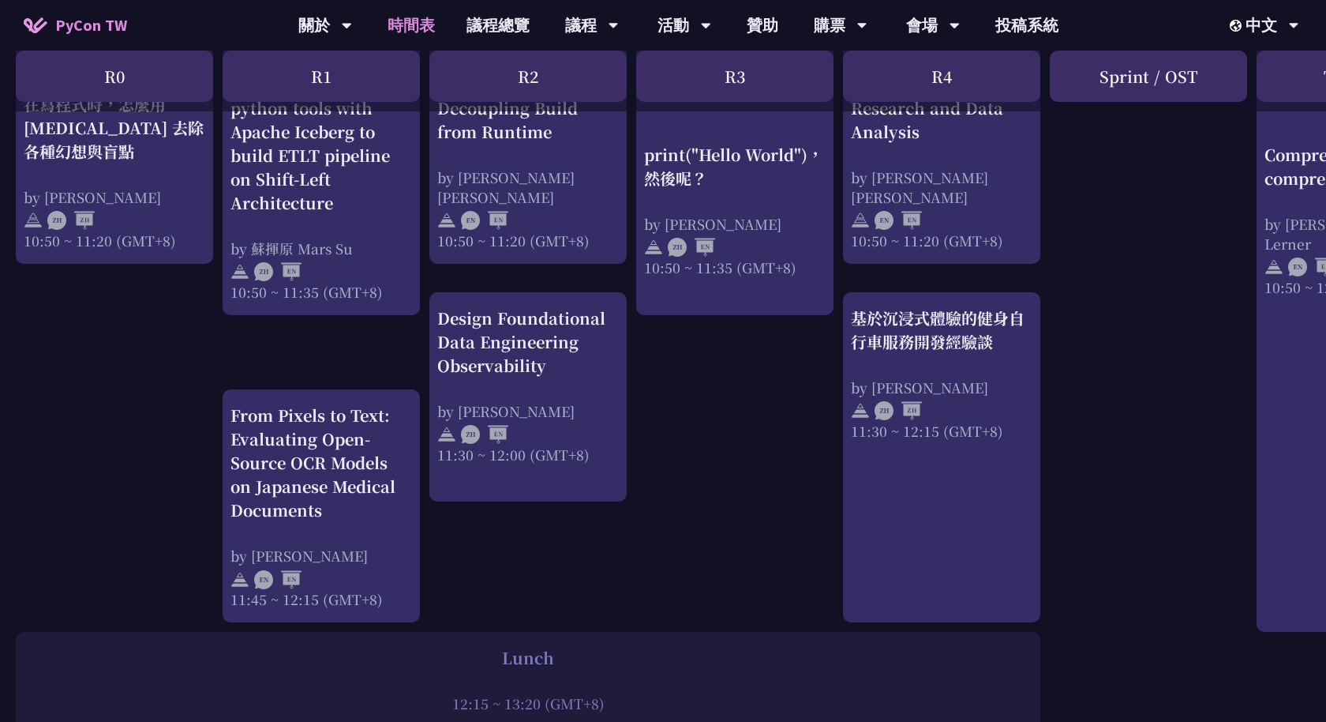
scroll to position [713, 0]
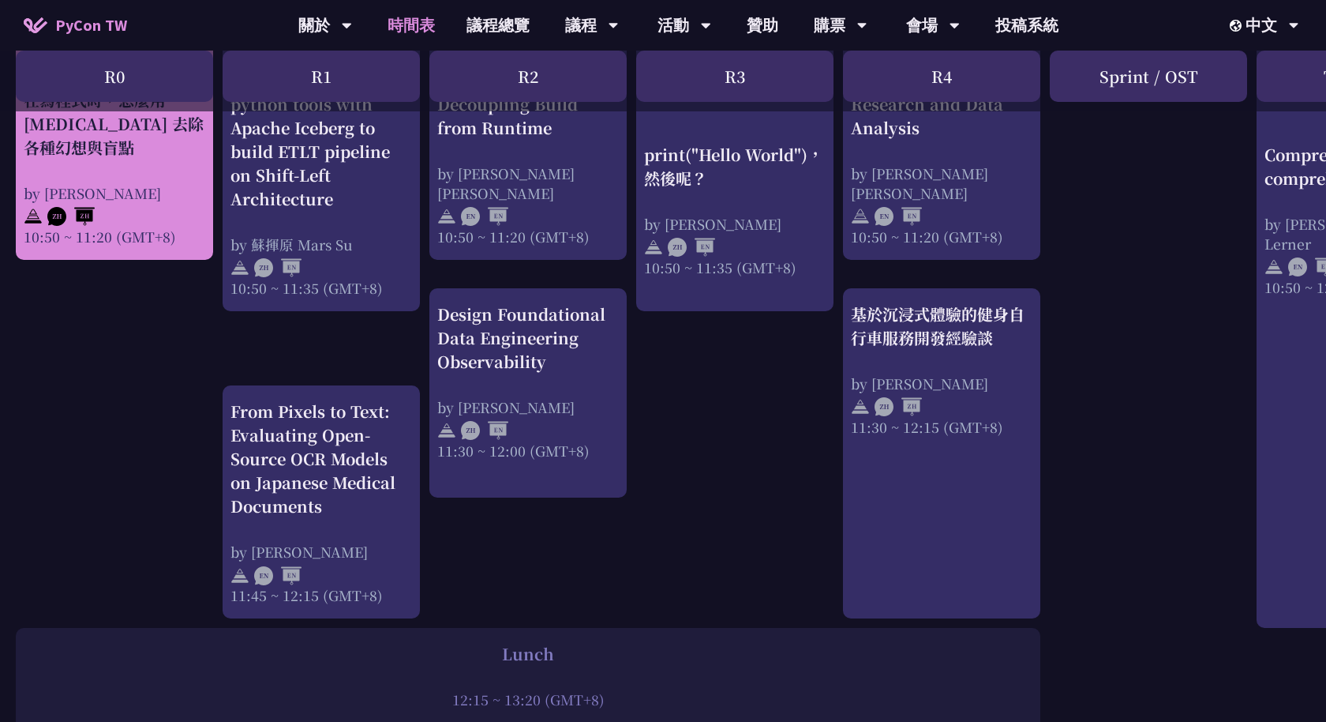
click at [103, 231] on div "10:50 ~ 11:20 (GMT+8)" at bounding box center [115, 237] width 182 height 20
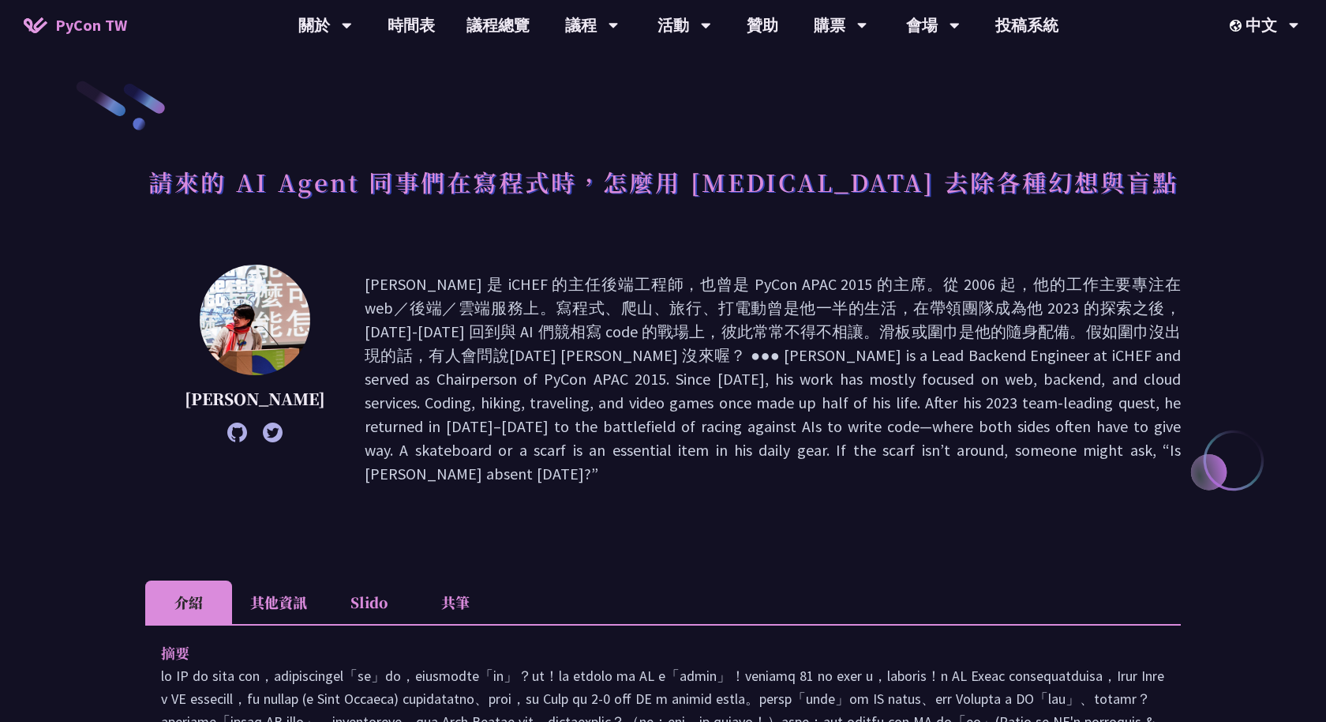
click at [227, 432] on icon at bounding box center [237, 432] width 20 height 20
click at [279, 580] on li "其他資訊" at bounding box center [278, 601] width 93 height 43
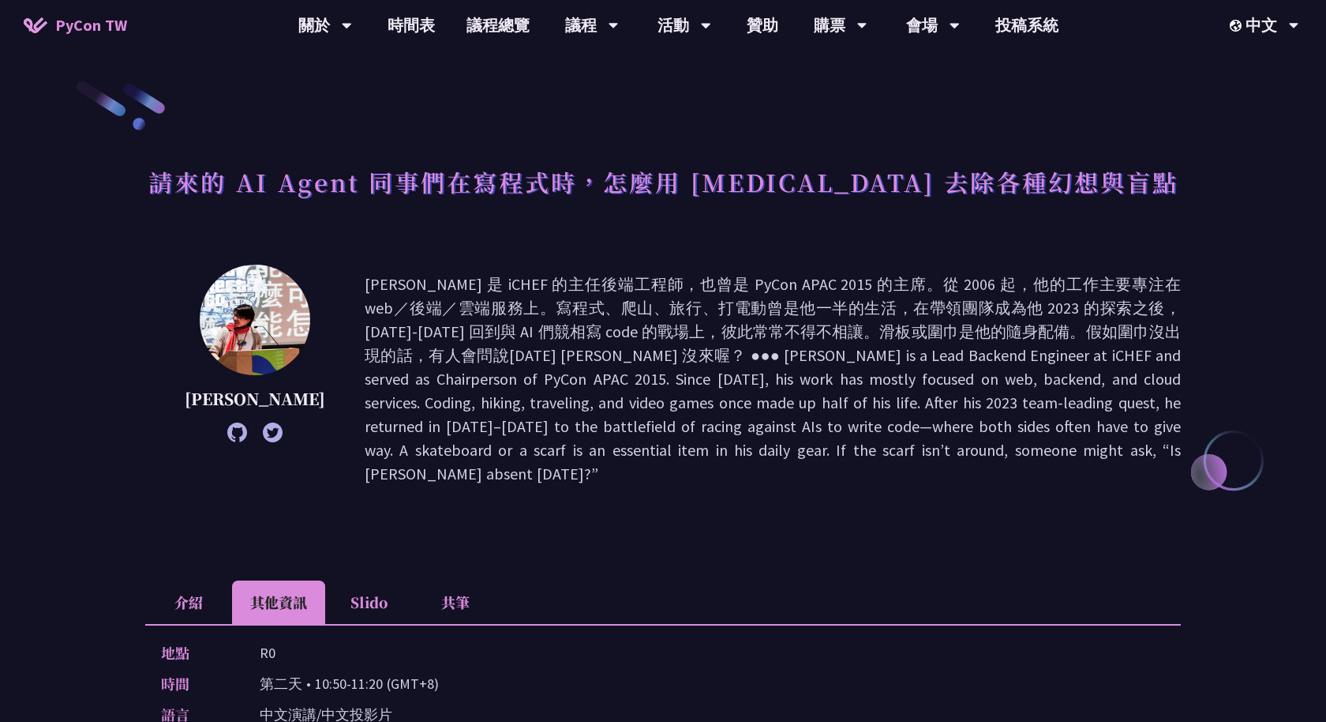
scroll to position [9, 0]
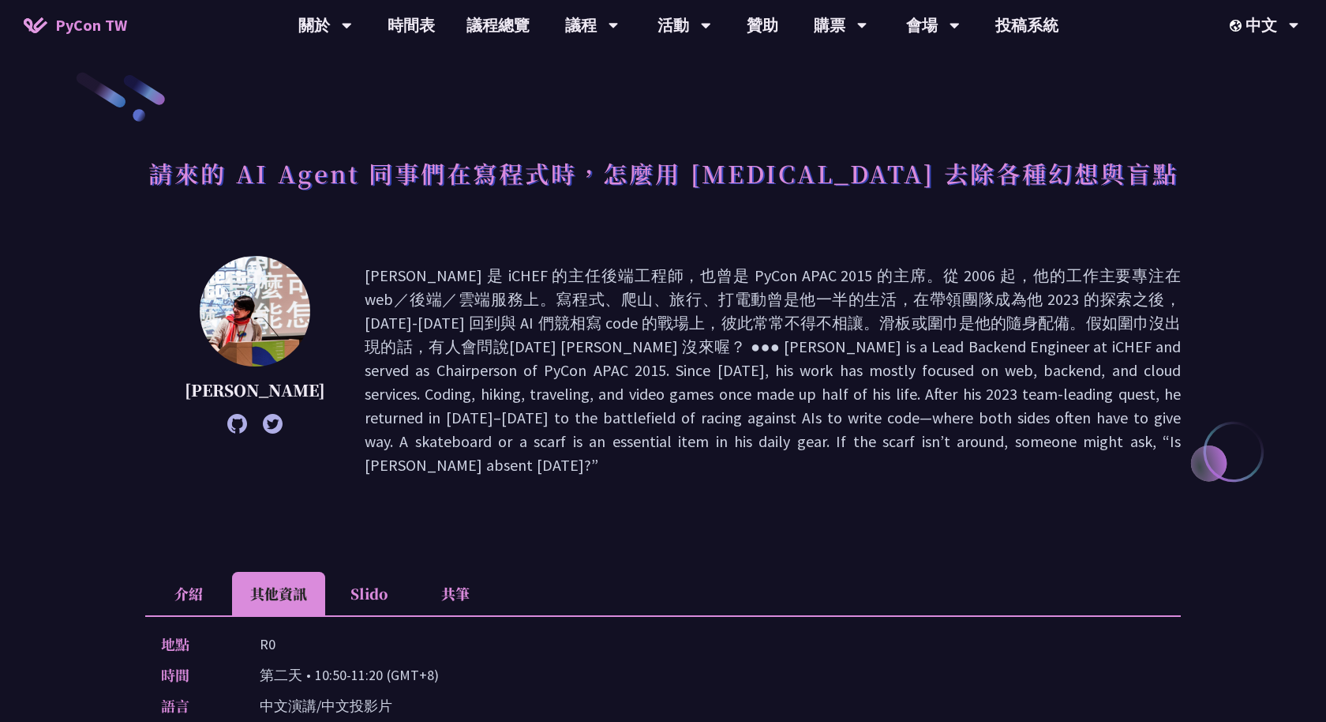
click at [354, 576] on li "Slido" at bounding box center [368, 593] width 87 height 43
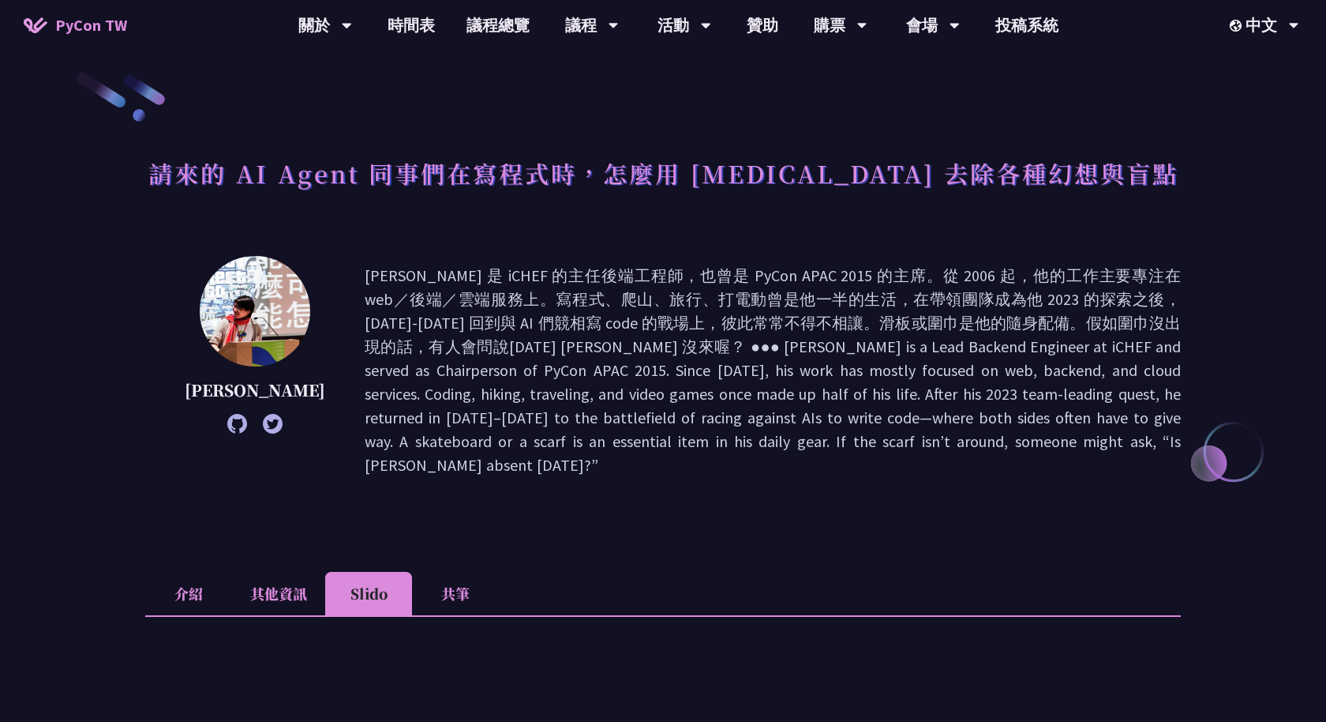
click at [471, 572] on li "共筆" at bounding box center [455, 593] width 87 height 43
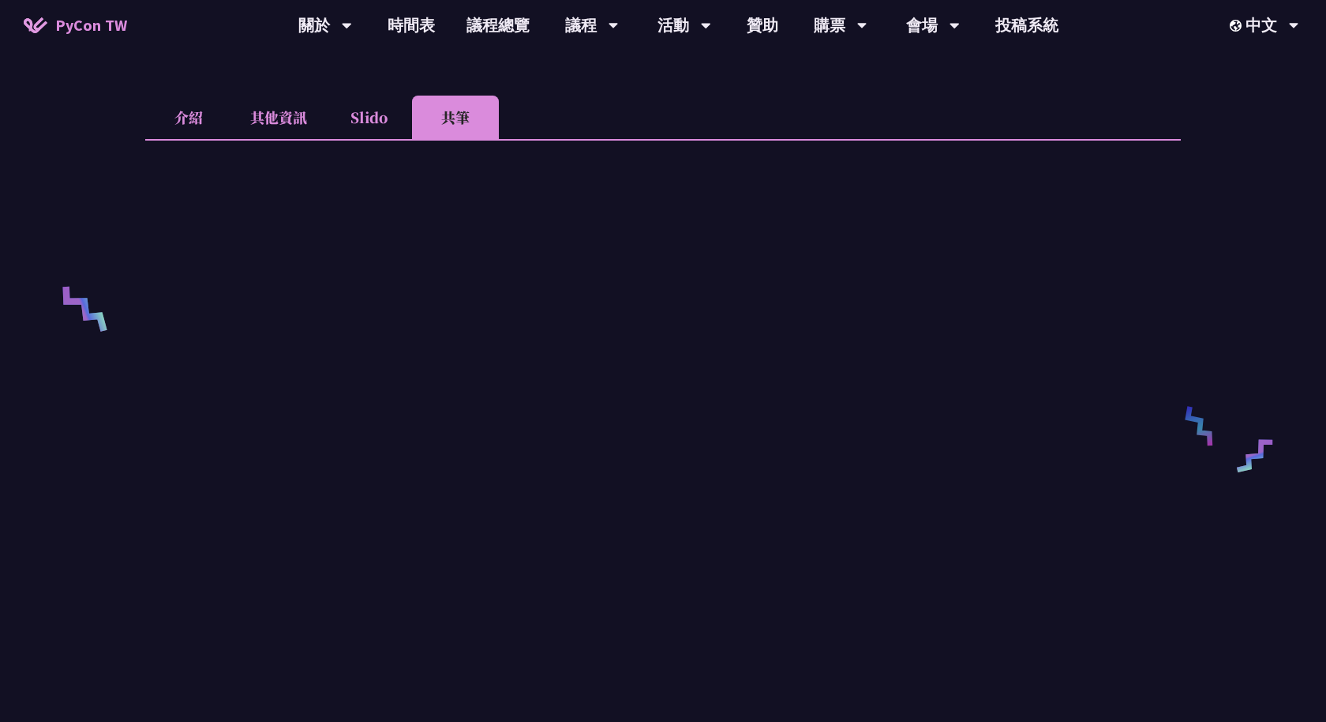
scroll to position [579, 0]
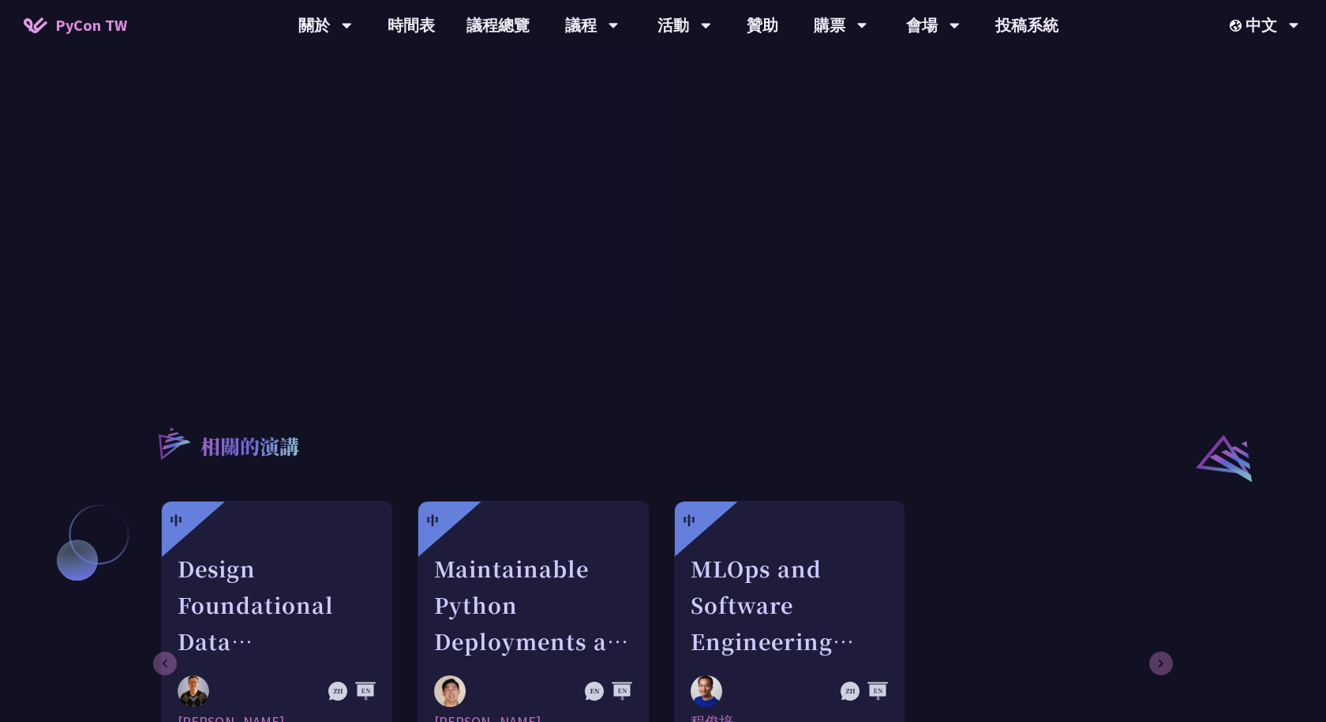
click at [1004, 501] on div "中 Design Foundational Data Engineering Observability Shuhsi Lin 最佳實踐與慣例 中 Maint…" at bounding box center [661, 661] width 1000 height 321
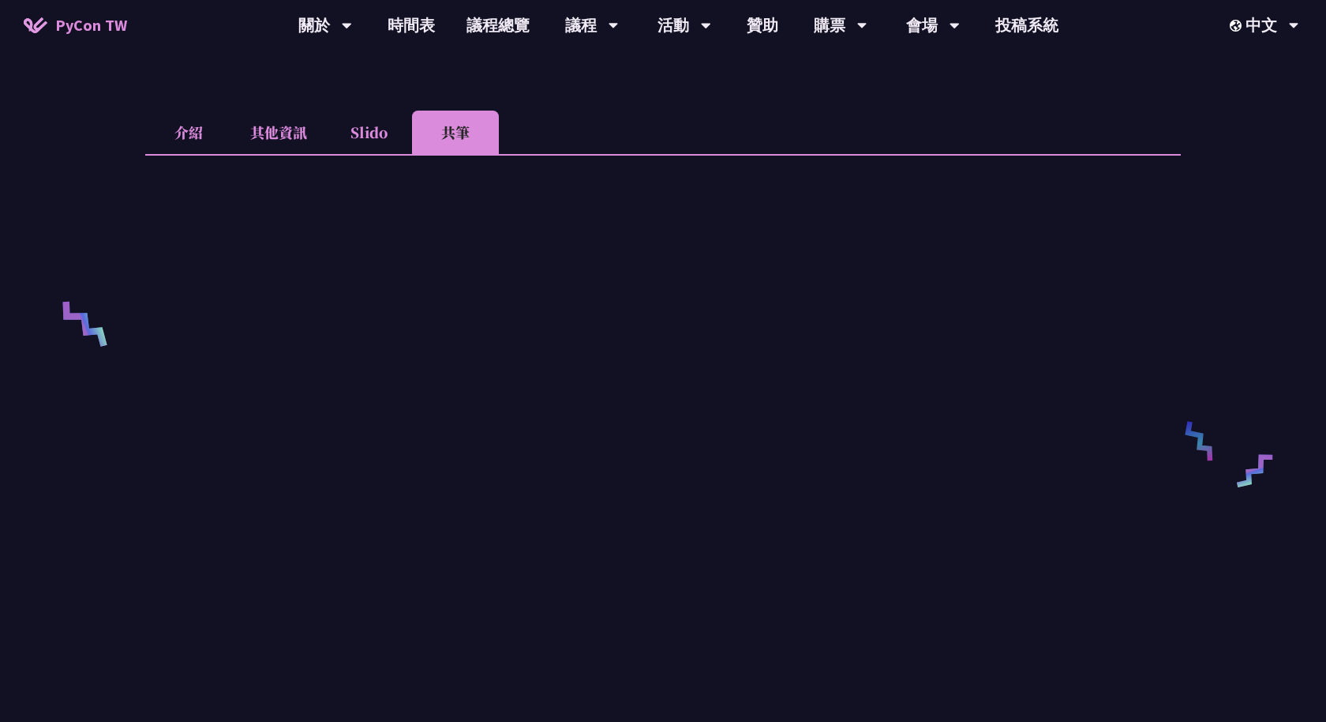
scroll to position [441, 0]
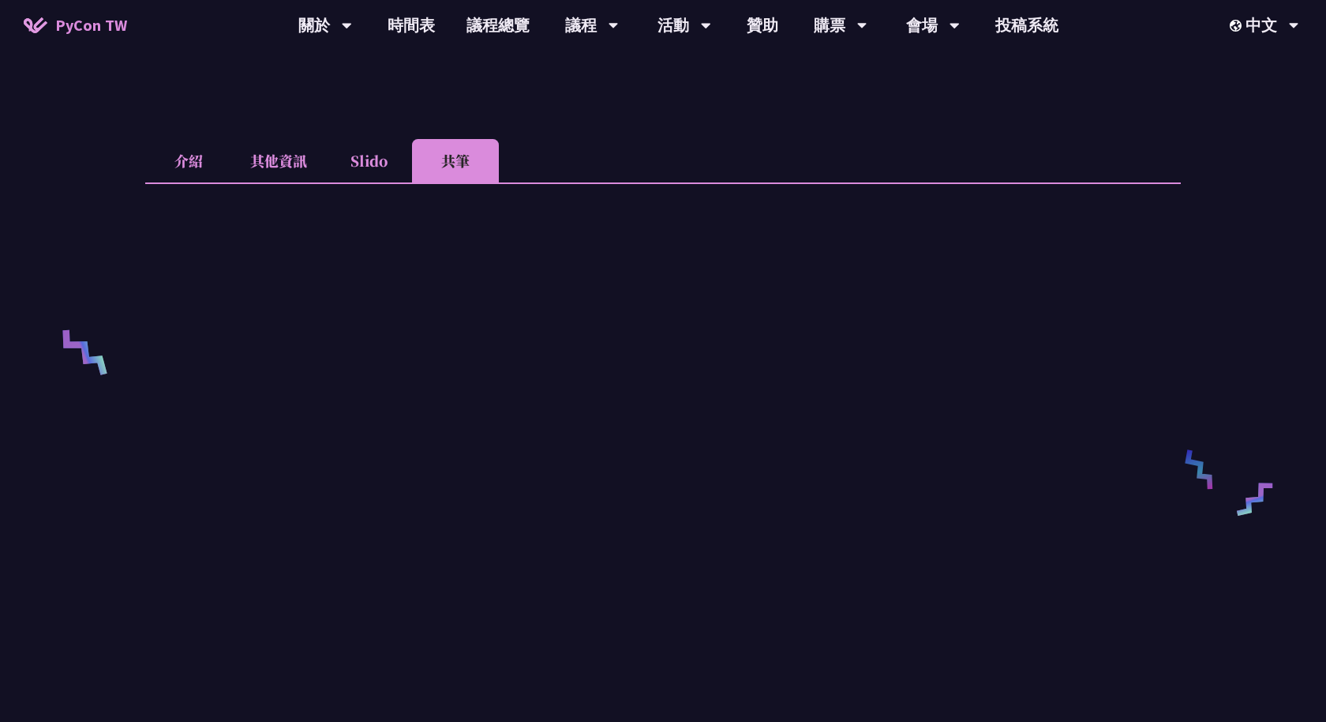
click at [358, 139] on li "Slido" at bounding box center [368, 160] width 87 height 43
click at [197, 139] on li "介紹" at bounding box center [188, 160] width 87 height 43
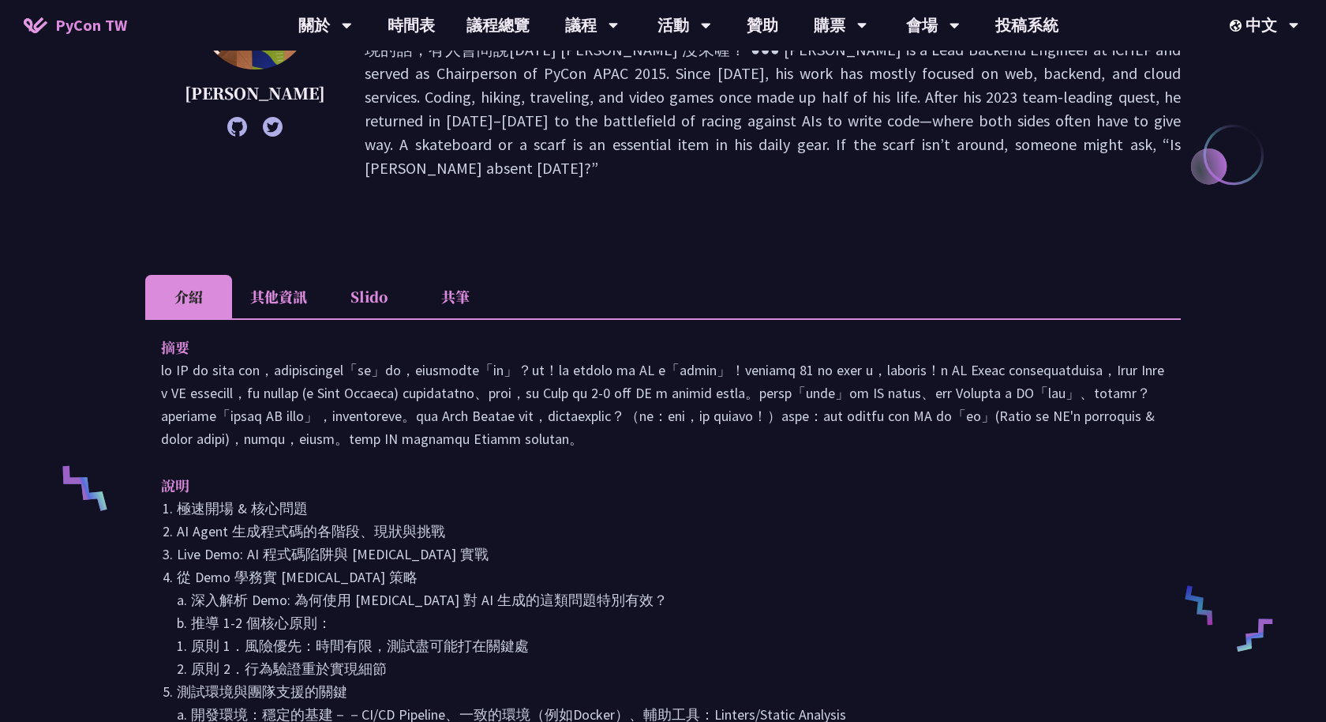
scroll to position [206, 0]
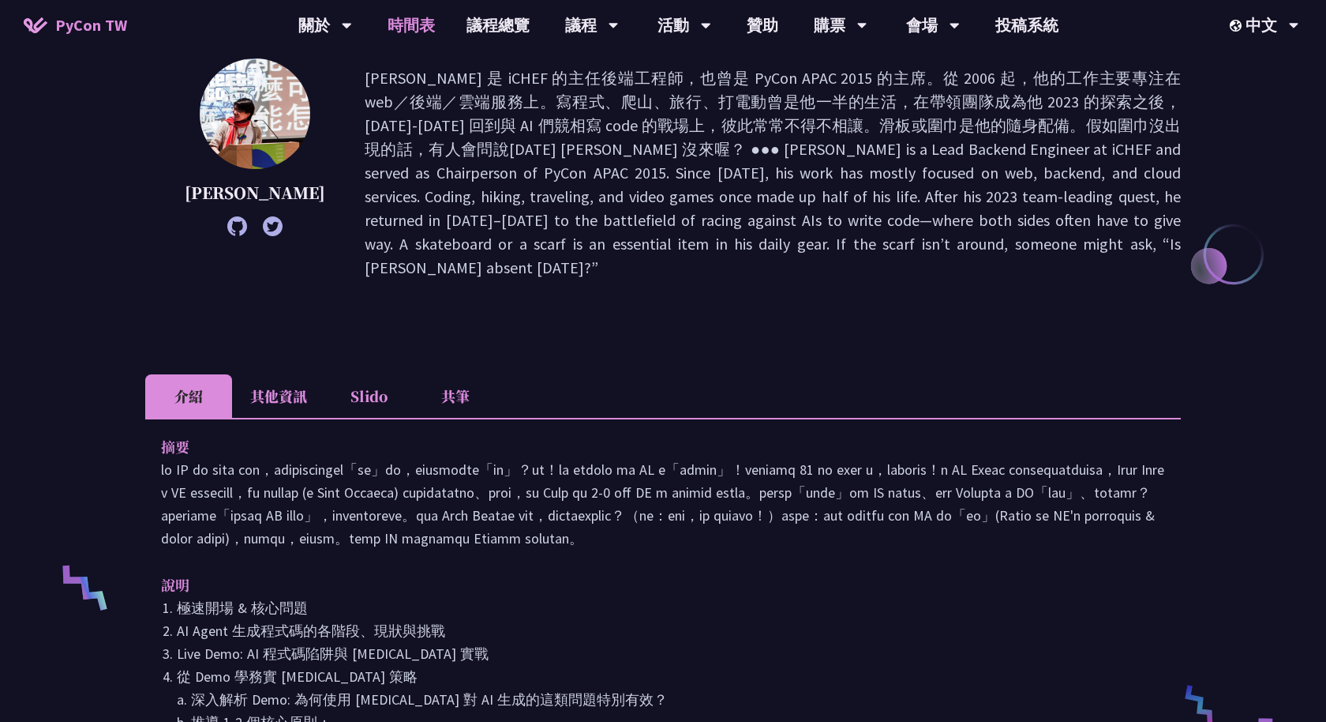
click at [400, 33] on link "時間表" at bounding box center [411, 25] width 79 height 51
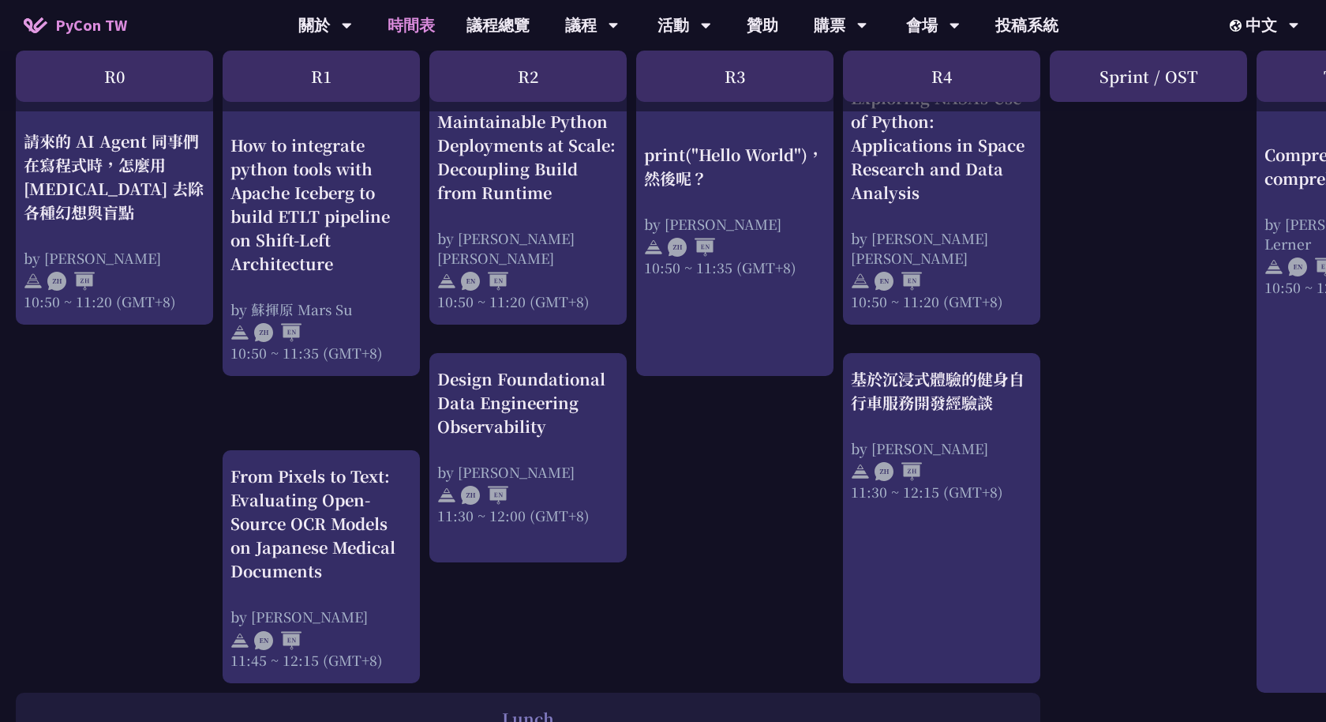
scroll to position [645, 0]
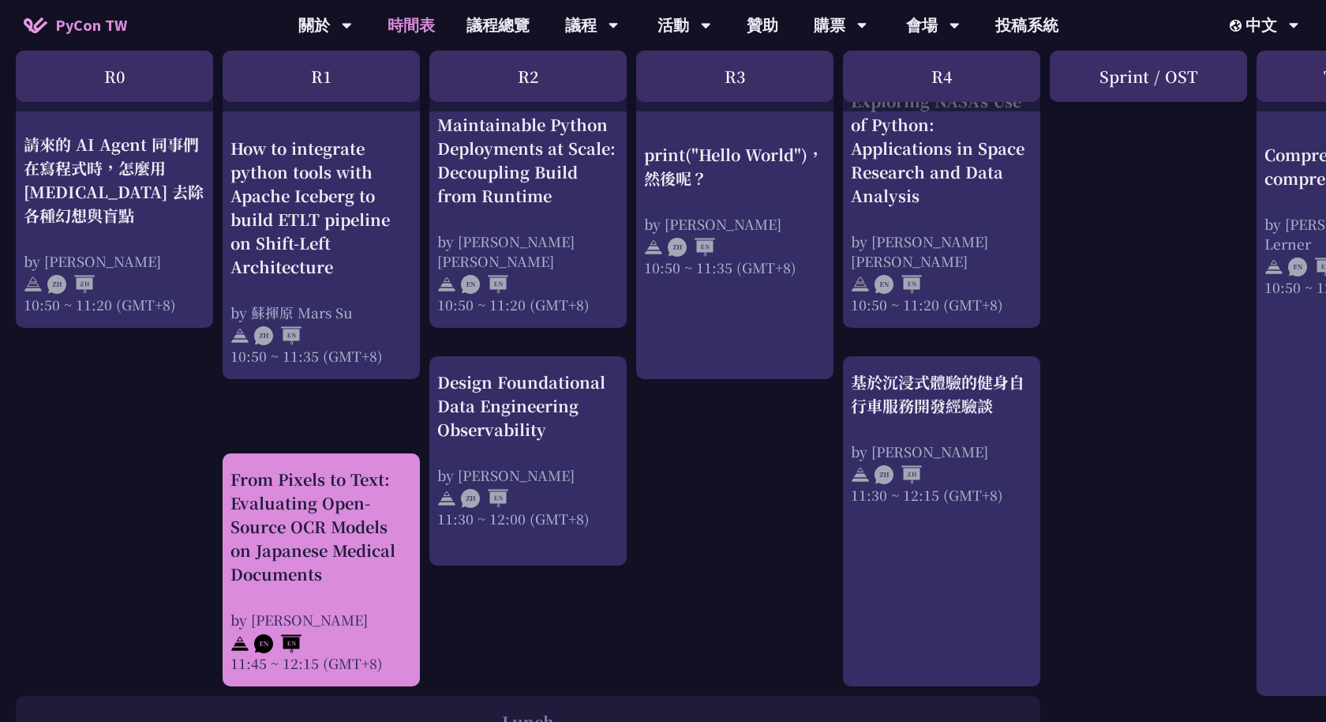
click at [301, 535] on div "From Pixels to Text: Evaluating Open-Source OCR Models on Japanese Medical Docu…" at bounding box center [322, 526] width 182 height 118
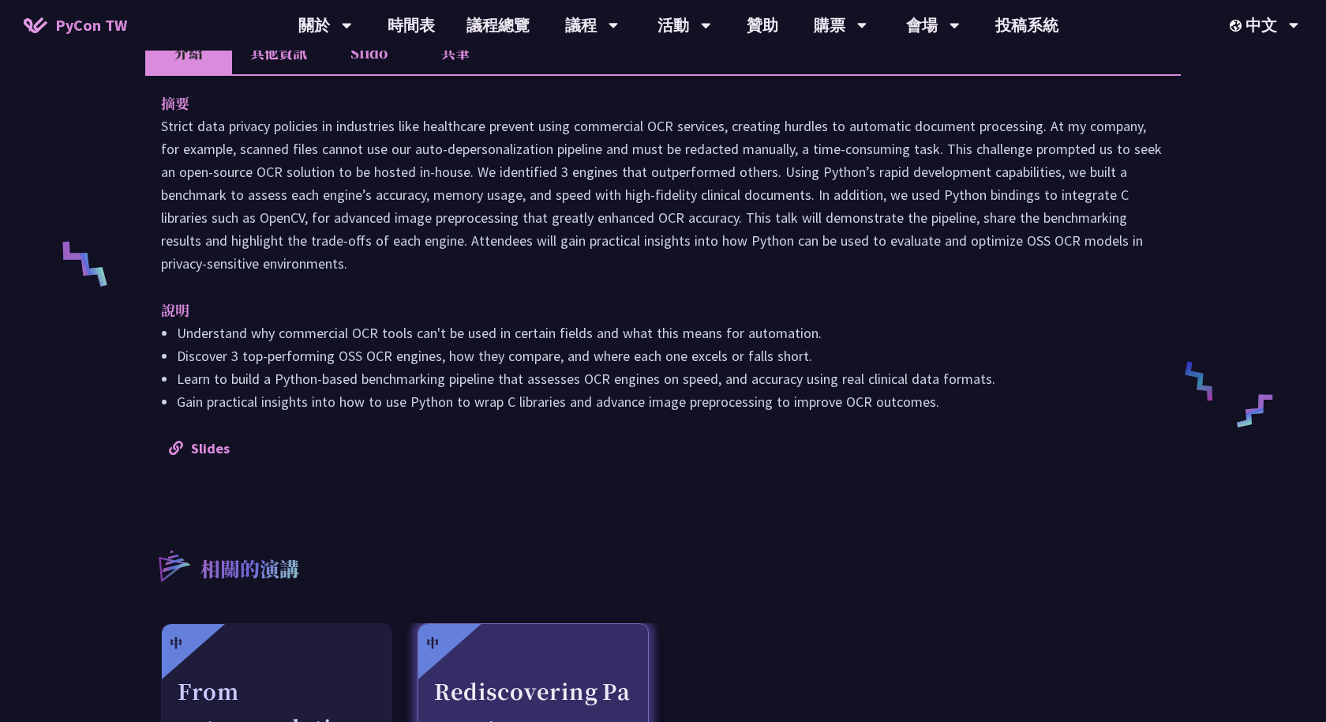
scroll to position [510, 0]
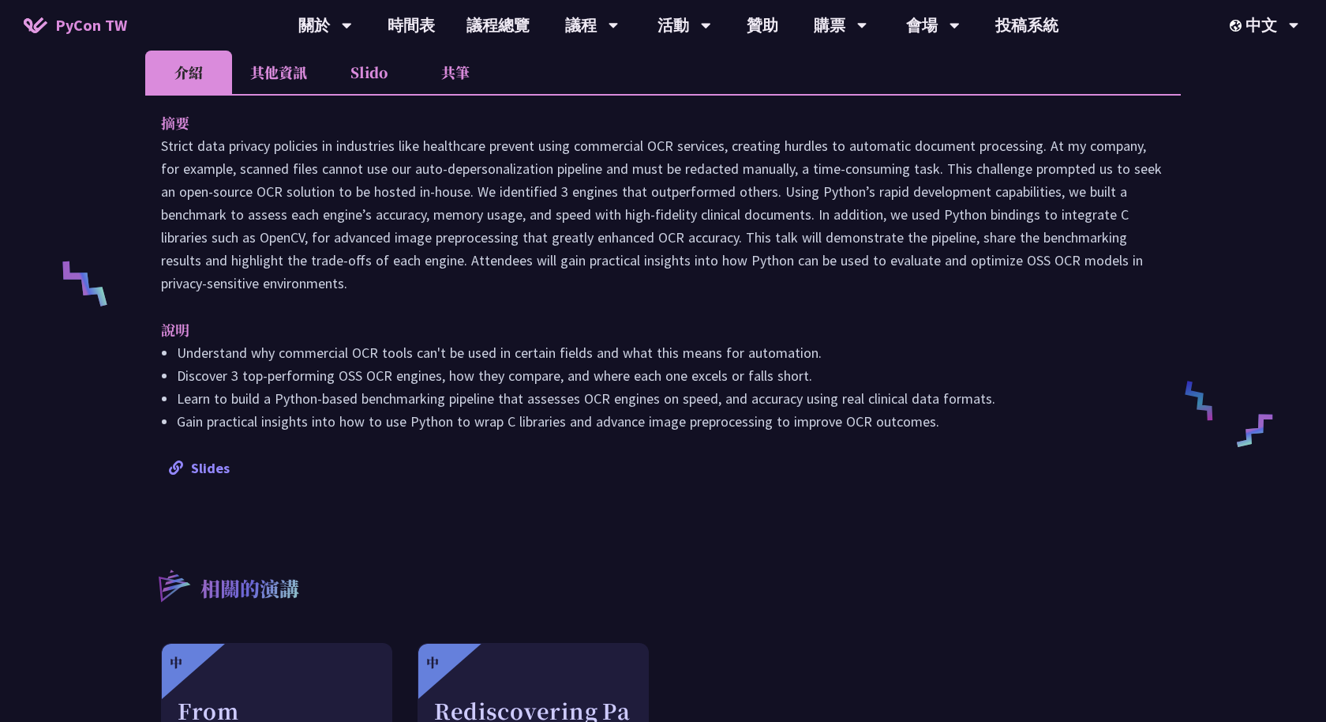
click at [208, 468] on link "Slides" at bounding box center [199, 468] width 61 height 18
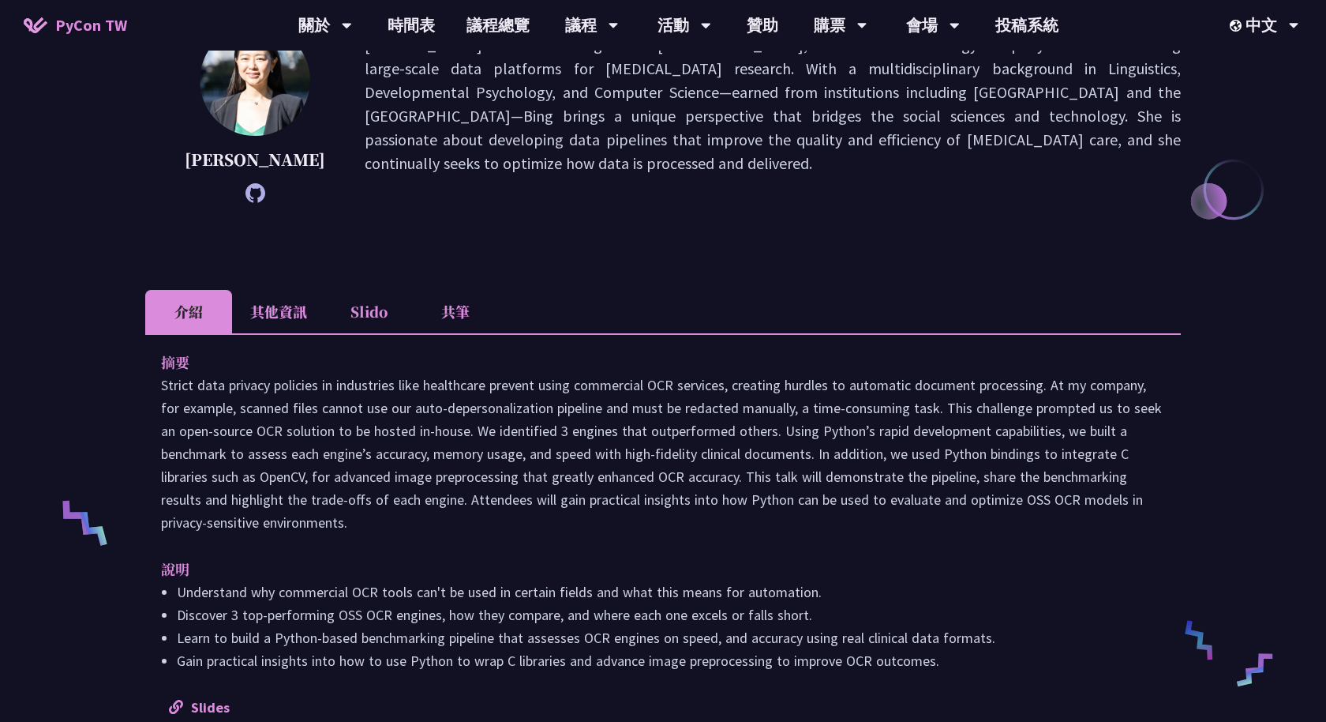
scroll to position [0, 0]
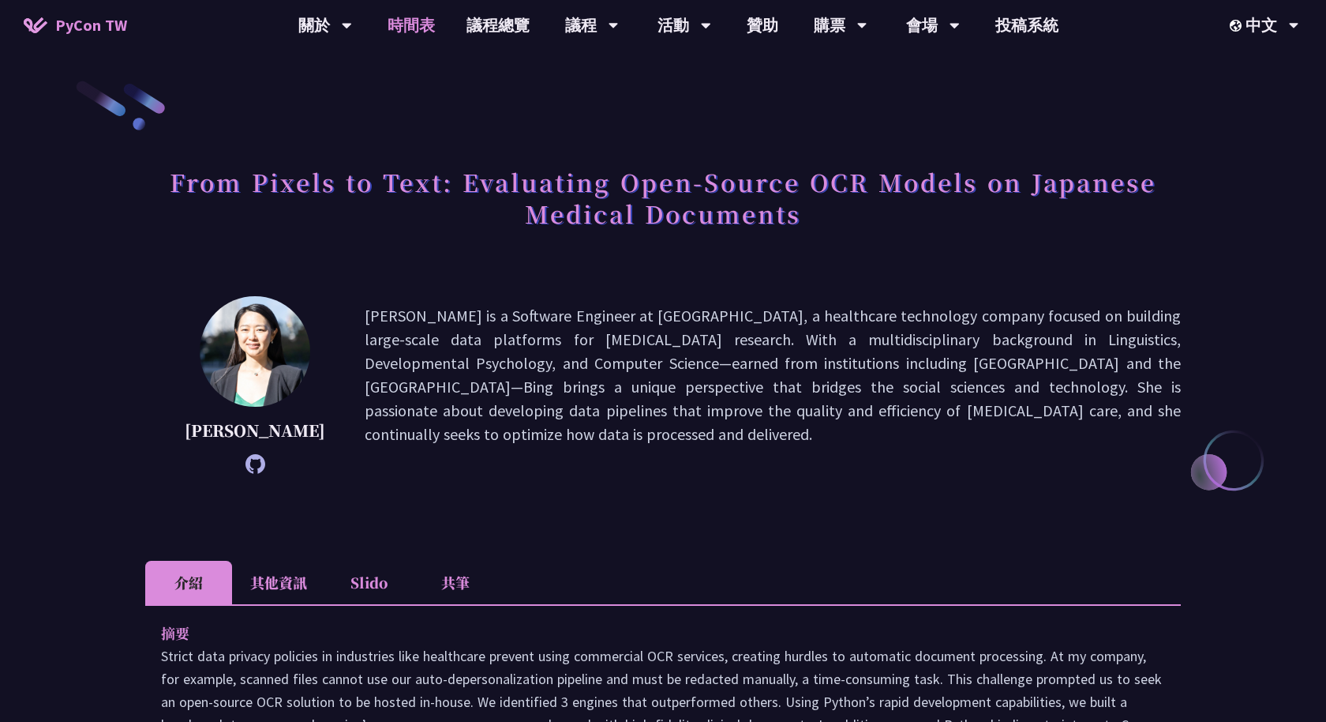
click at [407, 21] on link "時間表" at bounding box center [411, 25] width 79 height 51
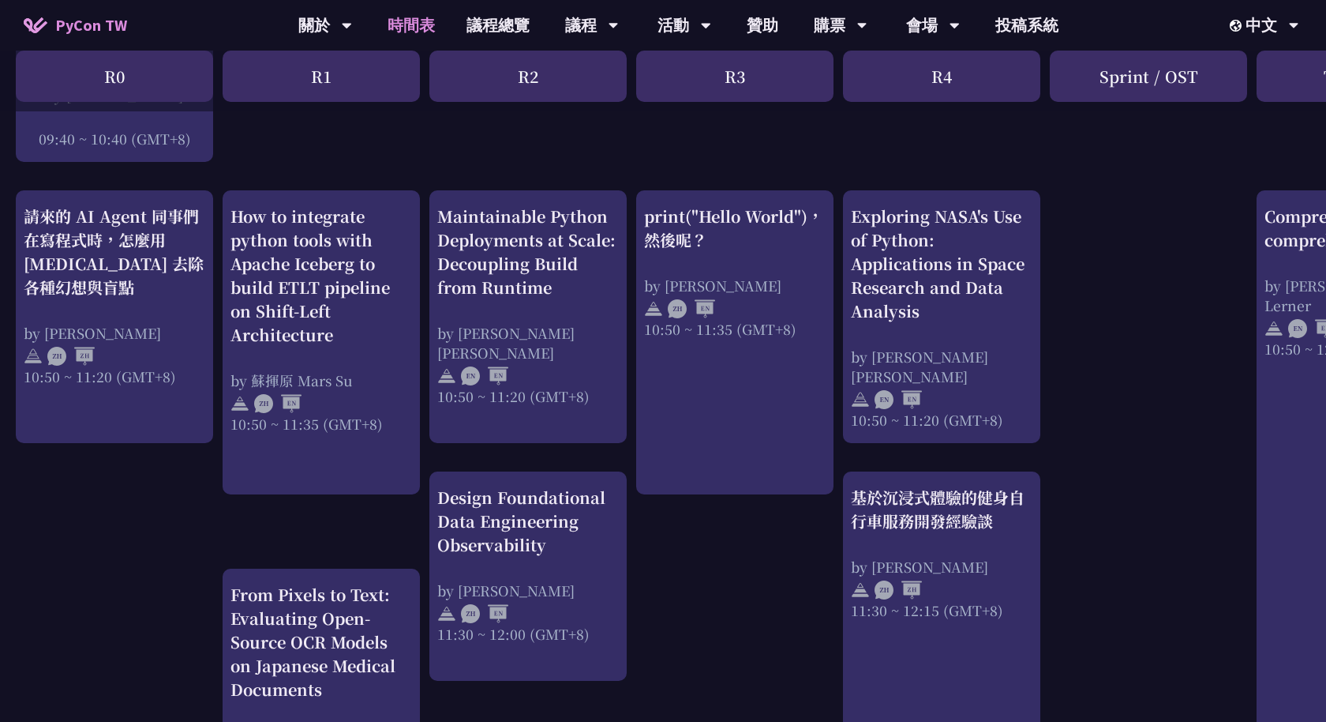
scroll to position [572, 0]
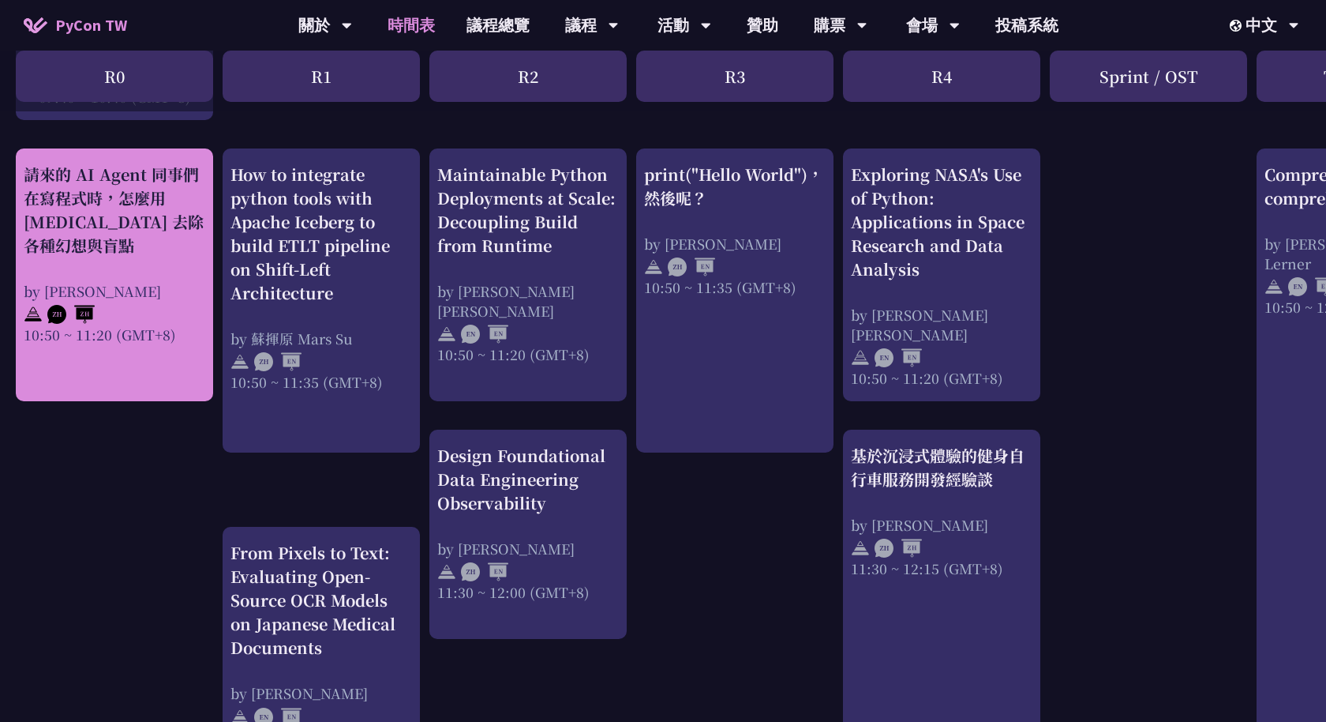
click at [123, 238] on div "請來的 AI Agent 同事們在寫程式時，怎麼用 pytest 去除各種幻想與盲點" at bounding box center [115, 210] width 182 height 95
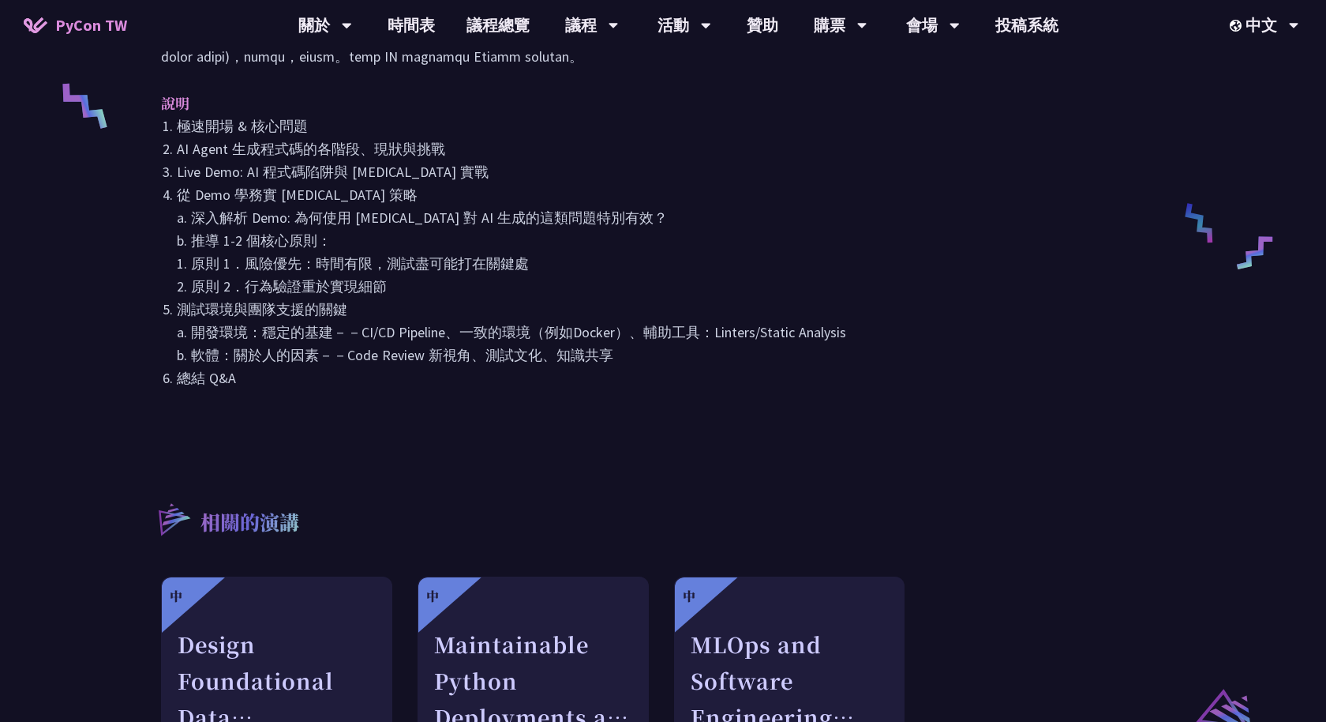
scroll to position [685, 0]
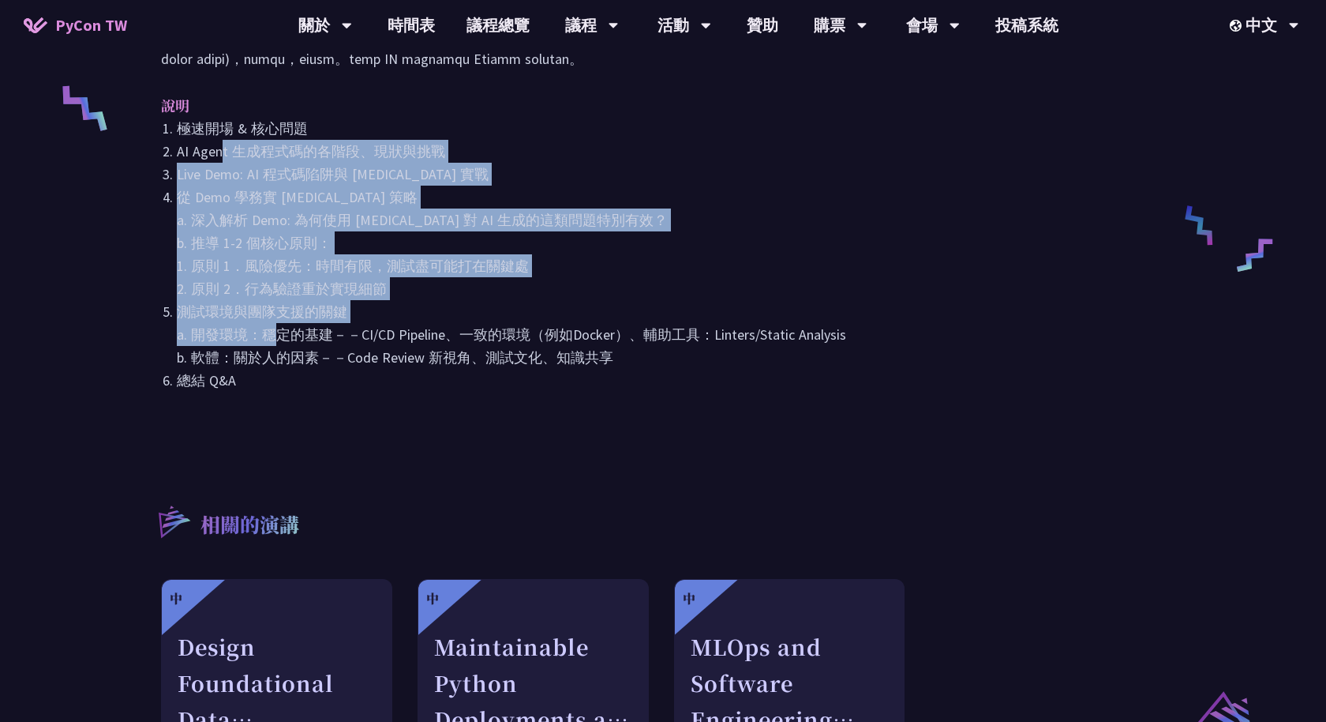
drag, startPoint x: 223, startPoint y: 164, endPoint x: 264, endPoint y: 348, distance: 188.3
click at [264, 348] on ol "極速開場 & 核心問題 AI Agent 生成程式碼的各階段、現狀與挑戰 Live Demo: AI 程式碼陷阱與 pytest 實戰 從 Demo 學務實 …" at bounding box center [663, 254] width 1004 height 275
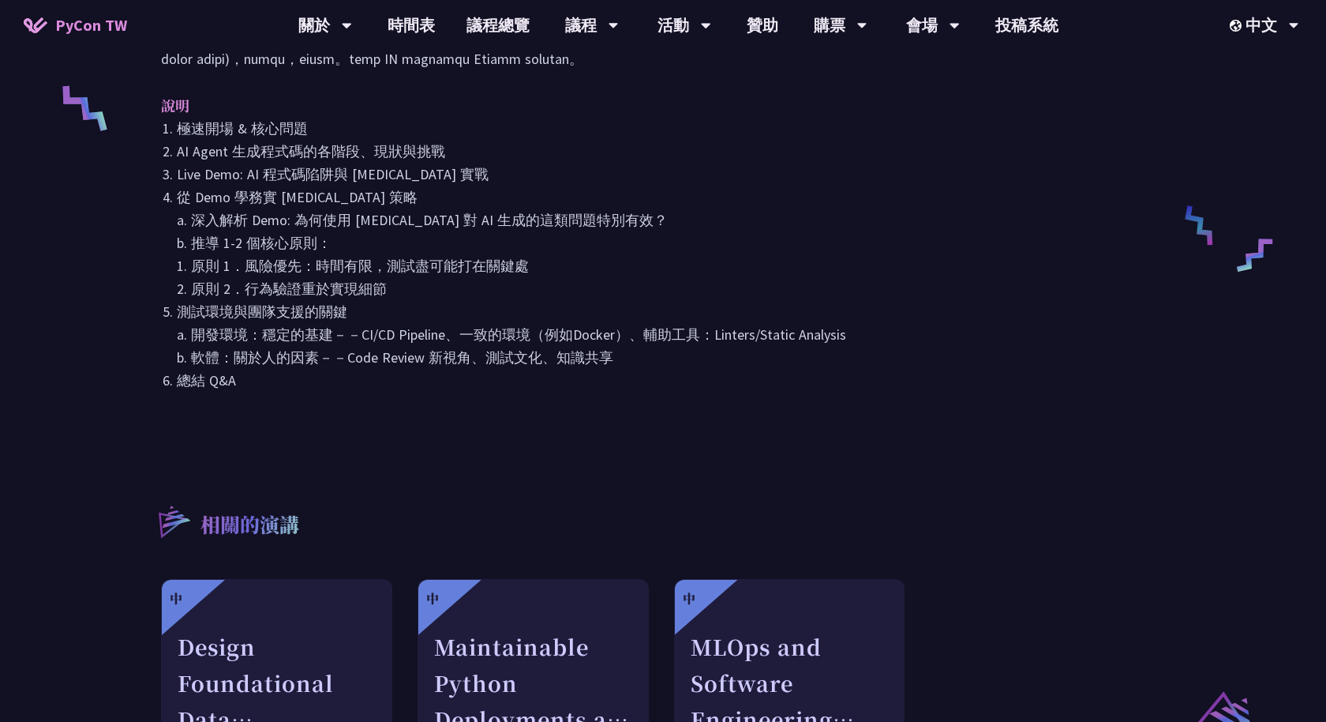
click at [295, 300] on li "從 Demo 學務實 pytest 策略 a. 深入解析 Demo: 為何使用 pytest 對 AI 生成的這類問題特別有效？ b. 推導 1-2 個核心原…" at bounding box center [671, 243] width 988 height 114
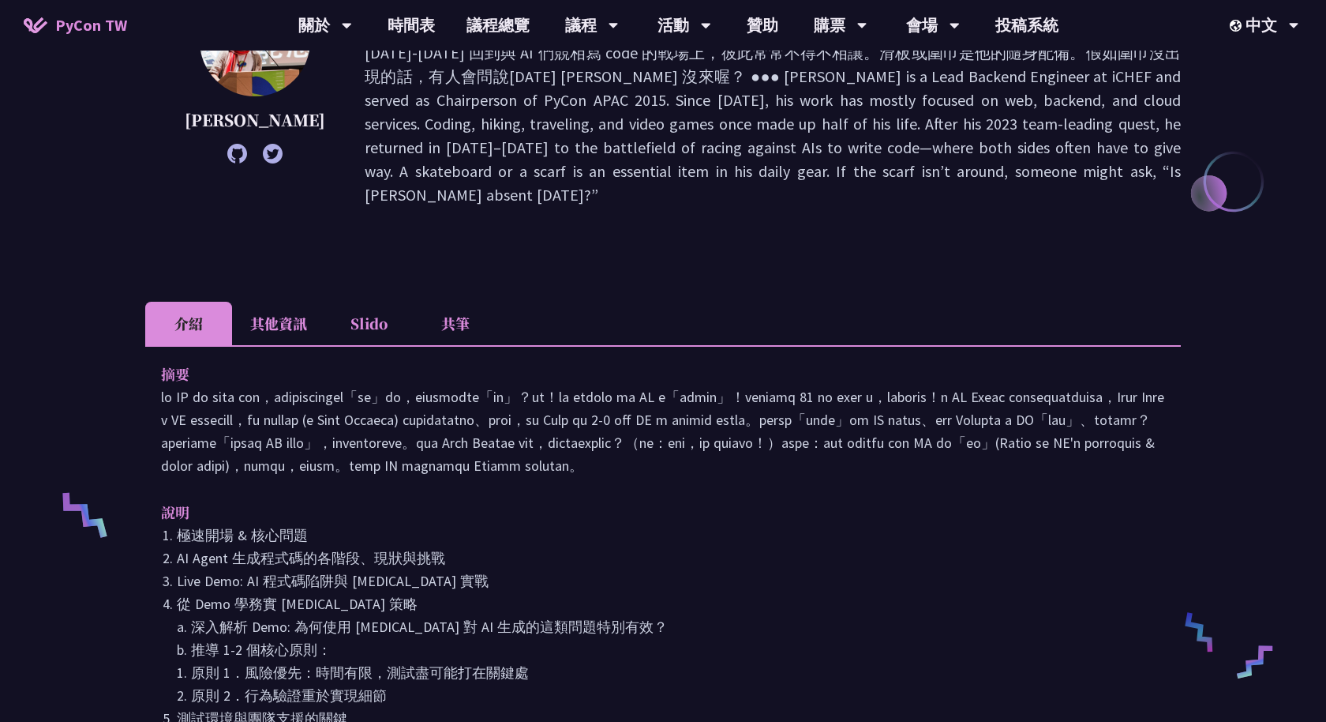
scroll to position [281, 0]
click at [976, 394] on p at bounding box center [663, 429] width 1004 height 92
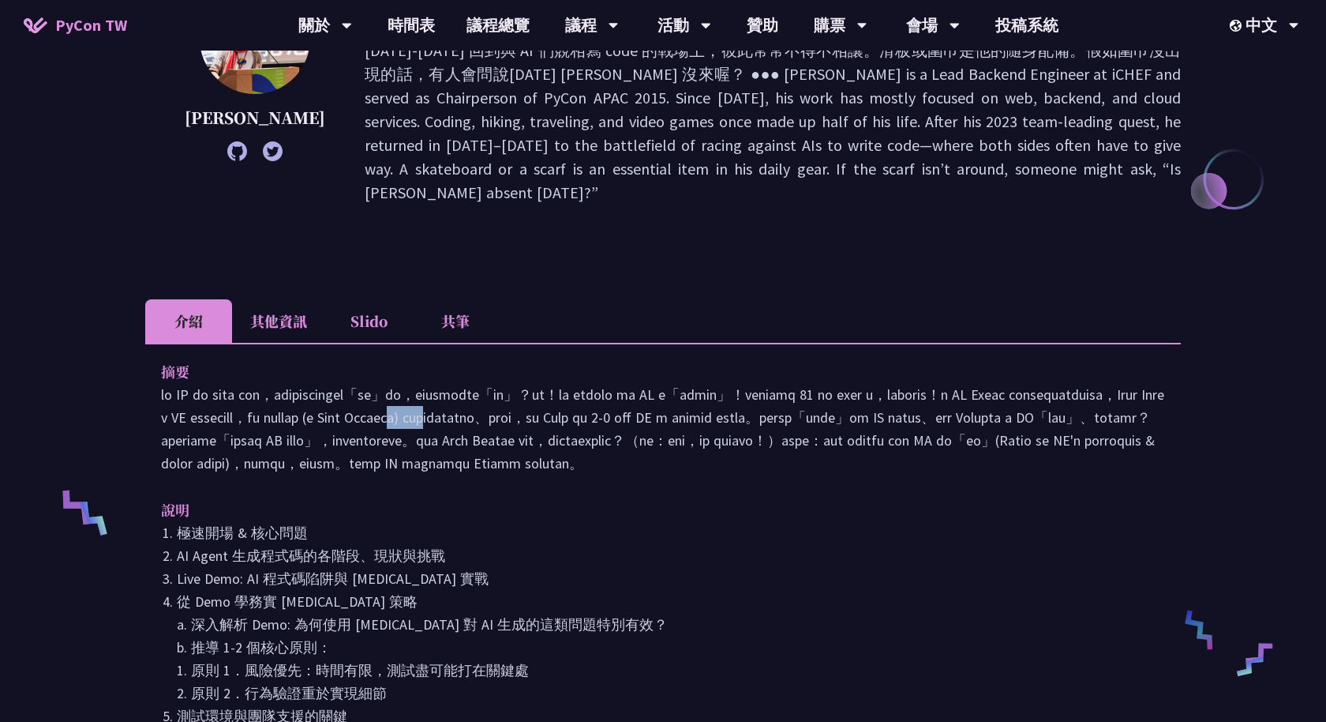
click at [976, 394] on p at bounding box center [663, 429] width 1004 height 92
copy p "pytest"
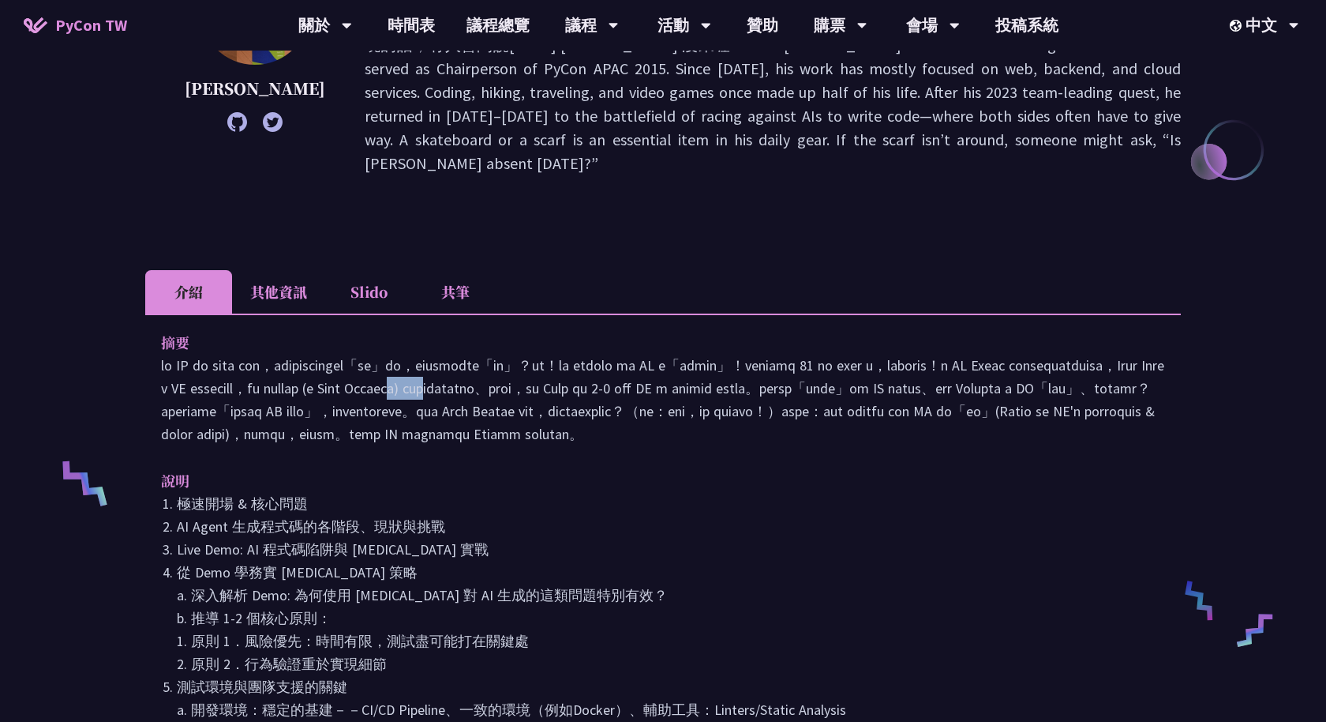
scroll to position [317, 0]
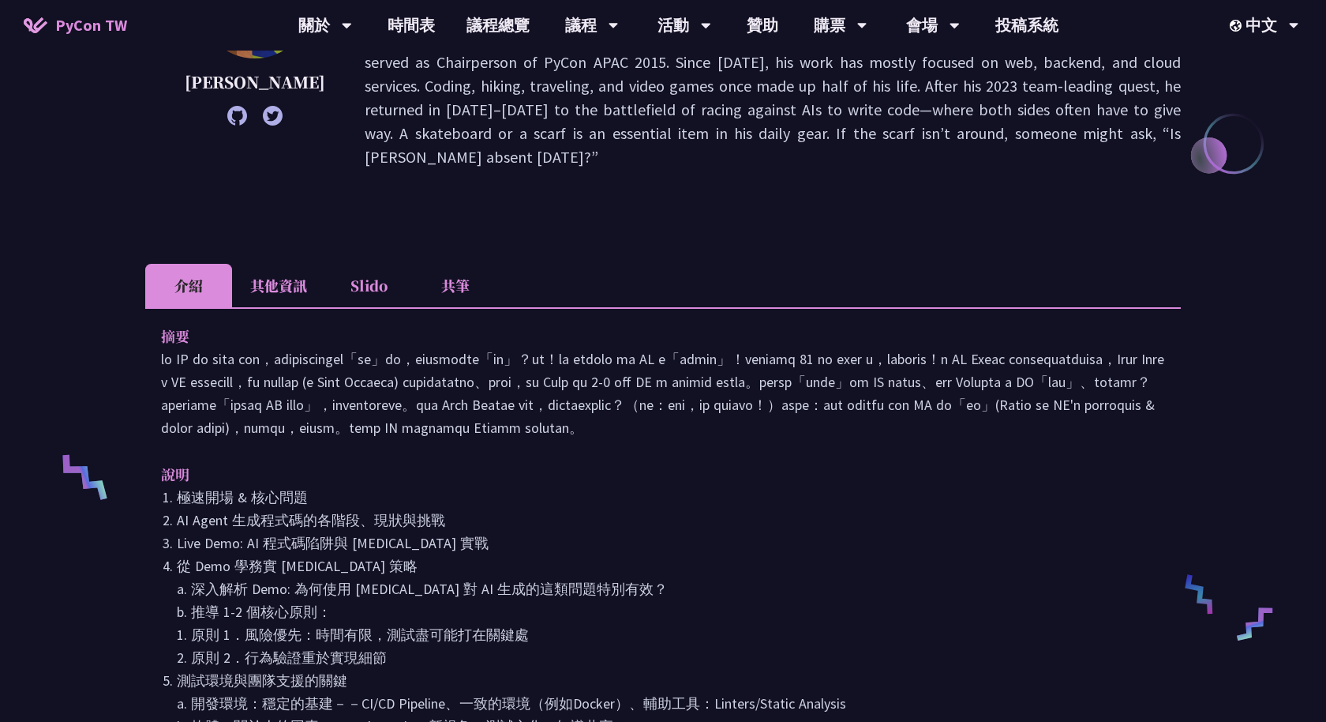
click at [264, 264] on li "其他資訊" at bounding box center [278, 285] width 93 height 43
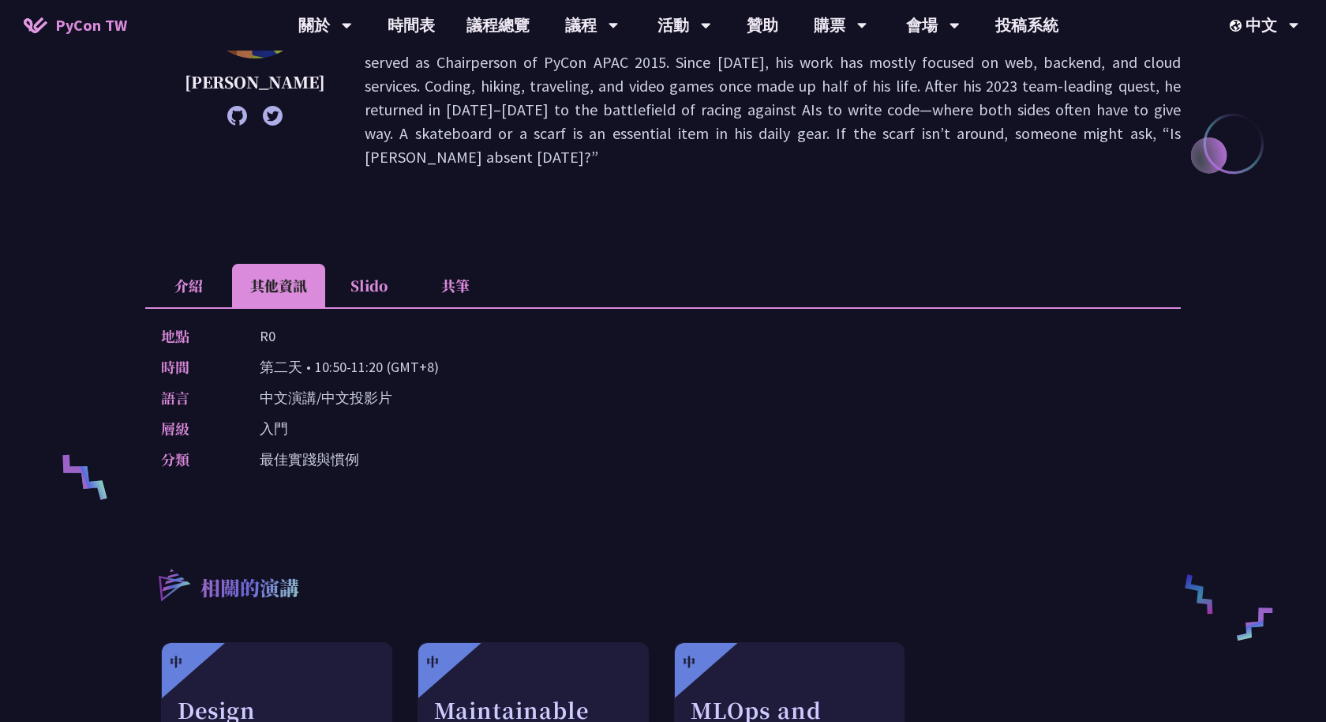
click at [360, 264] on li "Slido" at bounding box center [368, 285] width 87 height 43
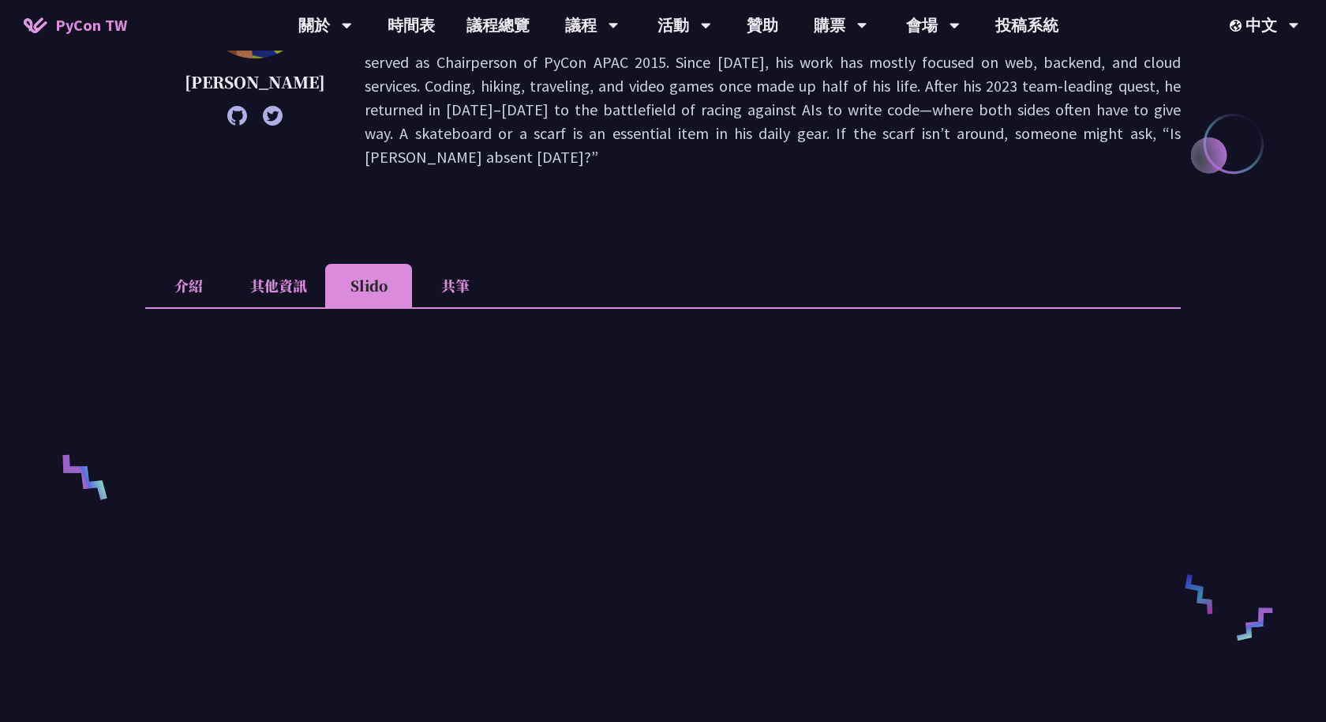
click at [463, 264] on li "共筆" at bounding box center [455, 285] width 87 height 43
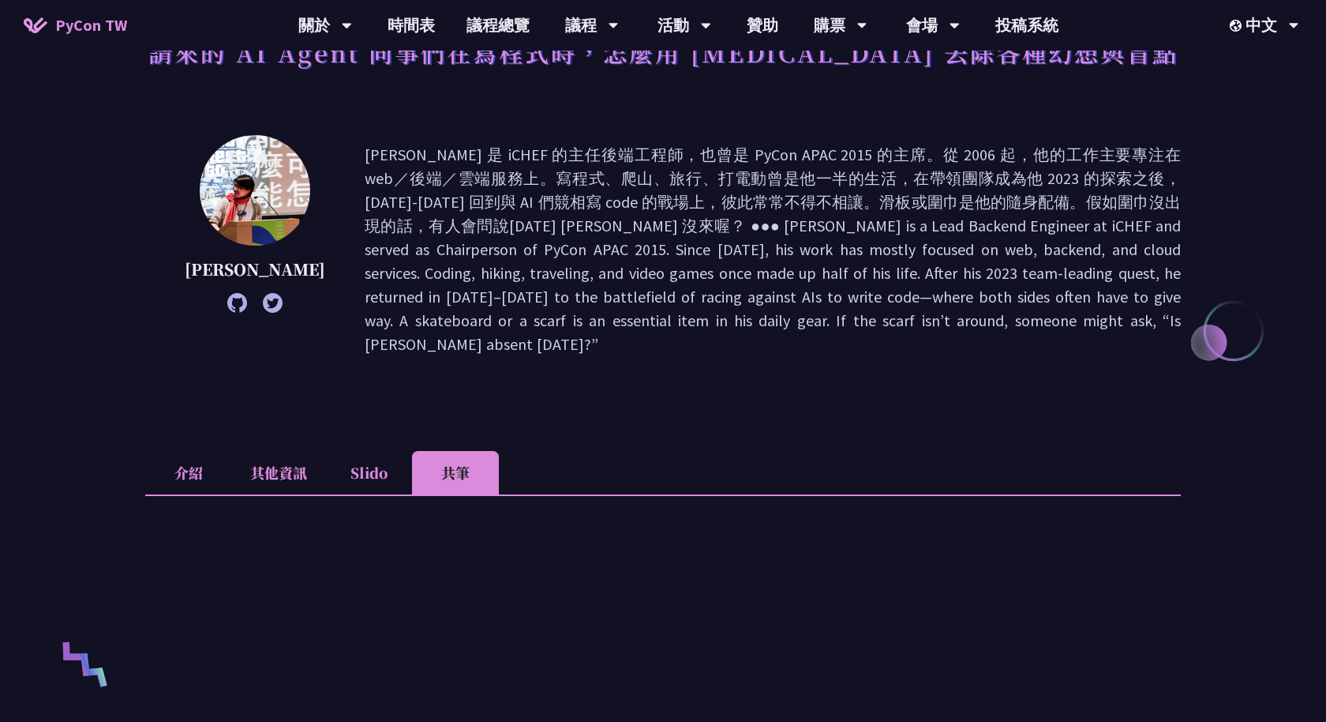
scroll to position [0, 0]
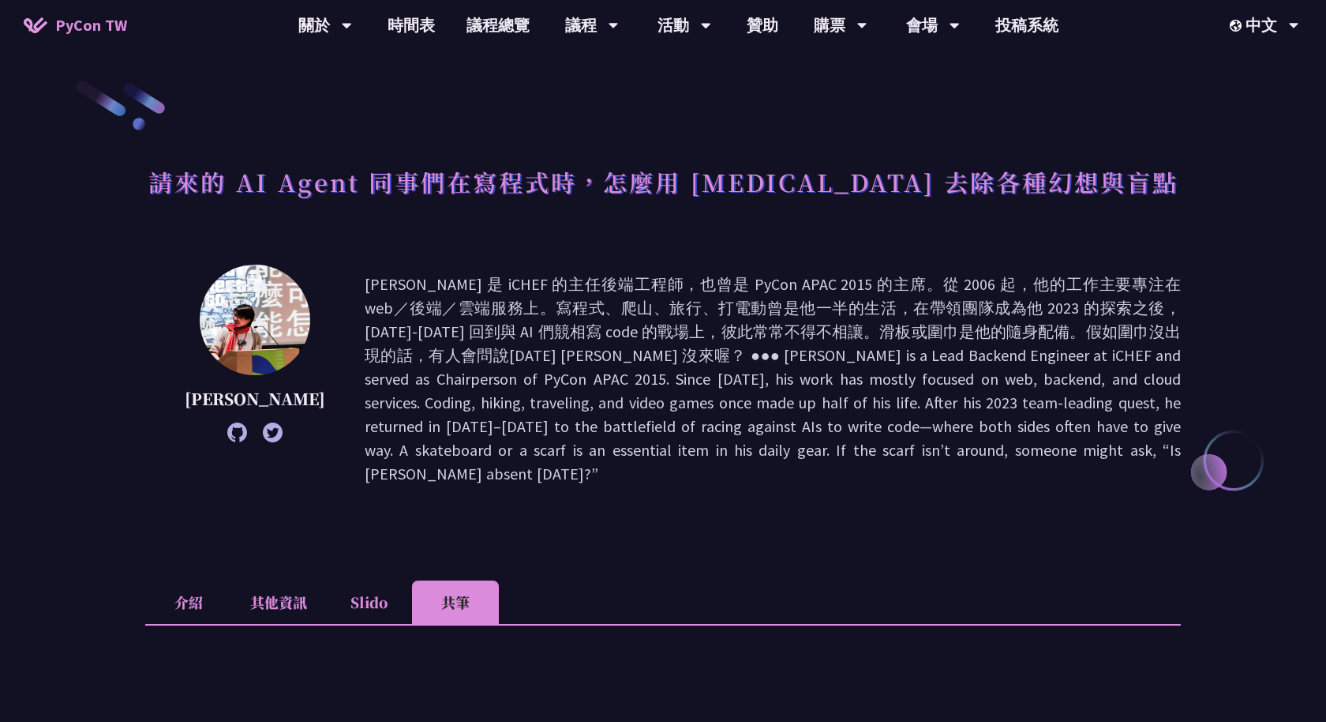
click at [398, 355] on p at bounding box center [773, 378] width 816 height 213
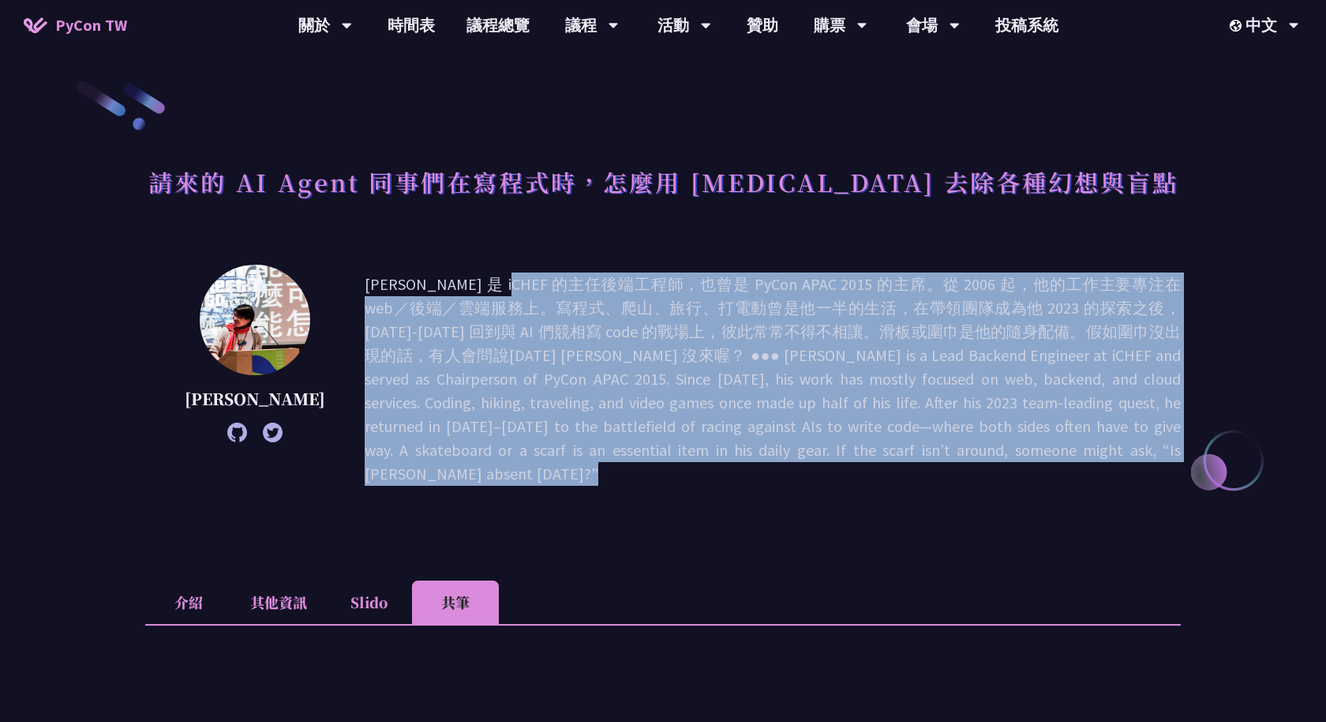
click at [398, 355] on p at bounding box center [773, 378] width 816 height 213
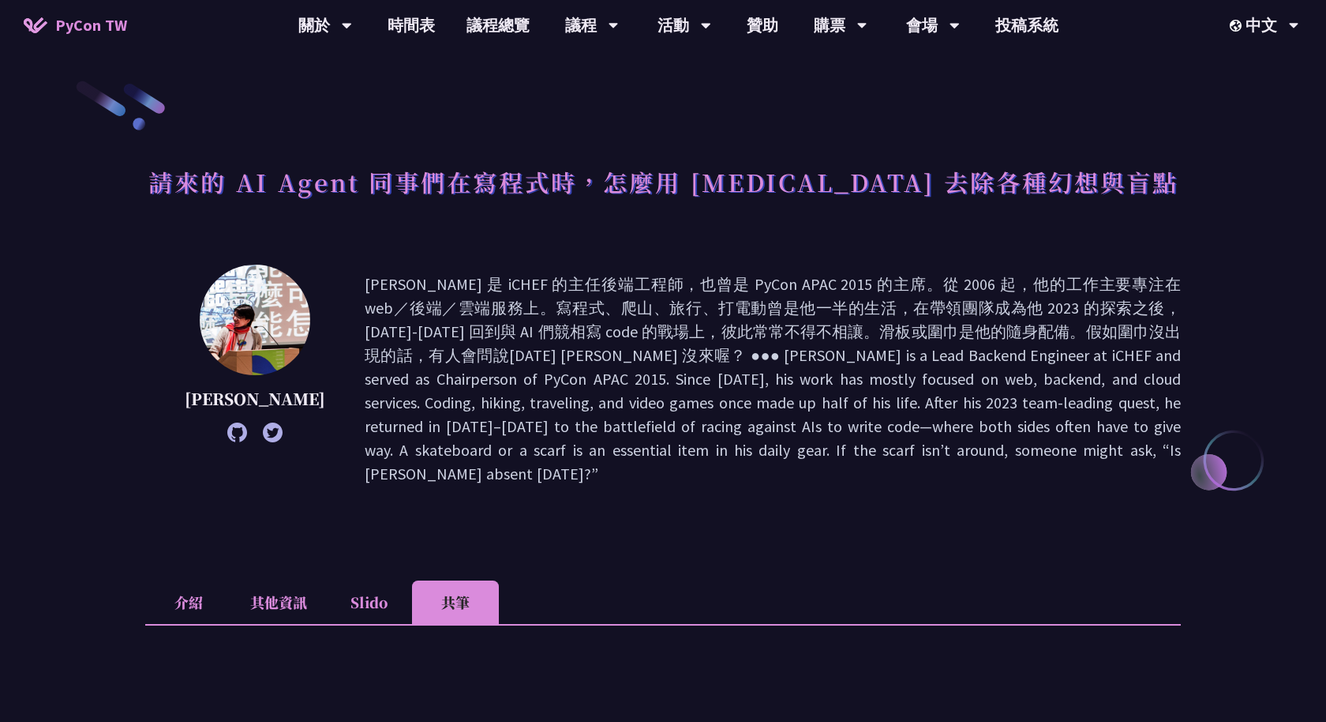
click at [572, 329] on p at bounding box center [773, 378] width 816 height 213
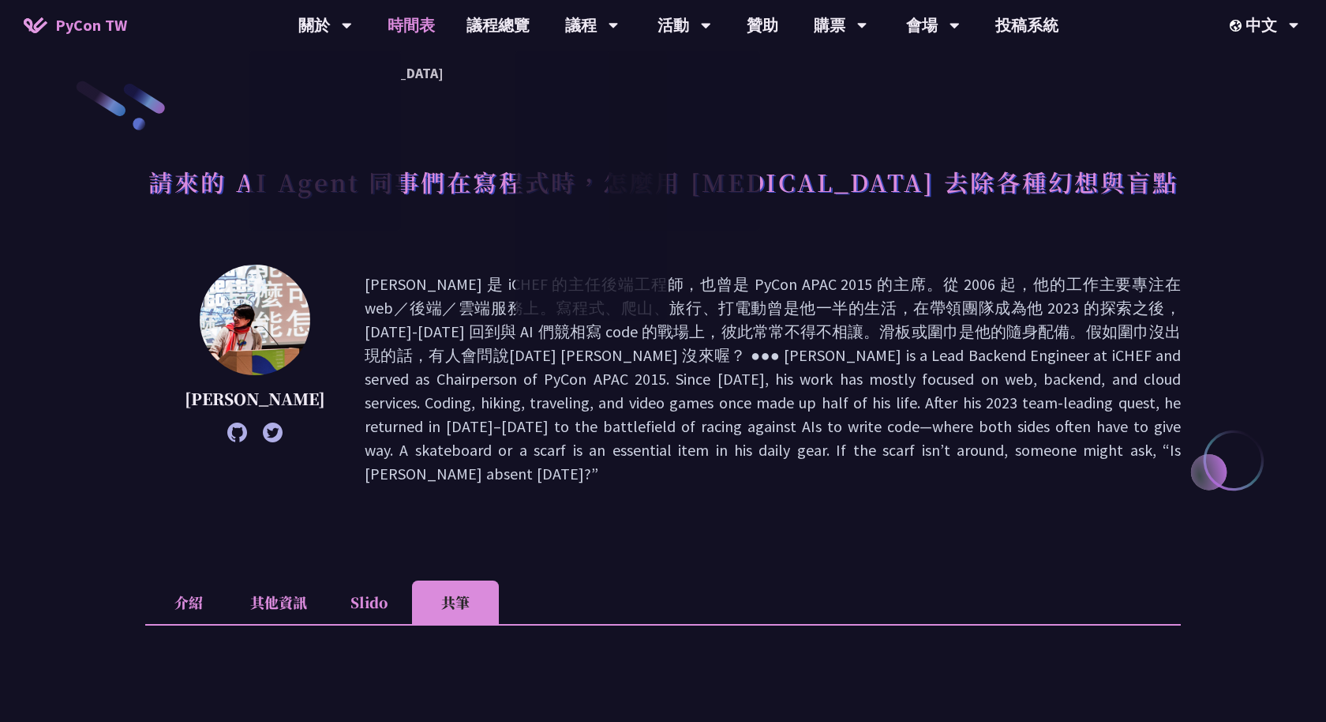
click at [415, 24] on link "時間表" at bounding box center [411, 25] width 79 height 51
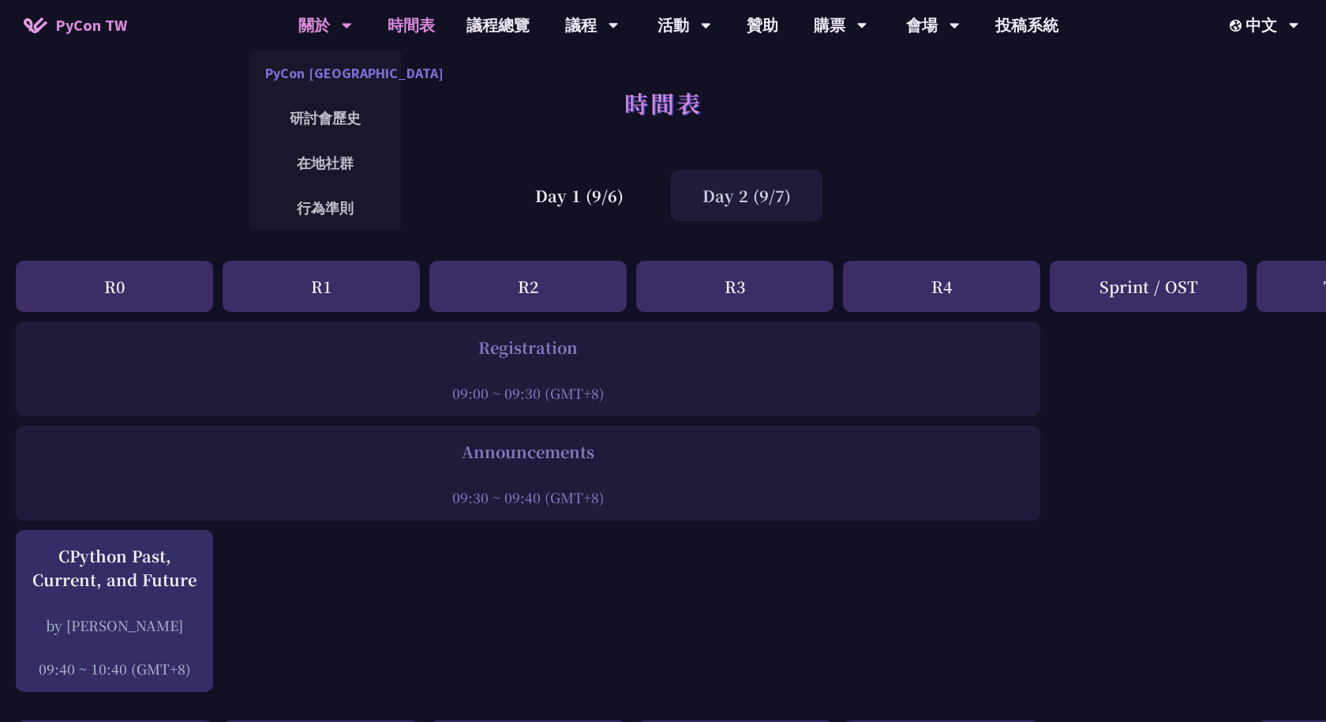
click at [314, 84] on link "PyCon [GEOGRAPHIC_DATA]" at bounding box center [325, 72] width 152 height 37
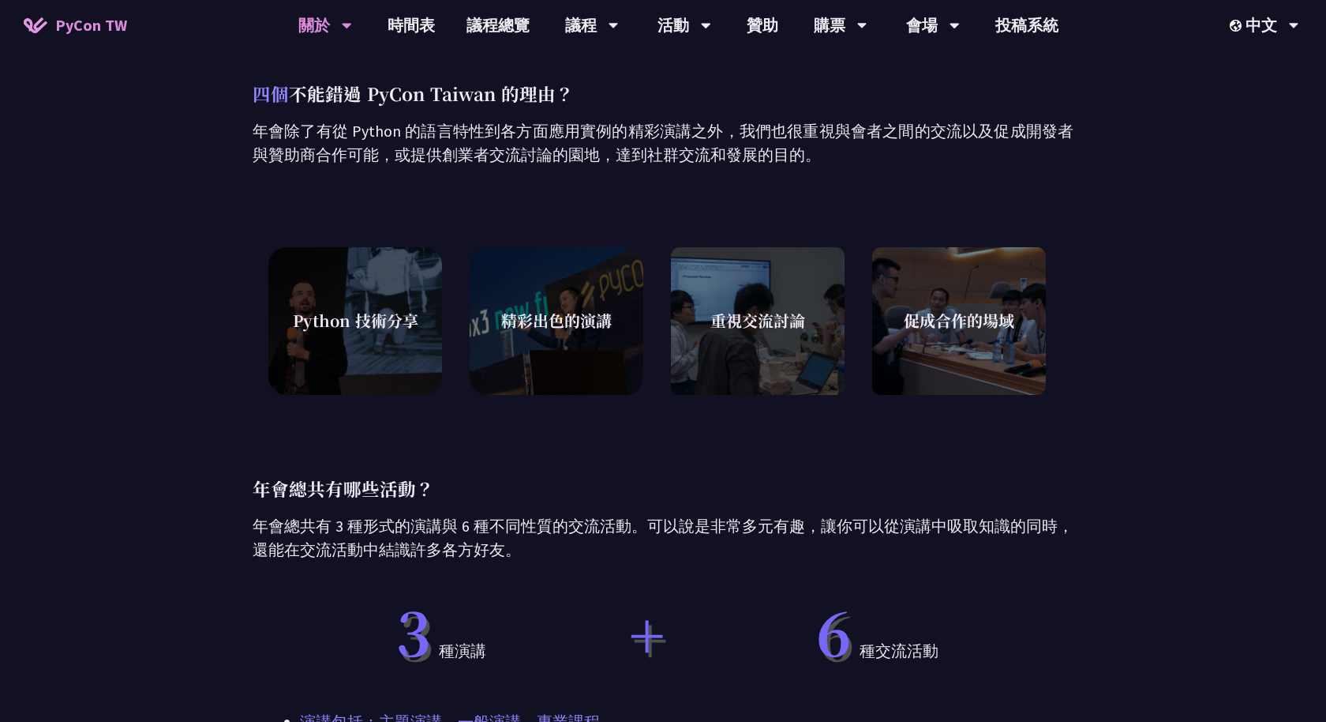
scroll to position [441, 0]
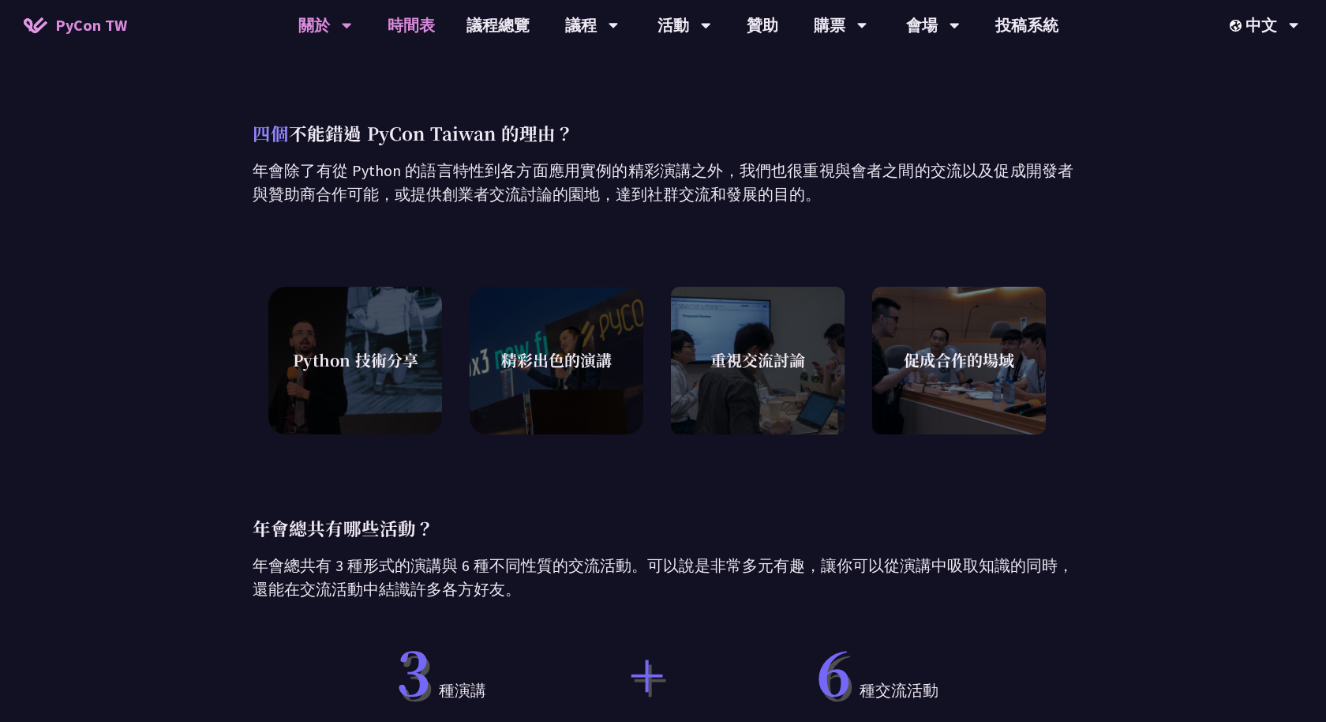
click at [400, 9] on link "時間表" at bounding box center [411, 25] width 79 height 51
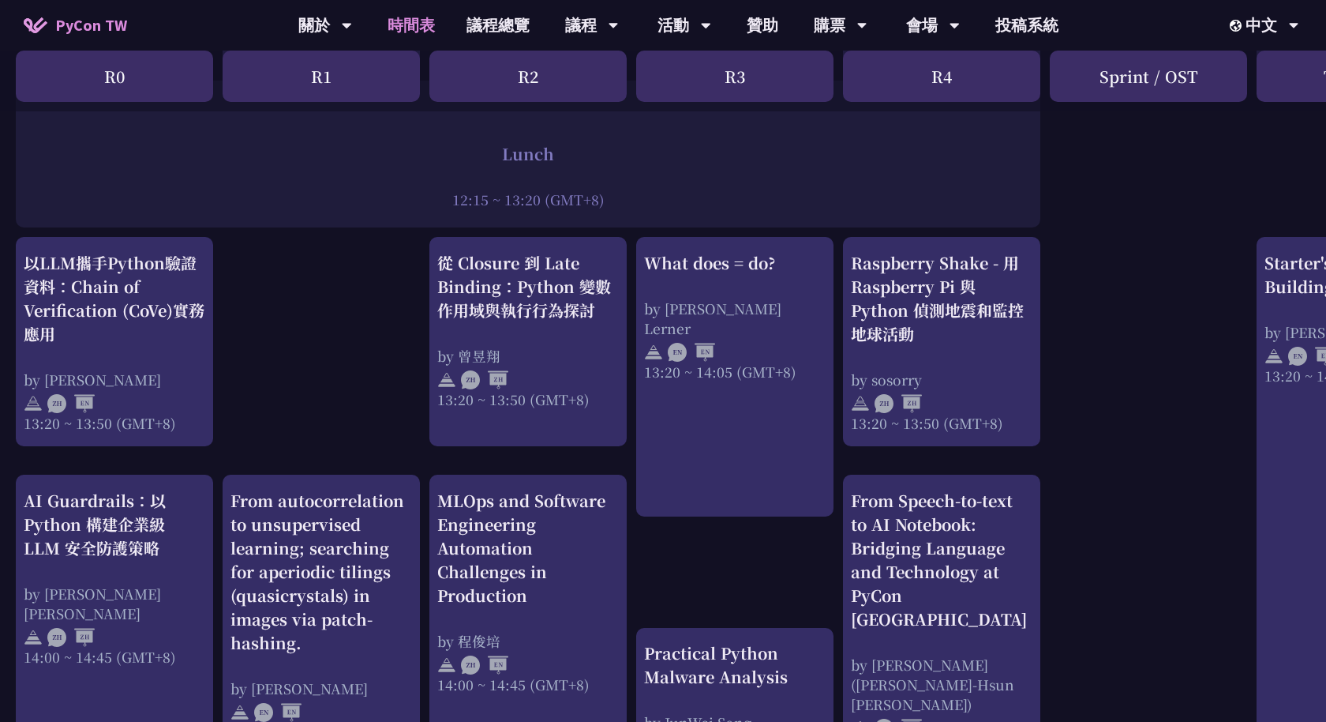
scroll to position [1242, 0]
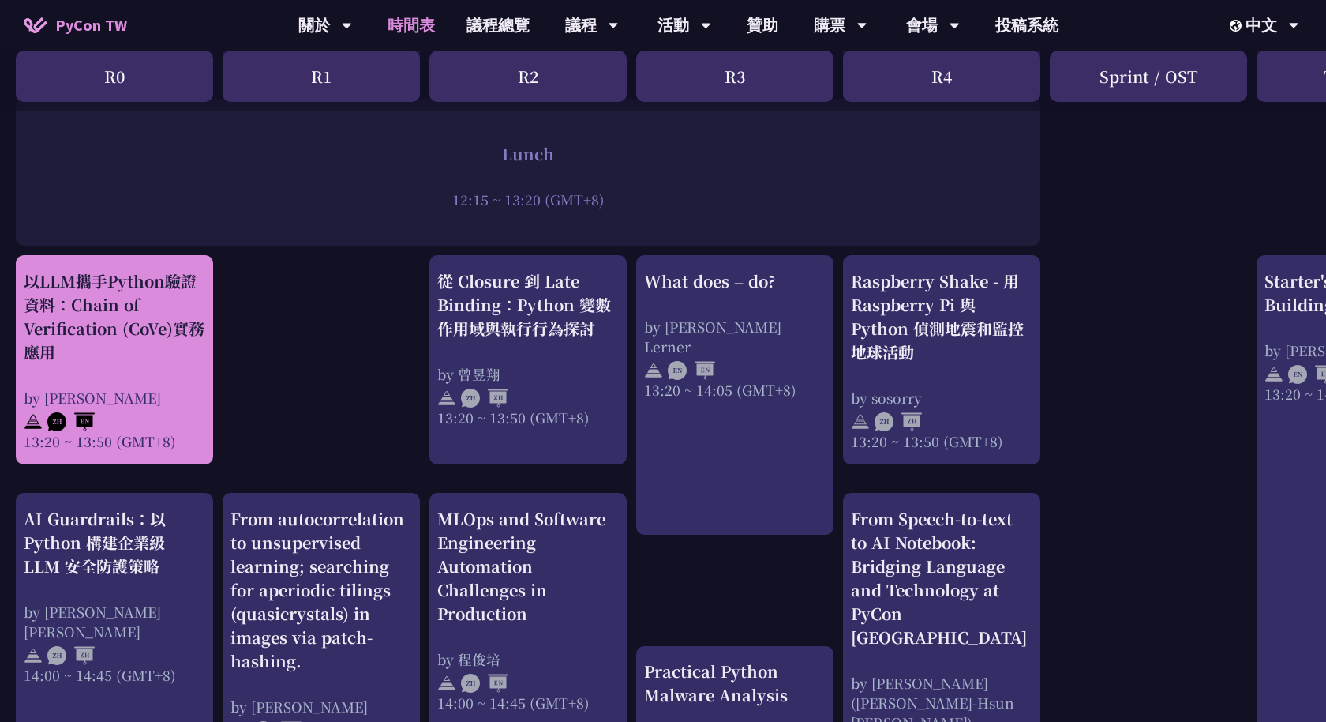
click at [137, 305] on div "以LLM攜手Python驗證資料：Chain of Verification (CoVe)實務應用" at bounding box center [115, 316] width 182 height 95
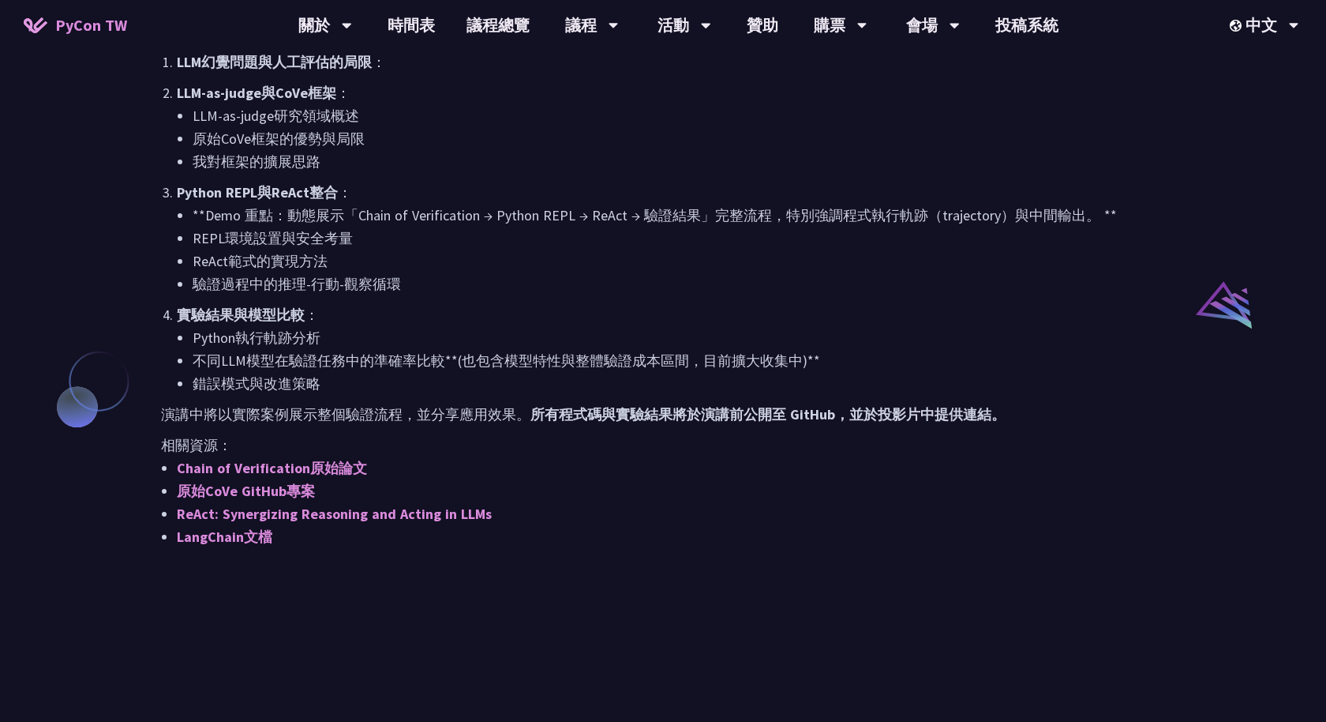
scroll to position [1078, 0]
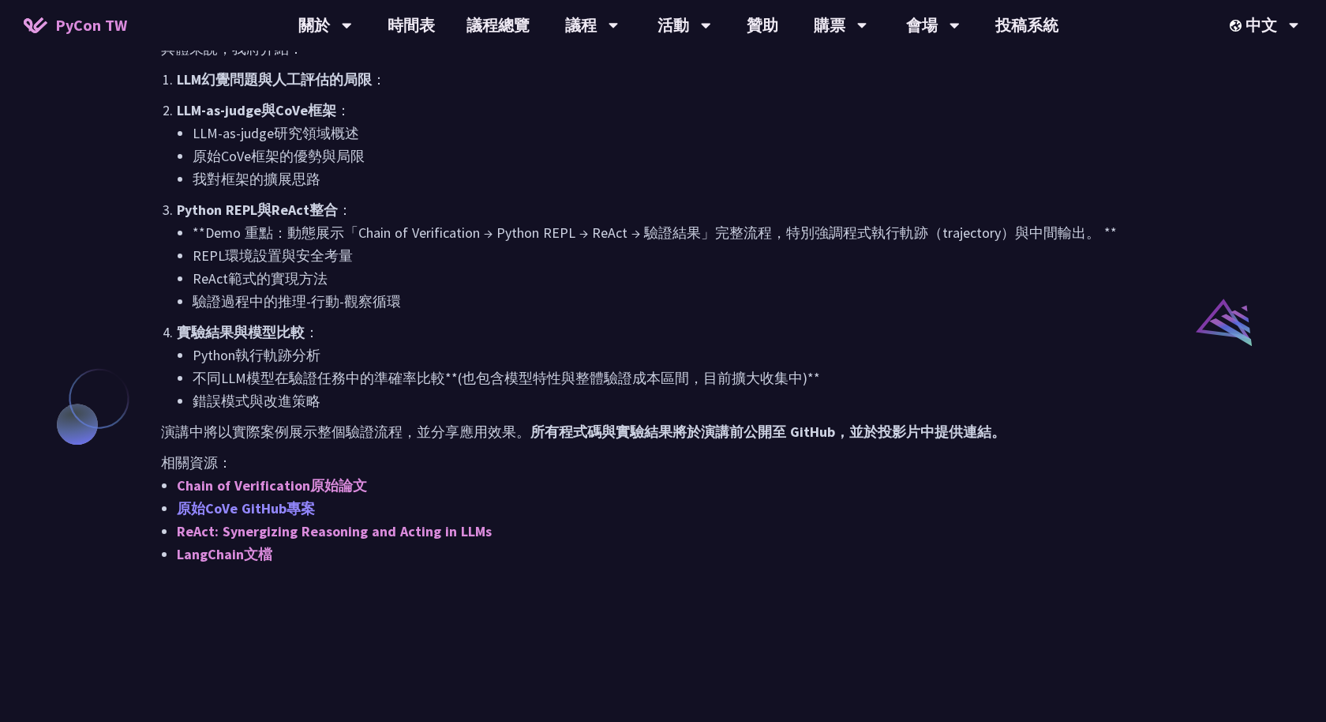
click at [286, 505] on link "原始CoVe GitHub專案" at bounding box center [246, 508] width 138 height 18
